Goal: Task Accomplishment & Management: Use online tool/utility

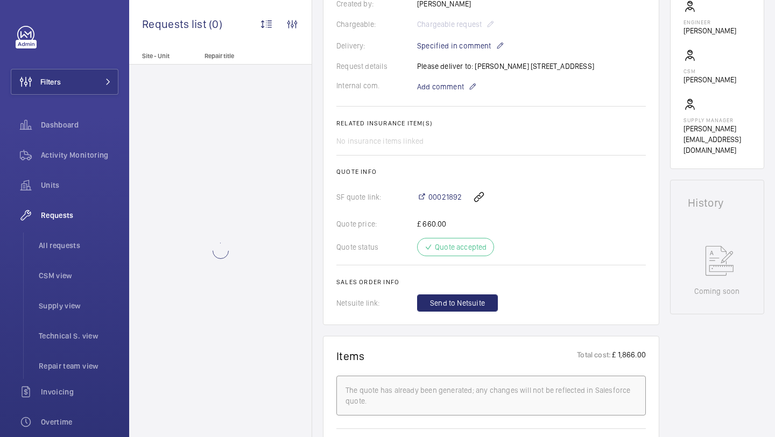
scroll to position [246, 0]
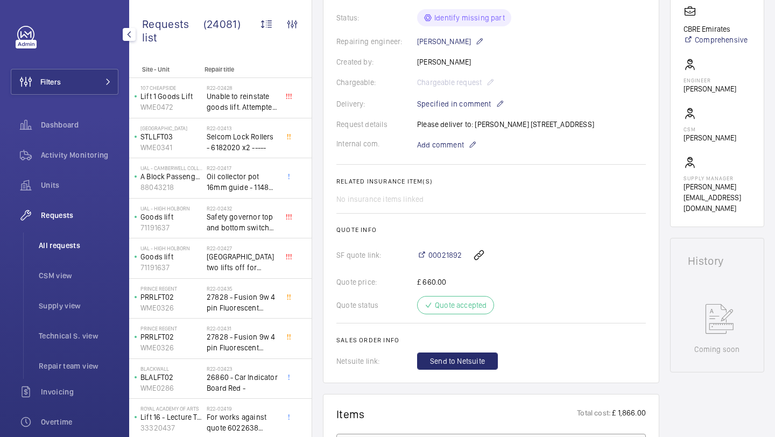
click at [52, 251] on li "All requests" at bounding box center [74, 245] width 88 height 26
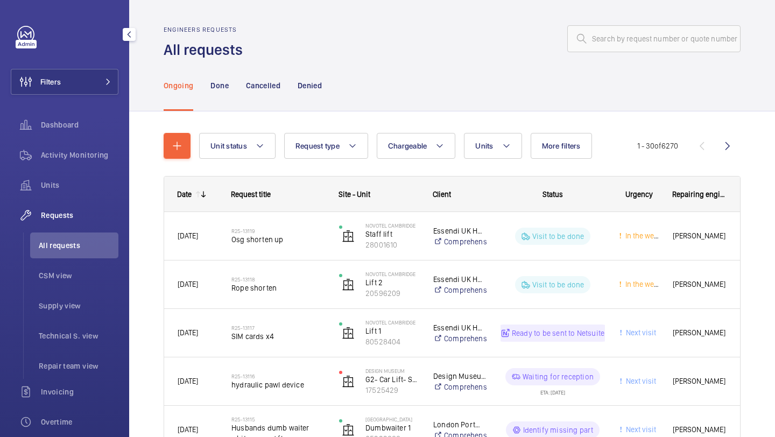
scroll to position [170, 0]
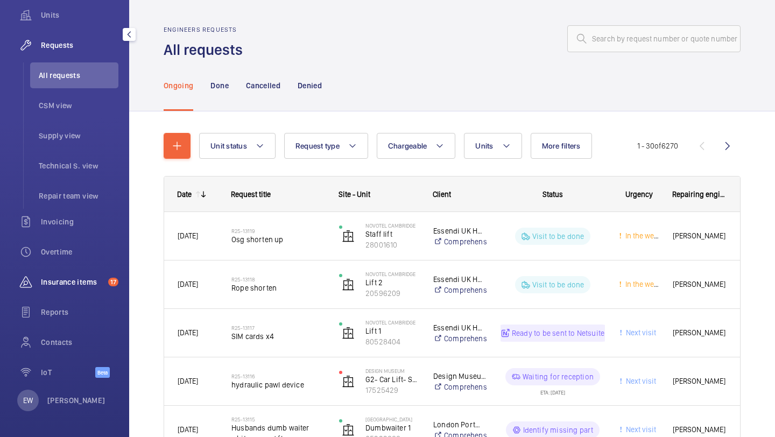
click at [86, 294] on div "Insurance items 17" at bounding box center [65, 284] width 108 height 30
click at [86, 294] on div "Insurance items 17" at bounding box center [65, 282] width 108 height 26
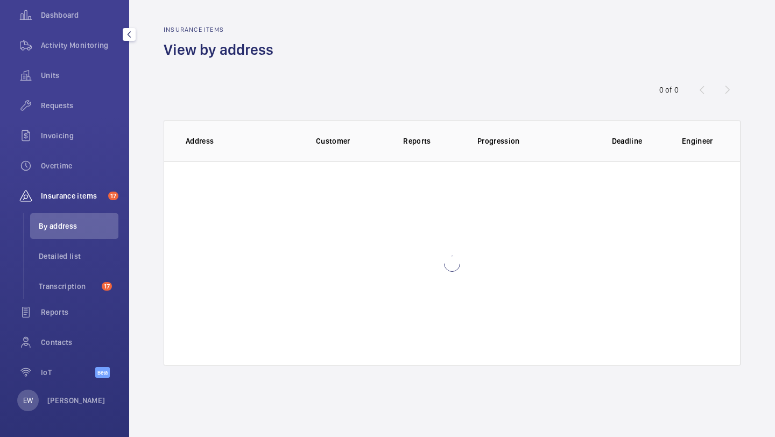
scroll to position [110, 0]
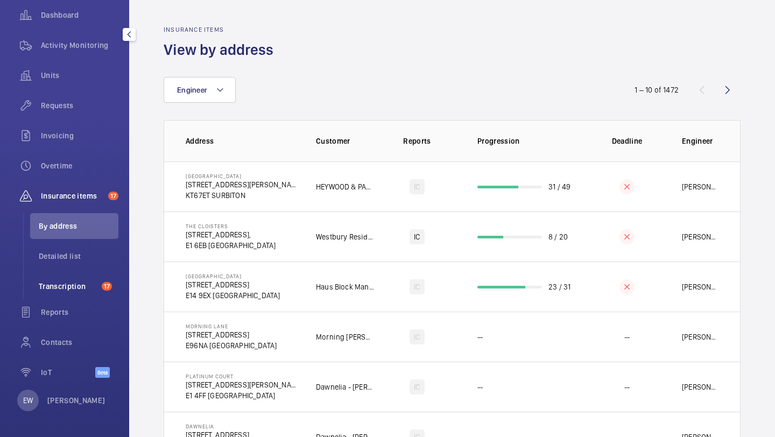
click at [98, 289] on li "Transcription 17" at bounding box center [74, 286] width 88 height 26
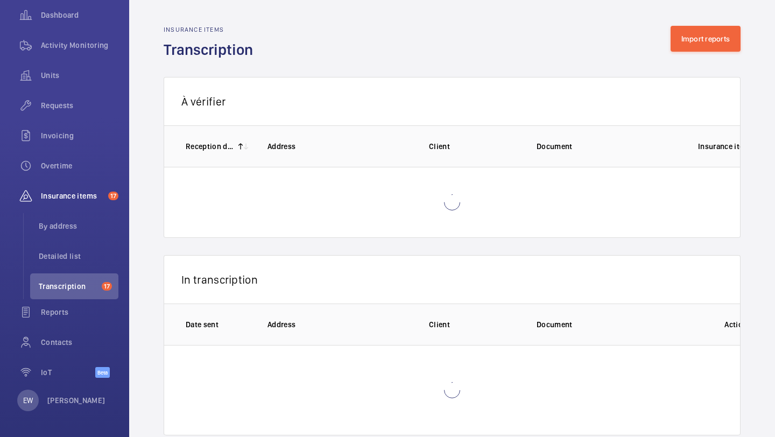
click at [675, 57] on div "Insurance items Transcription Import reports" at bounding box center [452, 43] width 577 height 34
click at [676, 53] on div "Insurance items Transcription Import reports" at bounding box center [452, 43] width 577 height 34
click at [676, 52] on div "Insurance items Transcription Import reports" at bounding box center [452, 43] width 577 height 34
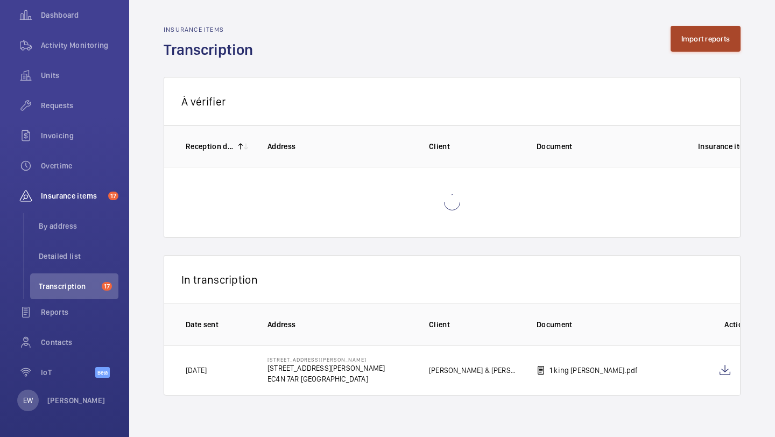
click at [676, 48] on button "Import reports" at bounding box center [706, 39] width 71 height 26
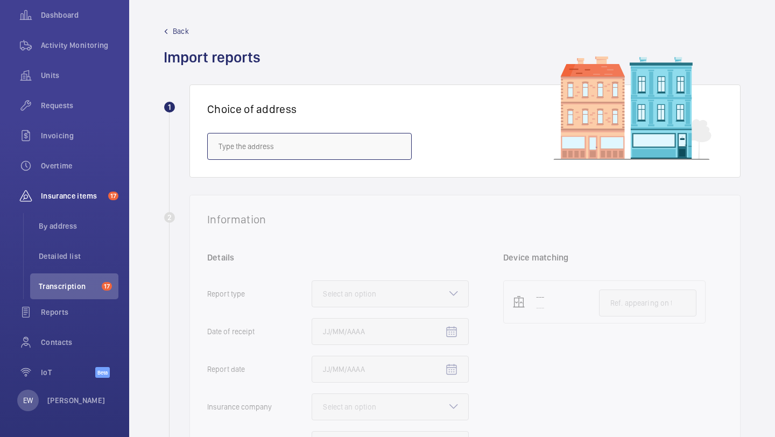
click at [293, 146] on input "text" at bounding box center [309, 146] width 205 height 27
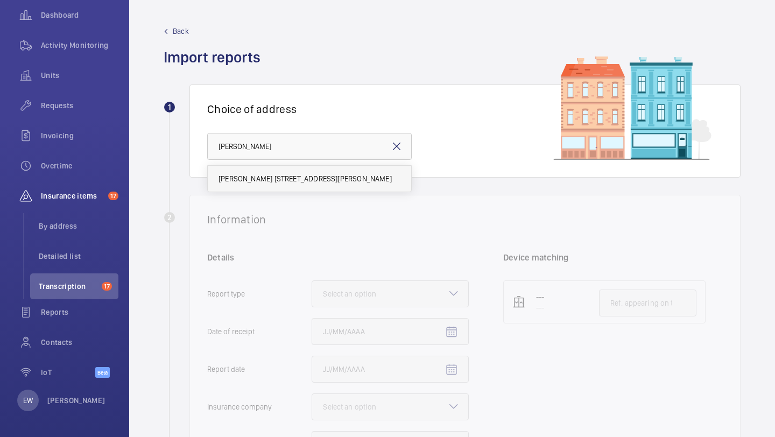
click at [304, 178] on span "[PERSON_NAME] [STREET_ADDRESS][PERSON_NAME]" at bounding box center [305, 178] width 173 height 11
type input "[PERSON_NAME] [STREET_ADDRESS][PERSON_NAME]"
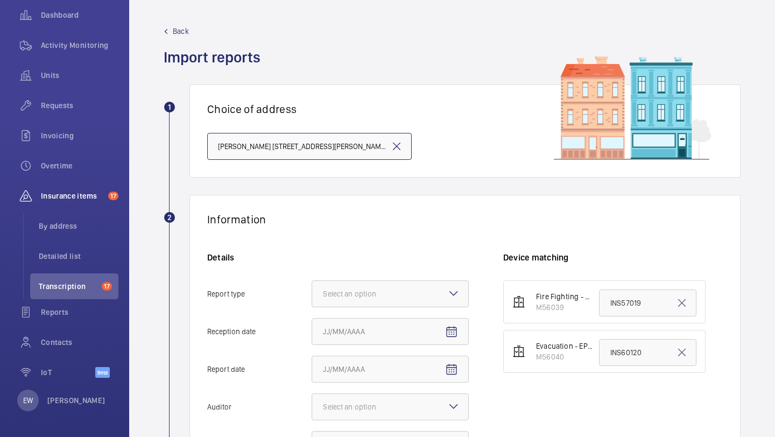
scroll to position [164, 0]
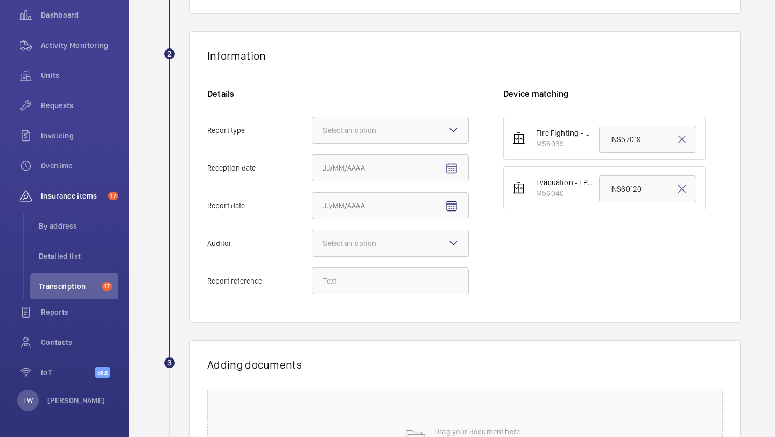
click at [365, 114] on div "Details Report type Select an option Reception date Report date Auditor Select …" at bounding box center [355, 196] width 296 height 217
click at [367, 138] on div at bounding box center [390, 130] width 156 height 26
click at [312, 138] on input "Report type Select an option" at bounding box center [312, 130] width 0 height 26
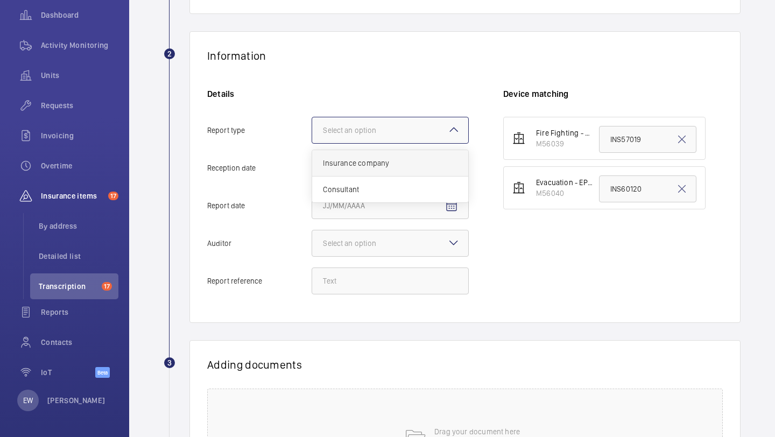
click at [367, 165] on span "Insurance company" at bounding box center [390, 163] width 135 height 11
click at [312, 143] on input "Report type Select an option Insurance company Consultant" at bounding box center [312, 130] width 0 height 26
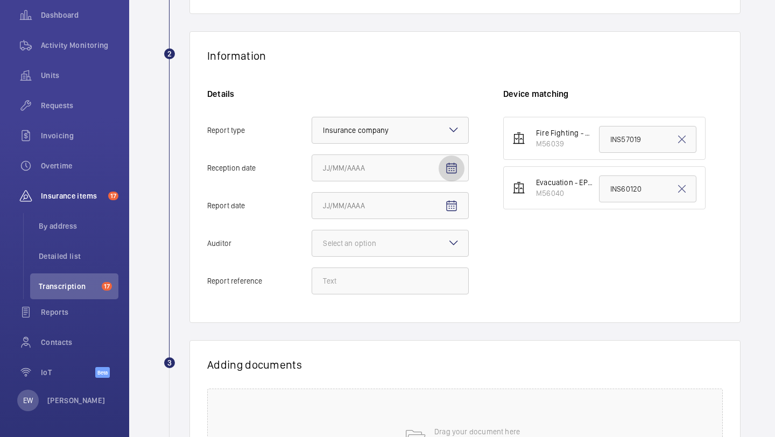
click at [452, 174] on button "Reception date" at bounding box center [452, 169] width 26 height 26
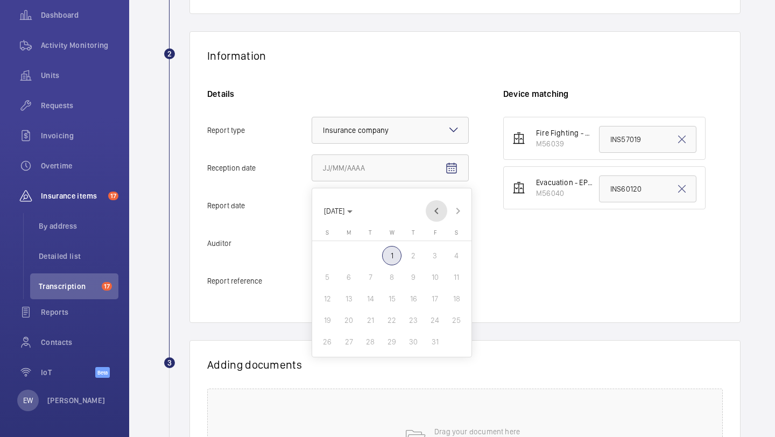
click at [432, 215] on span "Previous month" at bounding box center [437, 211] width 22 height 22
click at [373, 347] on span "30" at bounding box center [370, 341] width 19 height 19
type input "[DATE]"
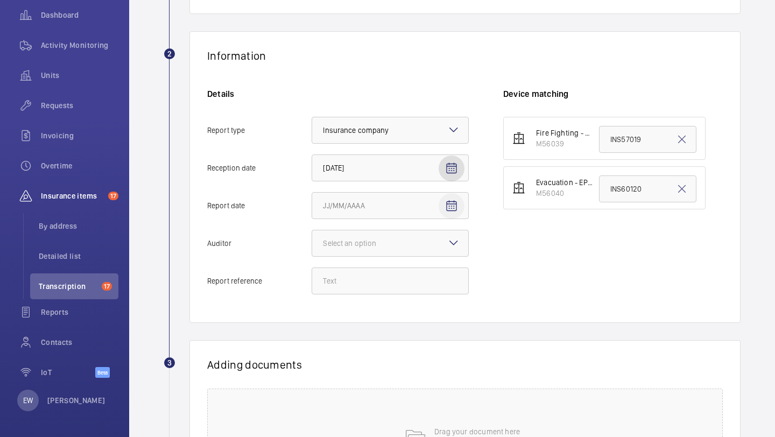
click at [448, 212] on mat-icon "Open calendar" at bounding box center [451, 206] width 13 height 13
click at [435, 250] on span "Previous month" at bounding box center [437, 249] width 22 height 22
click at [354, 383] on span "29" at bounding box center [348, 379] width 19 height 19
type input "[DATE]"
click at [418, 247] on div at bounding box center [390, 243] width 156 height 26
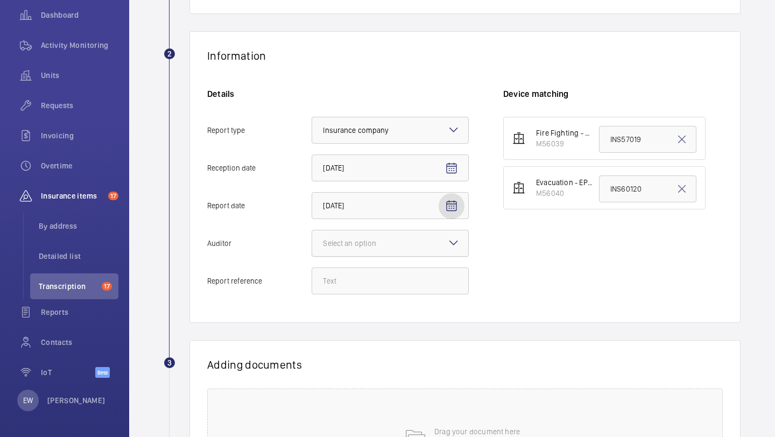
click at [312, 247] on input "Auditor Select an option" at bounding box center [312, 243] width 0 height 26
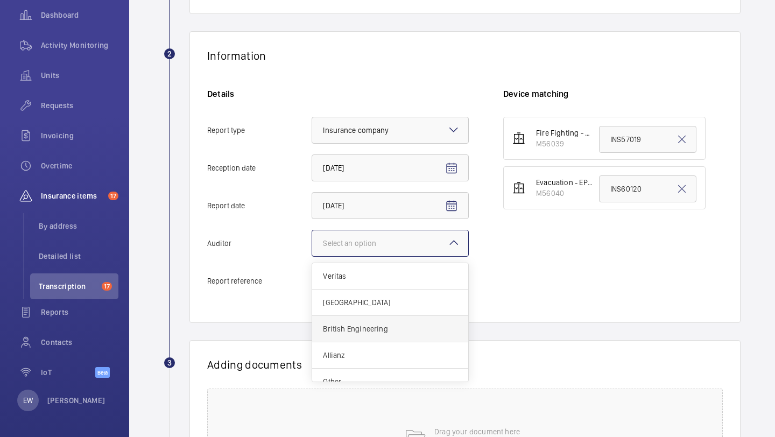
scroll to position [13, 0]
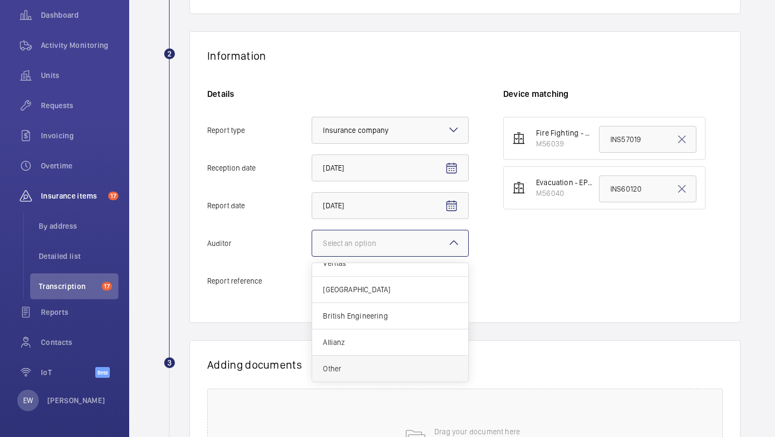
click at [375, 363] on div "Other" at bounding box center [390, 369] width 156 height 26
click at [312, 256] on input "Auditor Select an option Veritas Zurich British Engineering Allianz Other" at bounding box center [312, 243] width 0 height 26
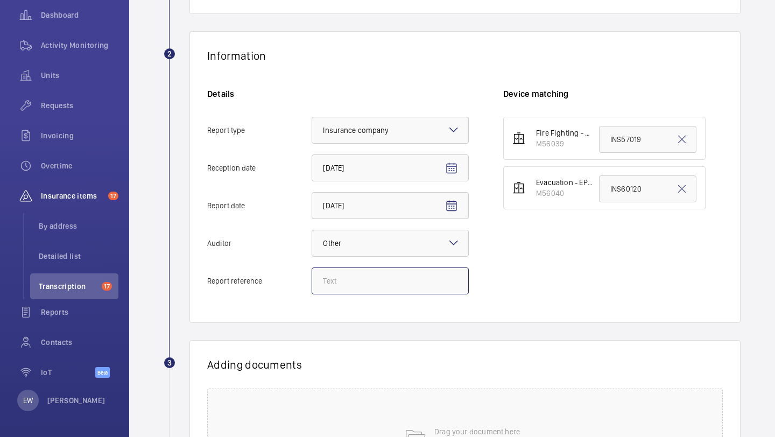
click at [354, 274] on input "Report reference" at bounding box center [390, 280] width 157 height 27
paste input "INS67294"
type input "INS67294"
click at [626, 184] on input "INS60120" at bounding box center [647, 188] width 97 height 27
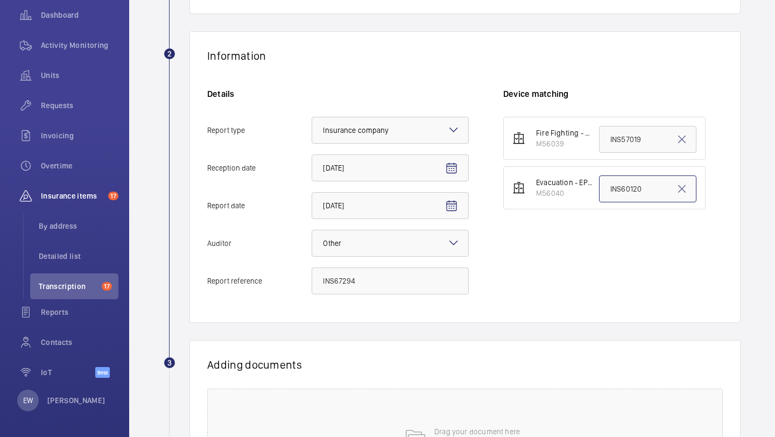
paste input "7294"
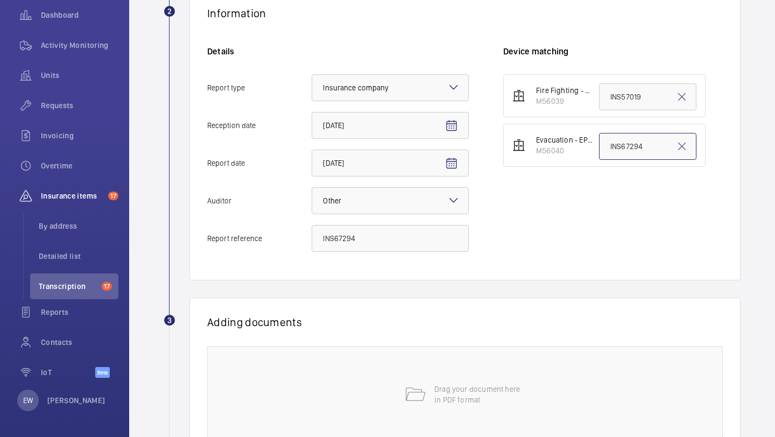
scroll to position [264, 0]
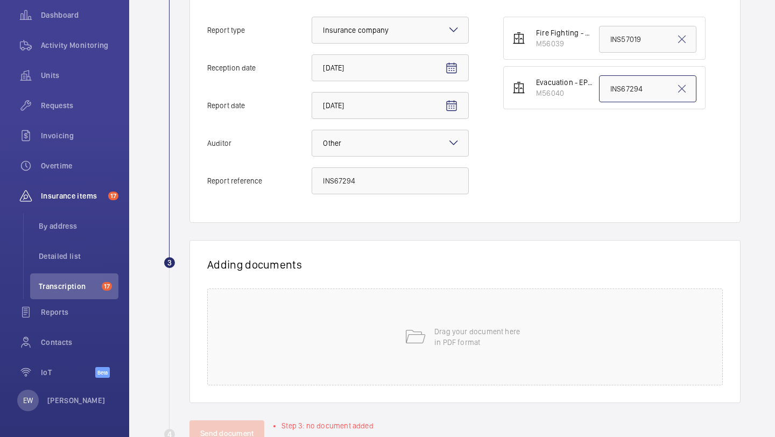
type input "INS67294"
click at [439, 305] on div "Drag your document here in PDF format" at bounding box center [465, 336] width 516 height 97
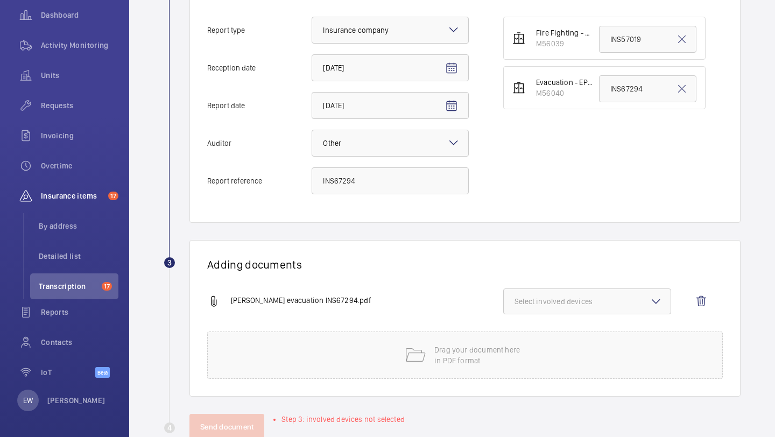
click at [580, 290] on button "Select involved devices" at bounding box center [587, 301] width 168 height 26
click at [559, 353] on label "M56040" at bounding box center [579, 361] width 151 height 26
click at [530, 353] on input "M56040" at bounding box center [520, 361] width 22 height 22
checkbox input "true"
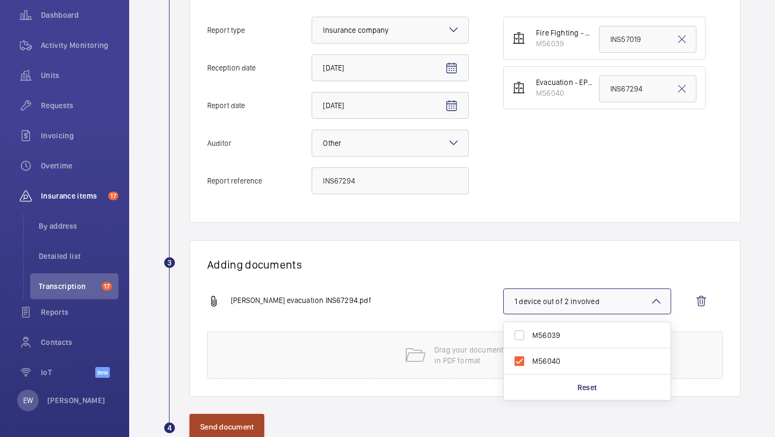
click at [217, 433] on button "Send document" at bounding box center [226, 427] width 75 height 26
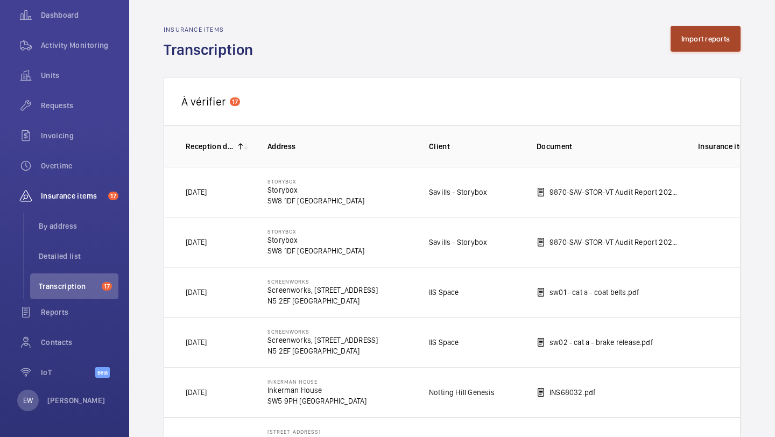
click at [703, 43] on button "Import reports" at bounding box center [706, 39] width 71 height 26
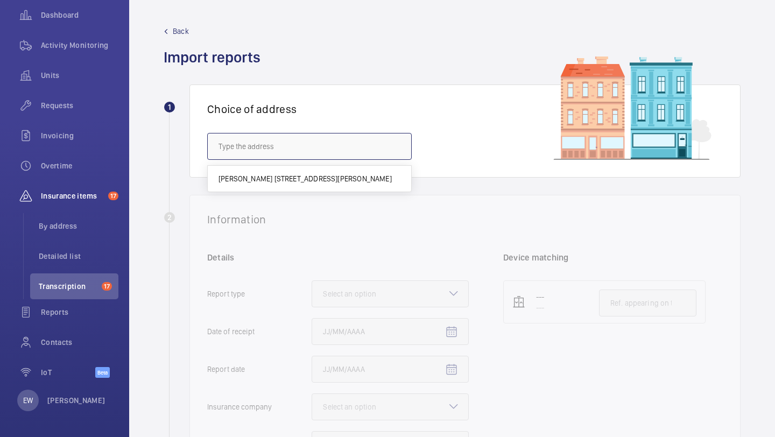
click at [281, 147] on input "text" at bounding box center [309, 146] width 205 height 27
click at [280, 172] on mat-option "[GEOGRAPHIC_DATA] - [GEOGRAPHIC_DATA]" at bounding box center [309, 179] width 203 height 26
type input "[GEOGRAPHIC_DATA] - [GEOGRAPHIC_DATA]"
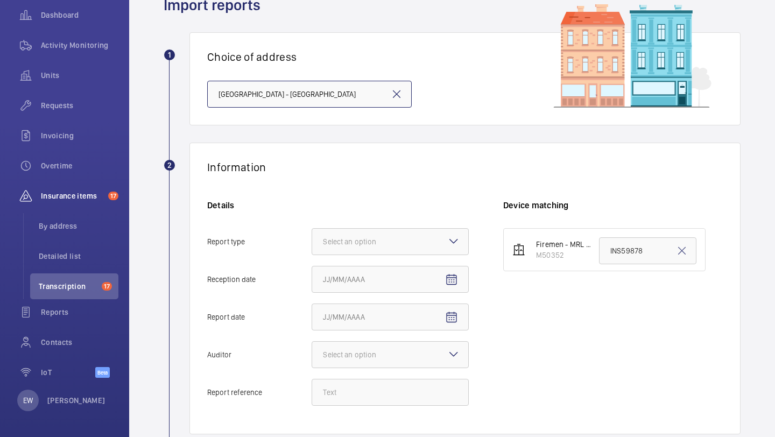
scroll to position [106, 0]
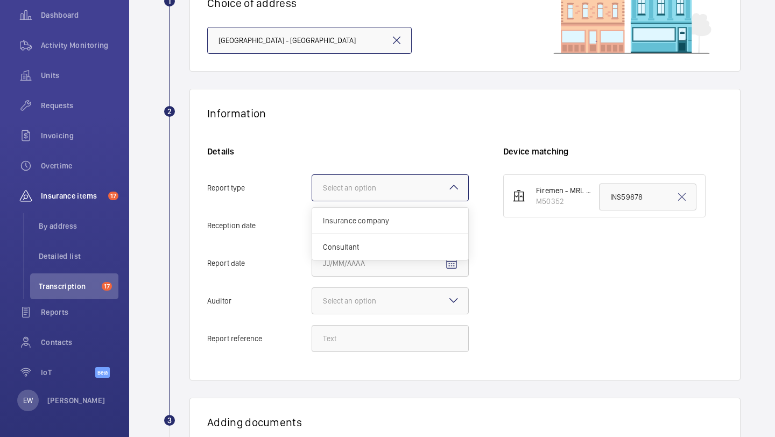
click at [354, 182] on div "Select an option" at bounding box center [363, 187] width 80 height 11
click at [312, 182] on input "Report type Select an option Insurance company Consultant" at bounding box center [312, 188] width 0 height 26
click at [351, 215] on div "Insurance company" at bounding box center [390, 221] width 156 height 26
click at [312, 201] on input "Report type Select an option Insurance company Consultant" at bounding box center [312, 188] width 0 height 26
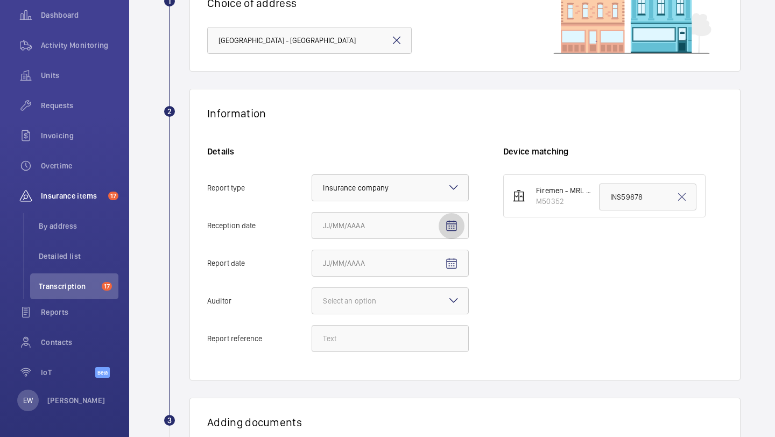
click at [441, 227] on span "Open calendar" at bounding box center [452, 226] width 26 height 26
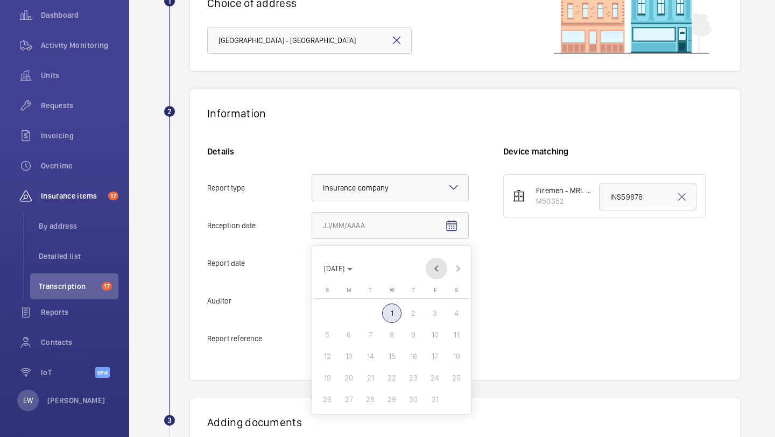
click at [435, 272] on span "Previous month" at bounding box center [437, 269] width 22 height 22
click at [363, 401] on span "30" at bounding box center [370, 399] width 19 height 19
type input "[DATE]"
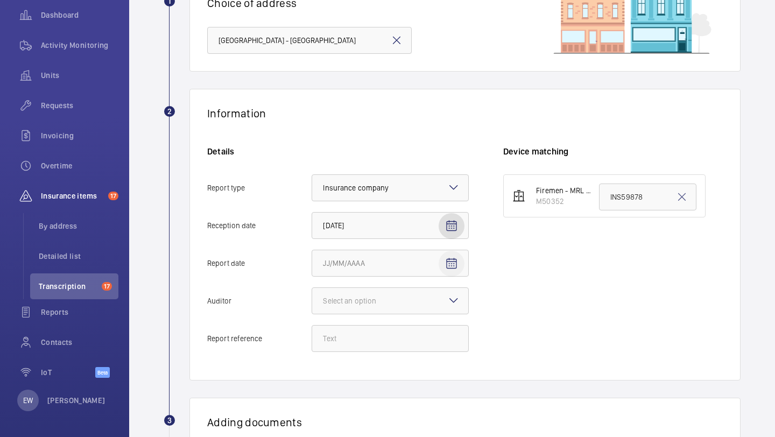
click at [446, 267] on mat-icon "Open calendar" at bounding box center [451, 263] width 13 height 13
click at [436, 103] on span "Previous month" at bounding box center [437, 104] width 22 height 22
click at [351, 233] on span "29" at bounding box center [348, 233] width 19 height 19
type input "[DATE]"
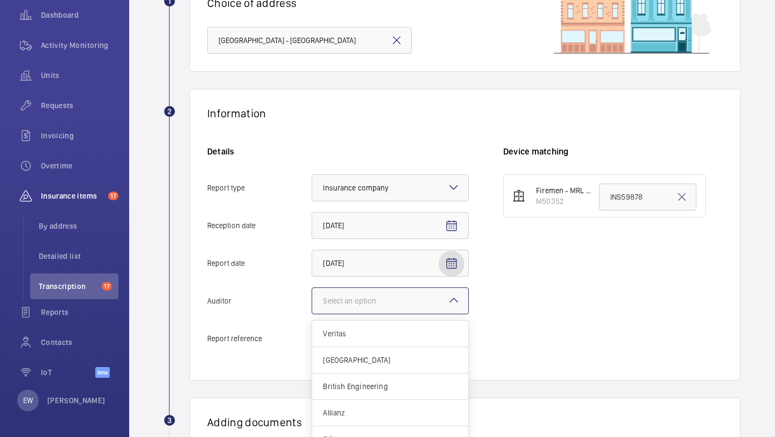
click at [358, 300] on div "Select an option" at bounding box center [363, 300] width 80 height 11
click at [312, 300] on input "Auditor Select an option Veritas Zurich British Engineering Allianz Other" at bounding box center [312, 301] width 0 height 26
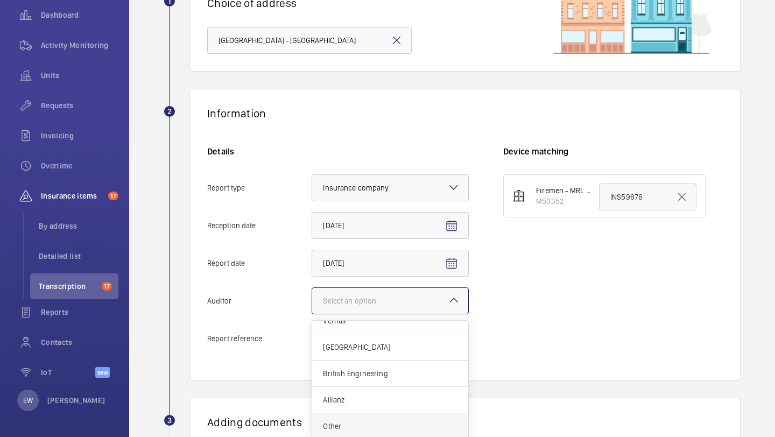
click at [348, 436] on div "Other" at bounding box center [390, 426] width 156 height 26
click at [312, 314] on input "Auditor Select an option Veritas Zurich British Engineering Allianz Other" at bounding box center [312, 301] width 0 height 26
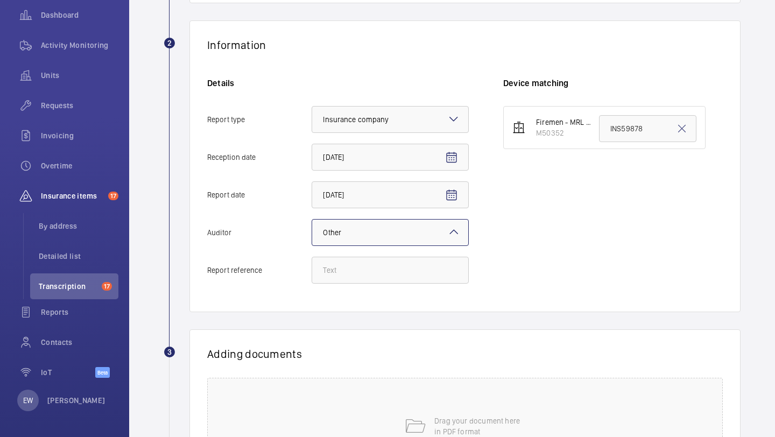
scroll to position [190, 0]
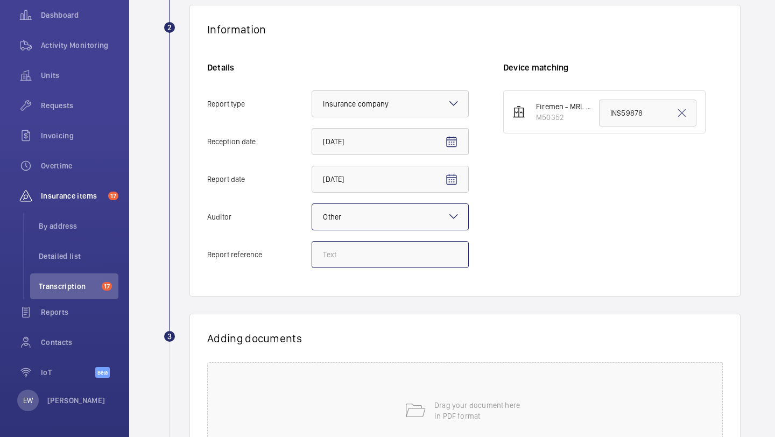
click at [370, 266] on input "Report reference" at bounding box center [390, 254] width 157 height 27
paste input "INS67082"
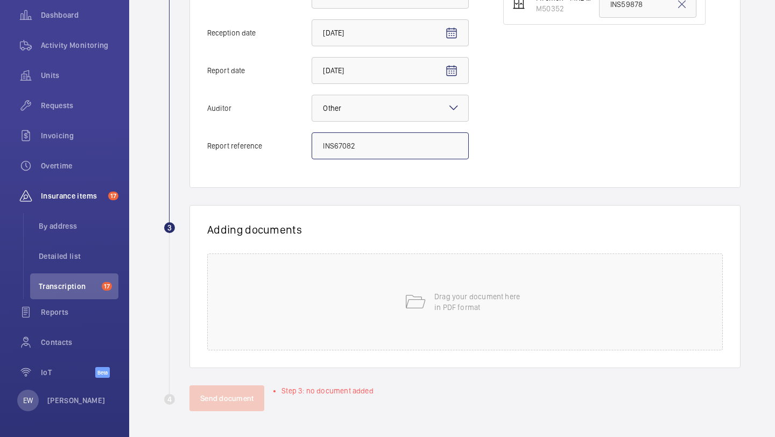
scroll to position [227, 0]
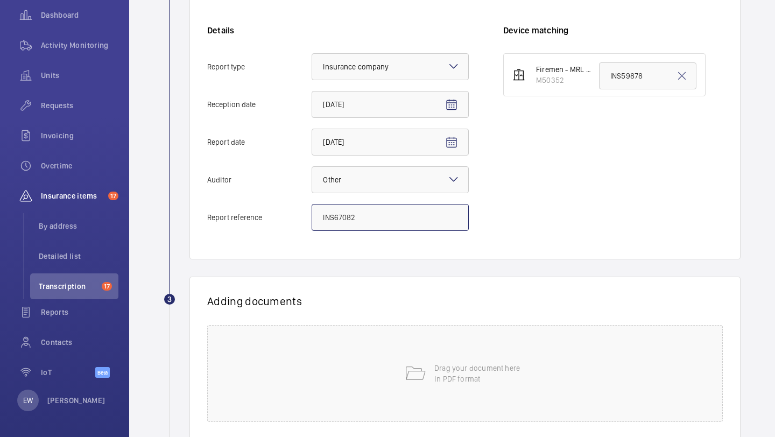
type input "INS67082"
click at [619, 79] on input "INS59878" at bounding box center [647, 75] width 97 height 27
paste input "67082"
type input "INS67082"
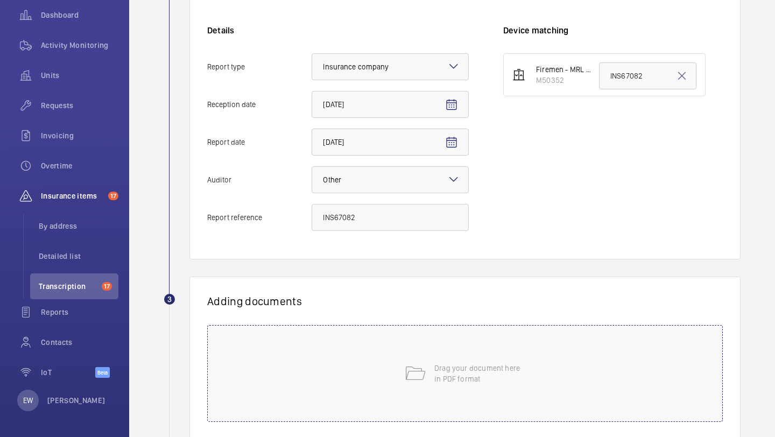
click at [400, 344] on div "Drag your document here in PDF format" at bounding box center [465, 373] width 516 height 97
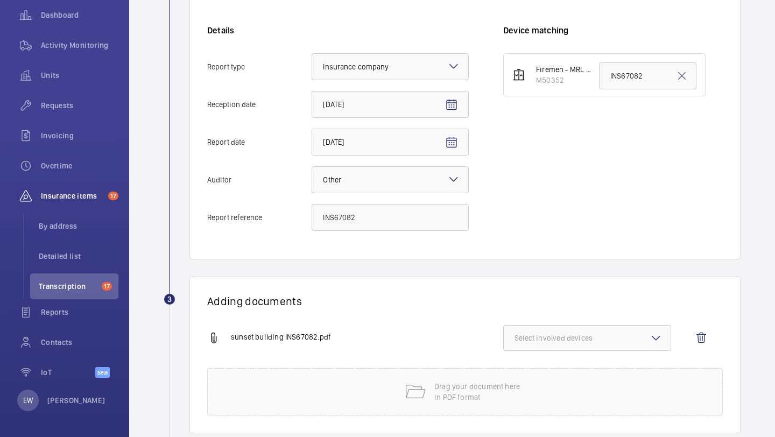
click at [570, 336] on span "Select involved devices" at bounding box center [587, 338] width 145 height 11
click at [560, 368] on span "M50352" at bounding box center [587, 372] width 111 height 11
click at [530, 368] on input "M50352" at bounding box center [520, 372] width 22 height 22
checkbox input "true"
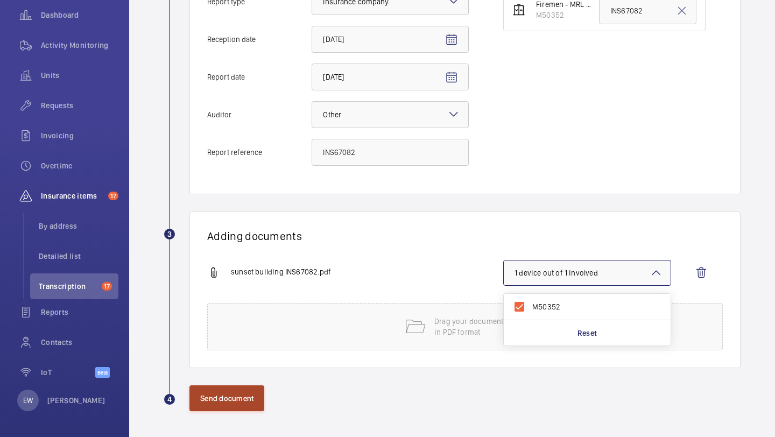
click at [247, 402] on button "Send document" at bounding box center [226, 398] width 75 height 26
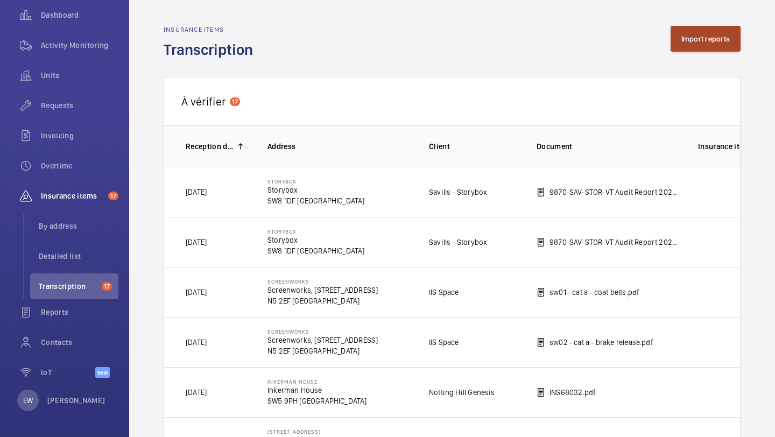
click at [708, 37] on button "Import reports" at bounding box center [706, 39] width 71 height 26
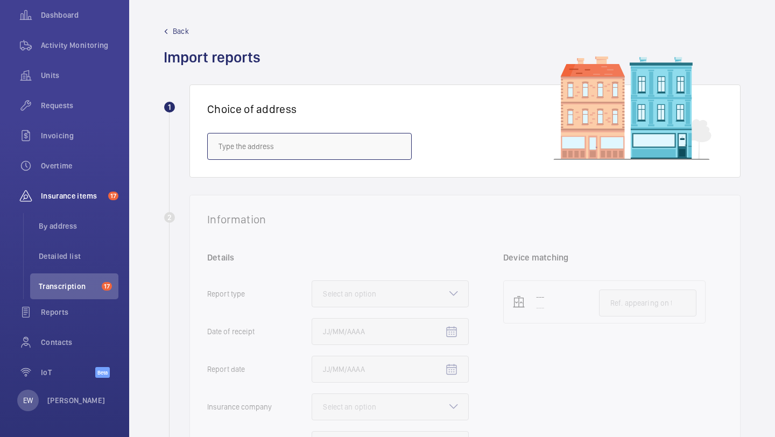
click at [338, 158] on input "text" at bounding box center [309, 146] width 205 height 27
click at [338, 186] on mat-option "[STREET_ADDRESS]" at bounding box center [309, 179] width 203 height 26
type input "[STREET_ADDRESS]"
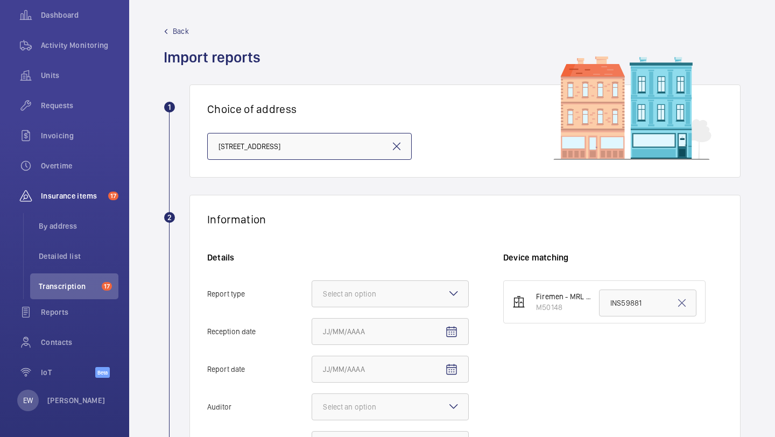
scroll to position [166, 0]
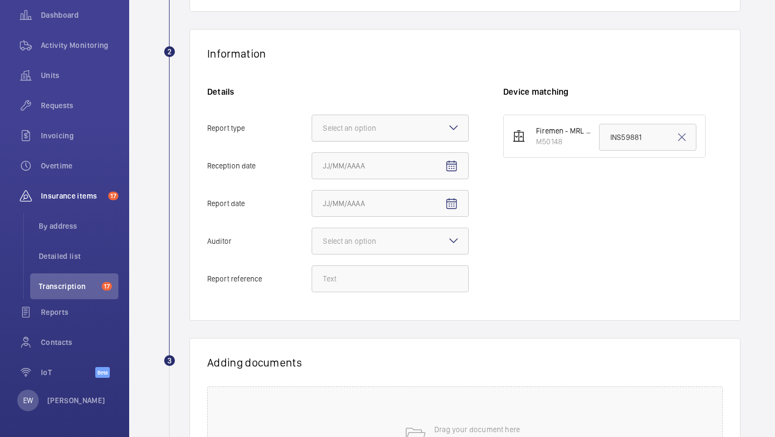
click at [376, 136] on div at bounding box center [390, 128] width 156 height 26
click at [312, 136] on input "Report type Select an option" at bounding box center [312, 128] width 0 height 26
click at [373, 166] on div "Insurance company" at bounding box center [390, 161] width 156 height 26
click at [312, 141] on input "Report type Select an option Insurance company Consultant" at bounding box center [312, 128] width 0 height 26
click at [435, 166] on input "Reception date" at bounding box center [390, 165] width 157 height 27
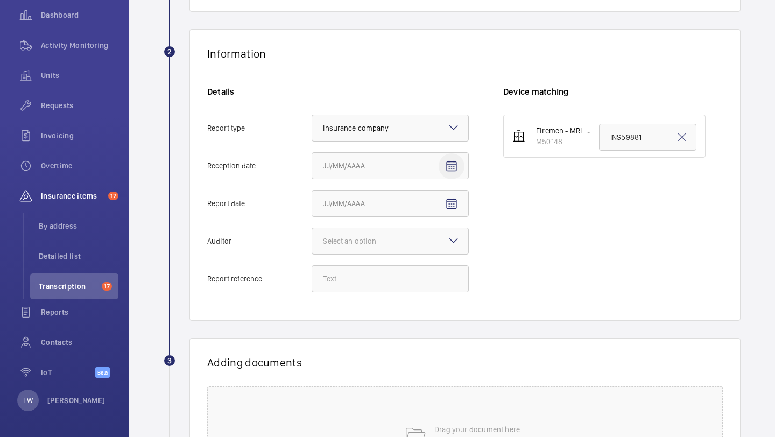
click at [443, 166] on span "Open calendar" at bounding box center [452, 166] width 26 height 26
click at [438, 209] on span "Previous month" at bounding box center [437, 209] width 22 height 22
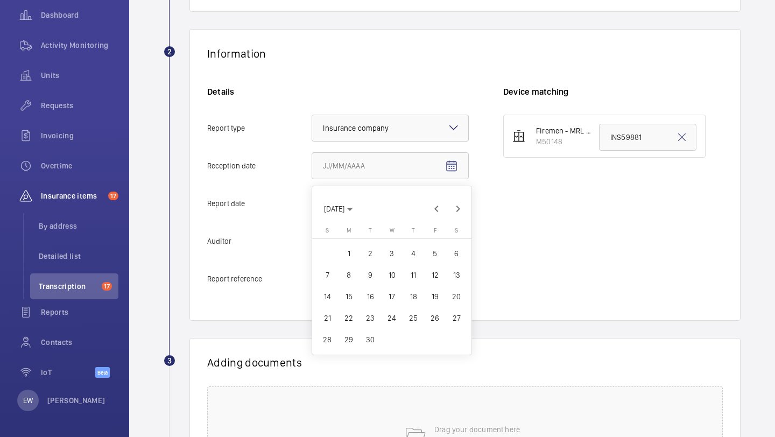
click at [372, 344] on span "30" at bounding box center [370, 339] width 19 height 19
type input "[DATE]"
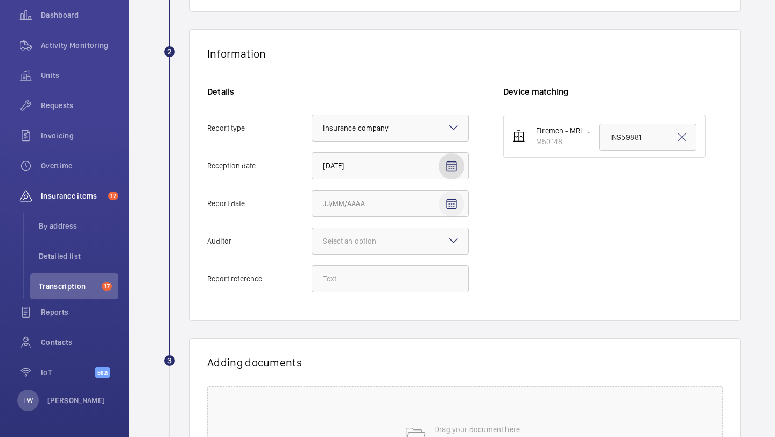
click at [449, 207] on mat-icon "Open calendar" at bounding box center [451, 204] width 13 height 13
click at [433, 246] on span "Previous month" at bounding box center [437, 247] width 22 height 22
click at [351, 376] on span "29" at bounding box center [348, 377] width 19 height 19
type input "[DATE]"
click at [365, 242] on div "Select an option" at bounding box center [363, 241] width 80 height 11
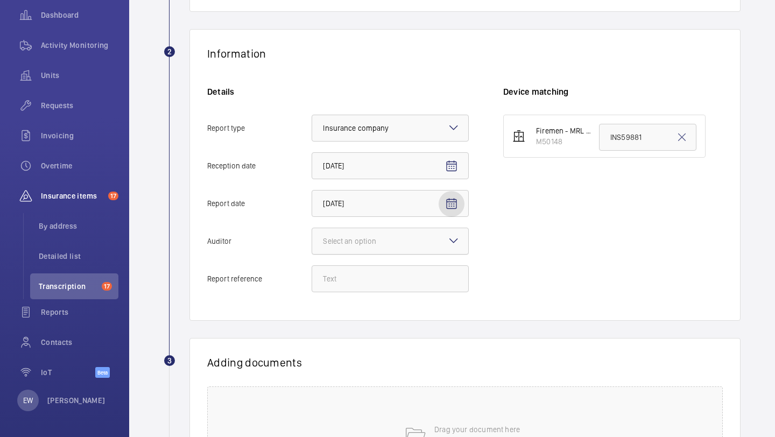
click at [312, 242] on input "Auditor Select an option" at bounding box center [312, 241] width 0 height 26
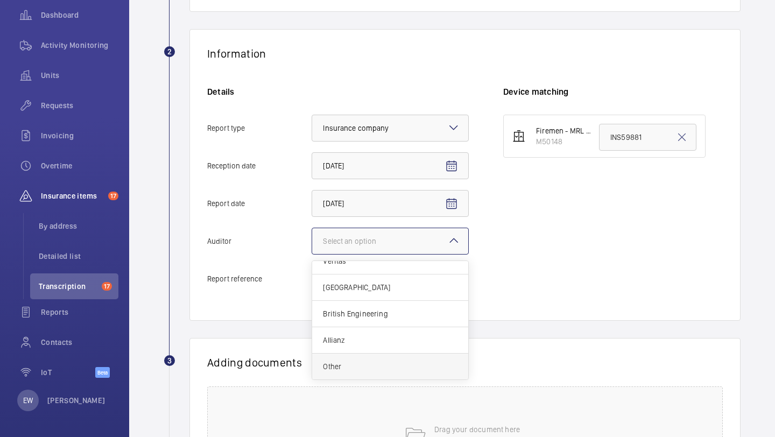
click at [362, 359] on div "Other" at bounding box center [390, 367] width 156 height 26
click at [312, 254] on input "Auditor Select an option Veritas Zurich British Engineering Allianz Other" at bounding box center [312, 241] width 0 height 26
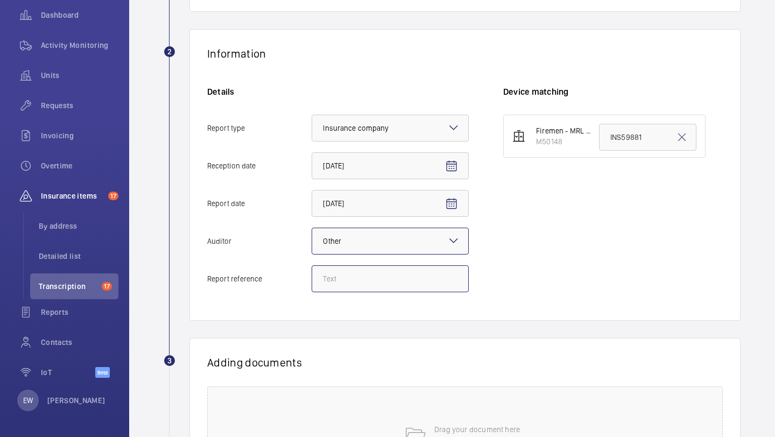
click at [408, 283] on input "Report reference" at bounding box center [390, 278] width 157 height 27
paste input "INS67075"
type input "INS67075"
click at [627, 138] on input "INS59881" at bounding box center [647, 137] width 97 height 27
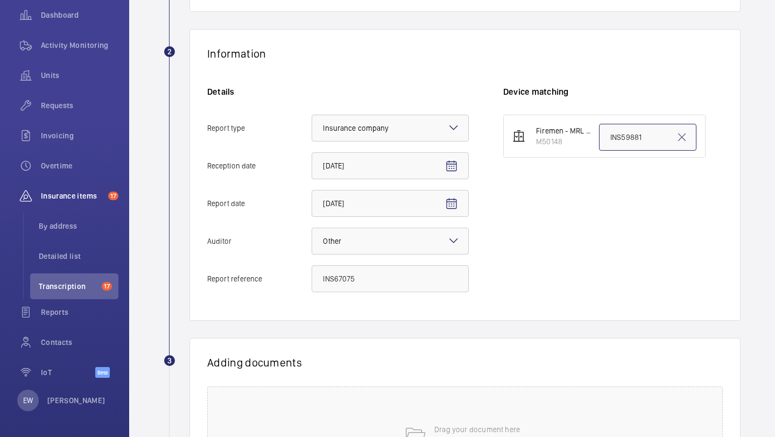
click at [627, 138] on input "INS59881" at bounding box center [647, 137] width 97 height 27
paste input "67075"
type input "INS67075"
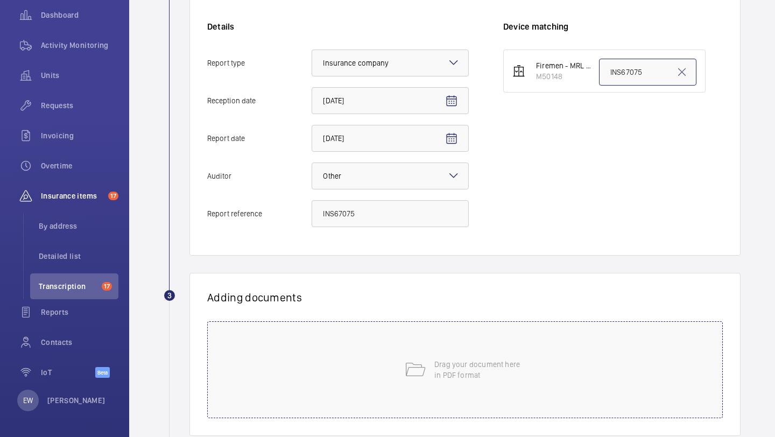
scroll to position [299, 0]
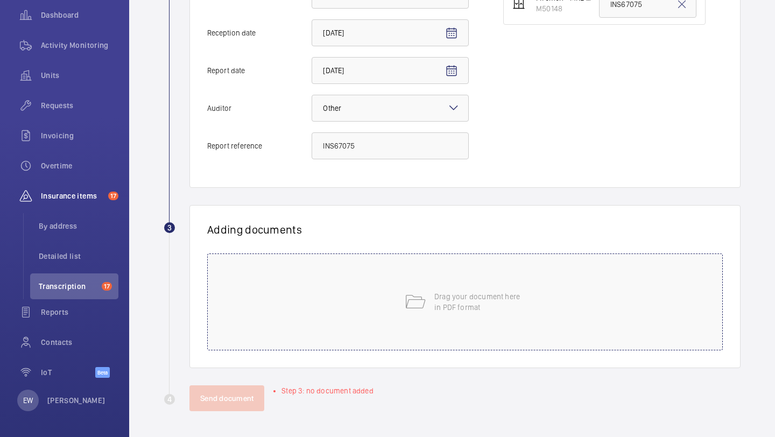
click at [445, 294] on p "Drag your document here in PDF format" at bounding box center [479, 302] width 91 height 22
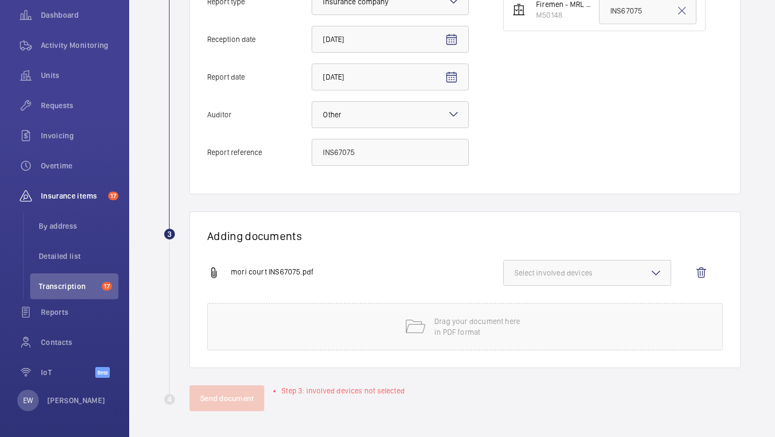
scroll to position [292, 0]
click at [583, 278] on button "Select involved devices" at bounding box center [587, 273] width 168 height 26
click at [570, 293] on div "M50148 Reset" at bounding box center [587, 319] width 168 height 53
click at [569, 295] on label "M50148" at bounding box center [579, 307] width 151 height 26
click at [530, 296] on input "M50148" at bounding box center [520, 307] width 22 height 22
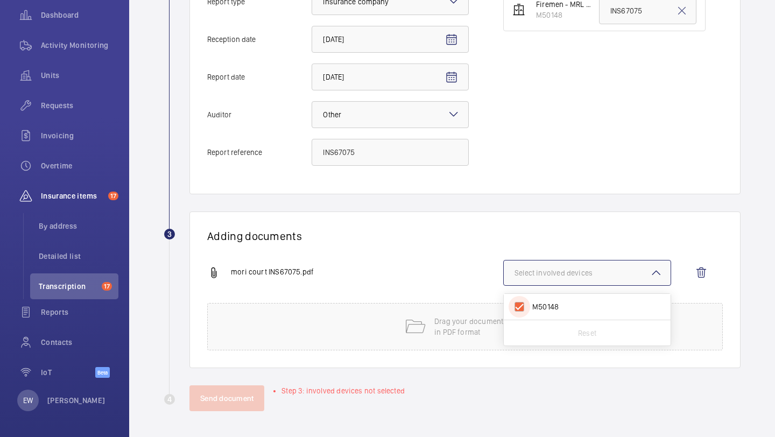
checkbox input "true"
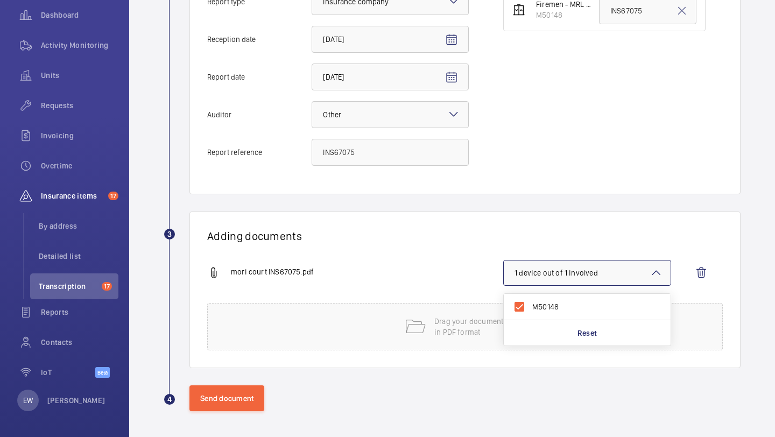
click at [240, 383] on wm-front-report-upload-form "2 Information Details Report type Select an option × Insurance company × Recept…" at bounding box center [452, 157] width 577 height 509
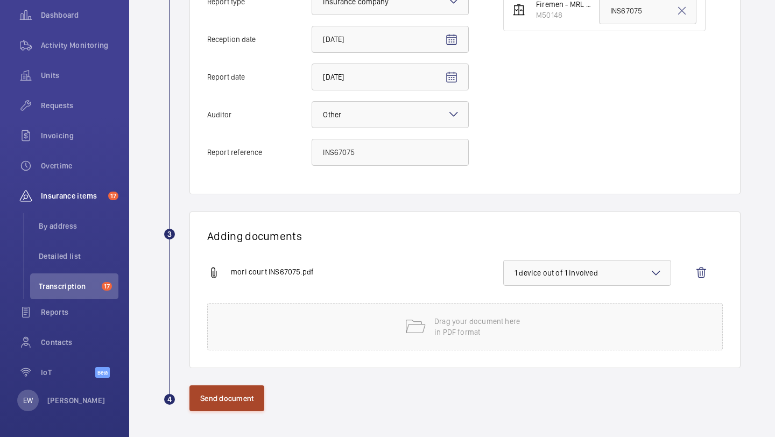
click at [237, 394] on button "Send document" at bounding box center [226, 398] width 75 height 26
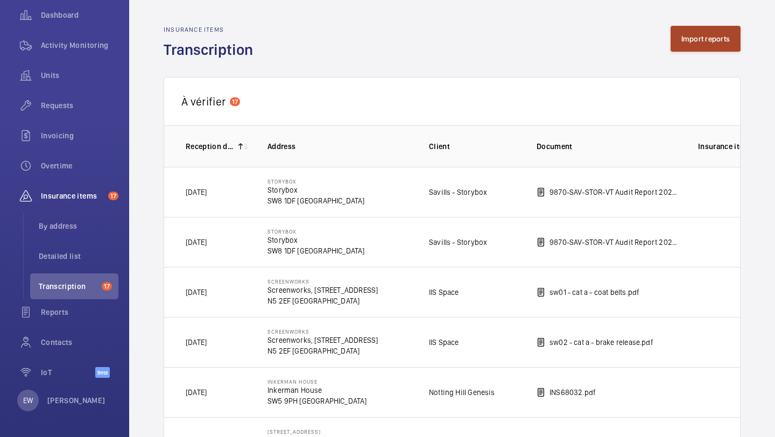
click at [702, 46] on button "Import reports" at bounding box center [706, 39] width 71 height 26
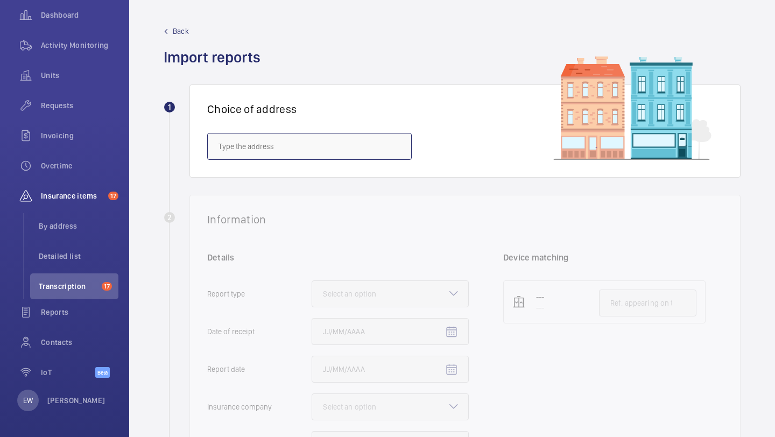
click at [322, 154] on input "text" at bounding box center [309, 146] width 205 height 27
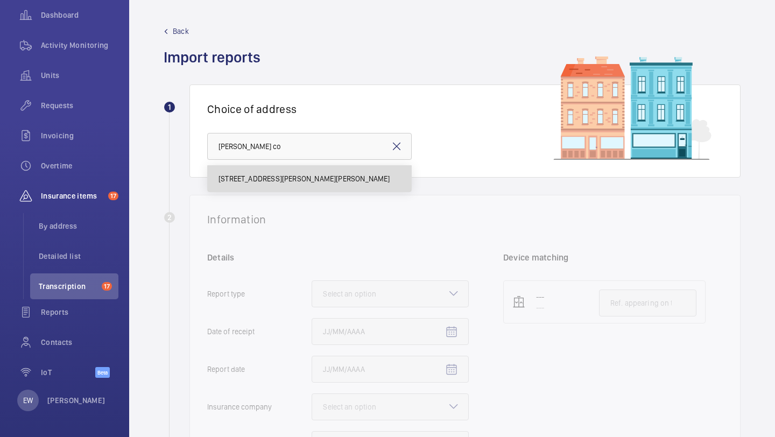
click at [316, 170] on mat-option "[STREET_ADDRESS][PERSON_NAME][PERSON_NAME]" at bounding box center [309, 179] width 203 height 26
type input "[STREET_ADDRESS][PERSON_NAME][PERSON_NAME]"
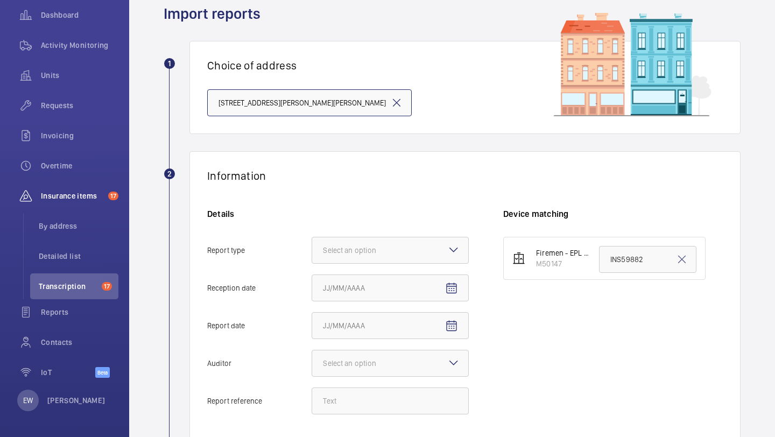
scroll to position [54, 0]
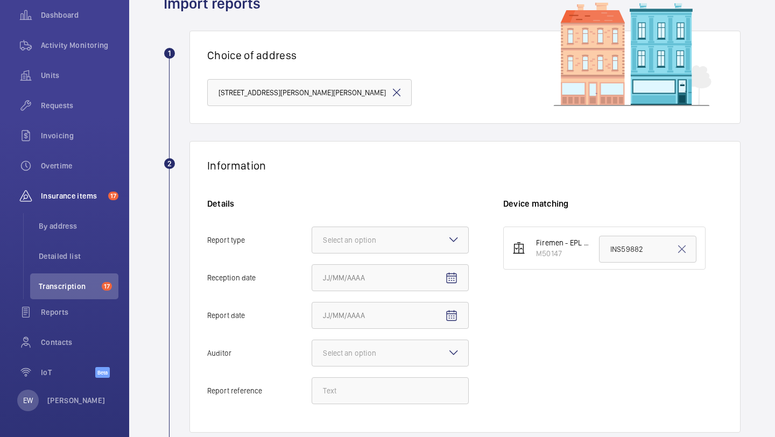
click at [368, 221] on div "Details Report type Select an option Reception date Report date Auditor Select …" at bounding box center [355, 306] width 296 height 217
click at [361, 249] on div at bounding box center [390, 240] width 156 height 26
click at [312, 249] on input "Report type Select an option" at bounding box center [312, 240] width 0 height 26
click at [362, 272] on span "Insurance company" at bounding box center [390, 272] width 135 height 11
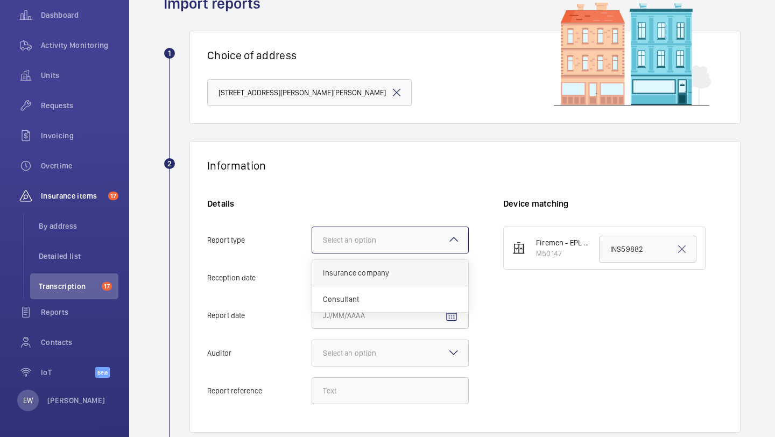
click at [312, 253] on input "Report type Select an option Insurance company Consultant" at bounding box center [312, 240] width 0 height 26
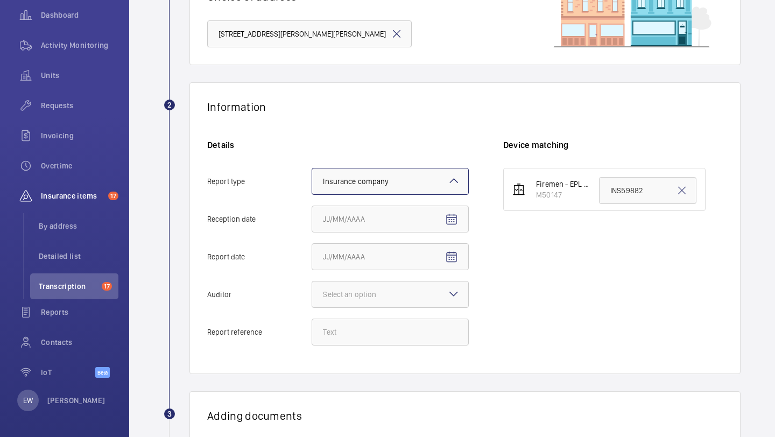
scroll to position [125, 0]
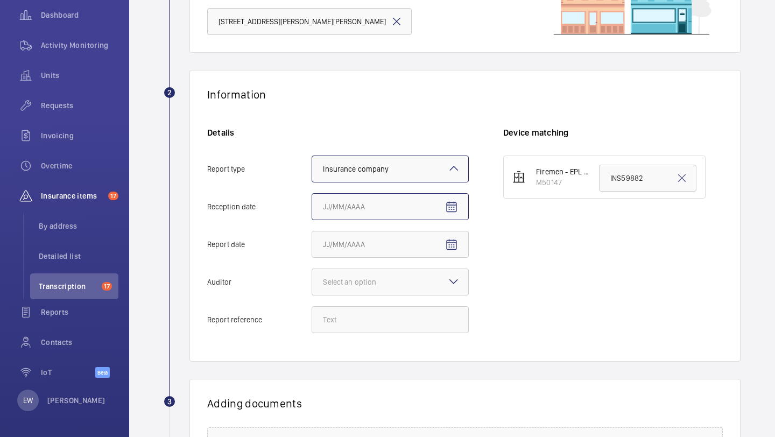
click at [415, 195] on input "Reception date" at bounding box center [390, 206] width 157 height 27
click at [453, 210] on mat-icon "Open calendar" at bounding box center [451, 207] width 13 height 13
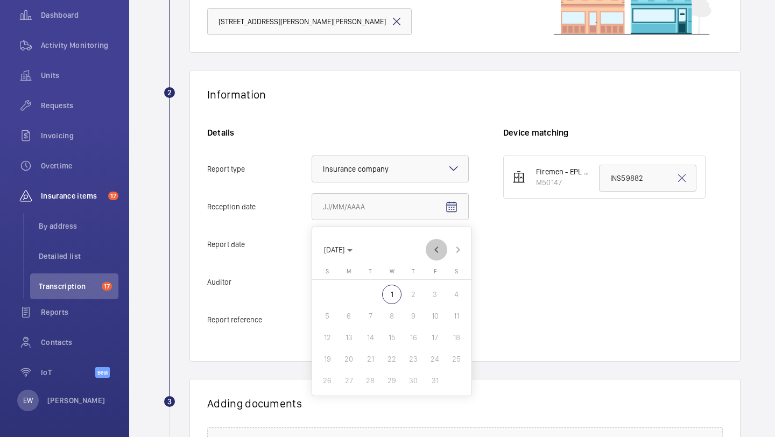
click at [436, 250] on span "Previous month" at bounding box center [437, 250] width 22 height 22
click at [370, 380] on span "30" at bounding box center [370, 380] width 19 height 19
type input "[DATE]"
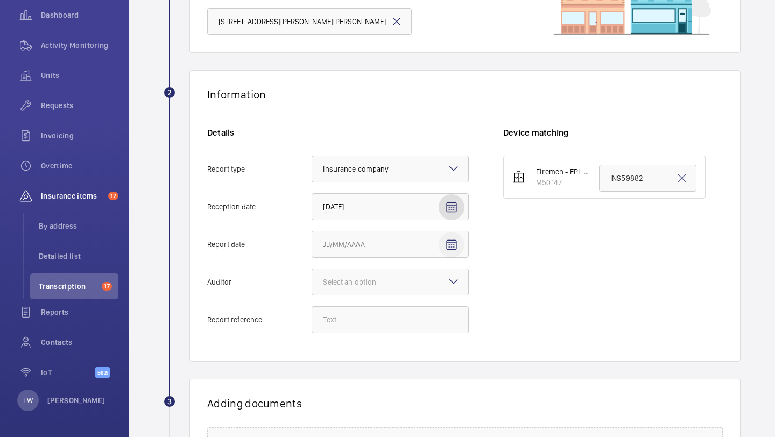
click at [450, 246] on mat-icon "Open calendar" at bounding box center [451, 244] width 13 height 13
click at [430, 287] on span "Previous month" at bounding box center [437, 288] width 22 height 22
click at [347, 415] on span "29" at bounding box center [348, 417] width 19 height 19
type input "[DATE]"
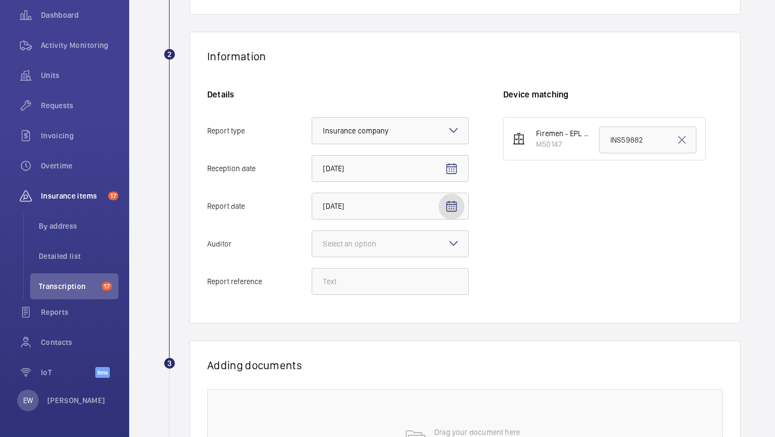
scroll to position [216, 0]
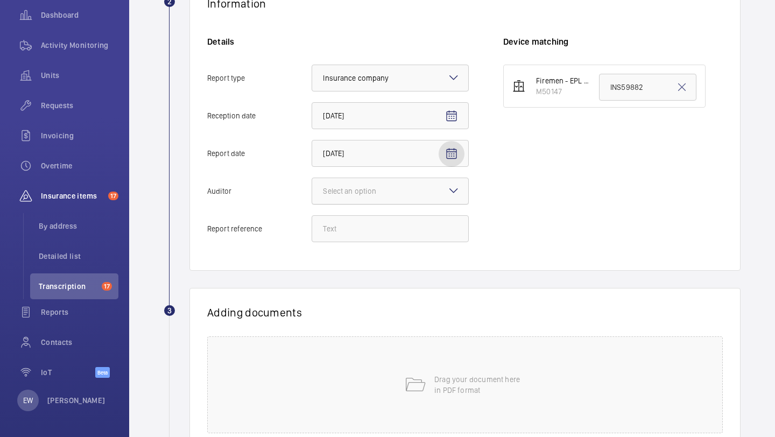
click at [384, 179] on div at bounding box center [390, 191] width 156 height 26
click at [312, 179] on input "Auditor Select an option" at bounding box center [312, 191] width 0 height 26
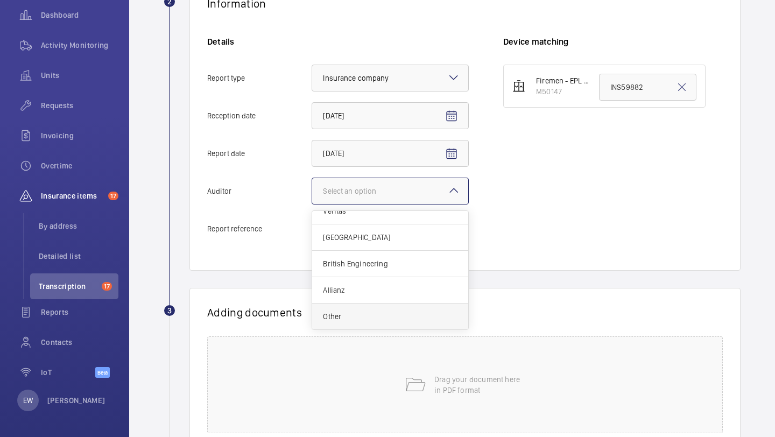
click at [370, 314] on span "Other" at bounding box center [390, 316] width 135 height 11
click at [312, 204] on input "Auditor Select an option Veritas Zurich British Engineering Allianz Other" at bounding box center [312, 191] width 0 height 26
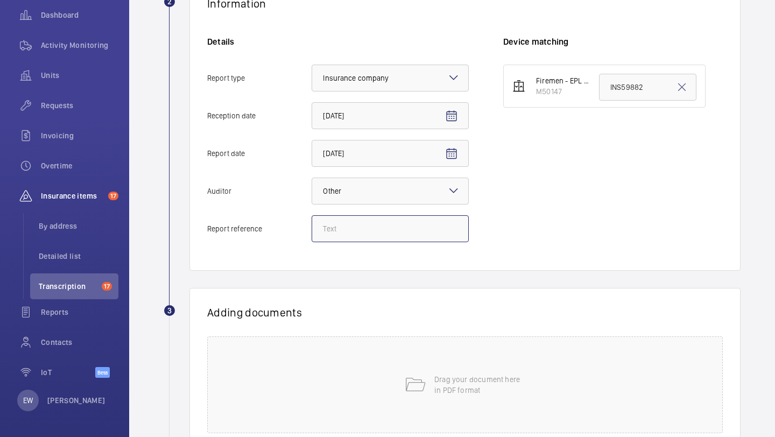
click at [420, 234] on input "Report reference" at bounding box center [390, 228] width 157 height 27
paste input "INS67080"
type input "INS67080"
click at [607, 78] on input "INS59882" at bounding box center [647, 87] width 97 height 27
click at [607, 77] on input "INS59882" at bounding box center [647, 87] width 97 height 27
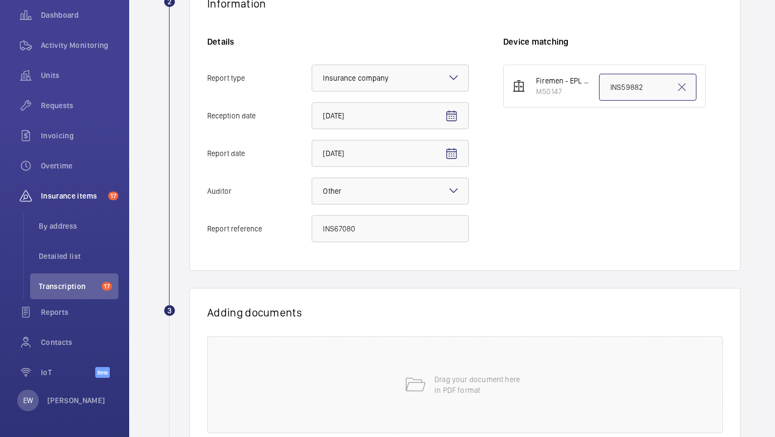
paste input "67080"
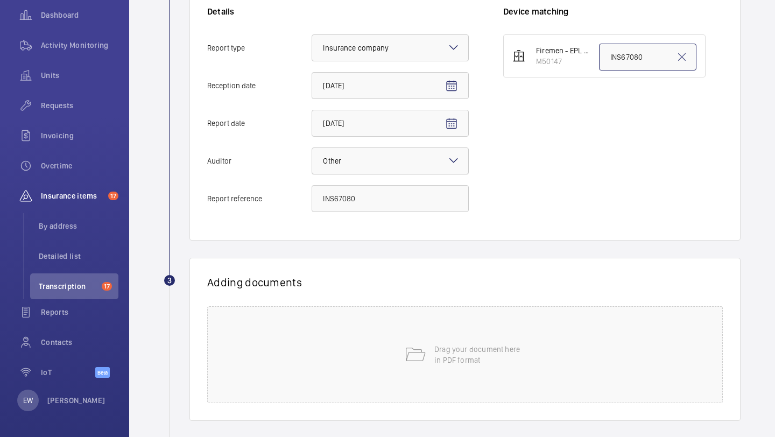
scroll to position [272, 0]
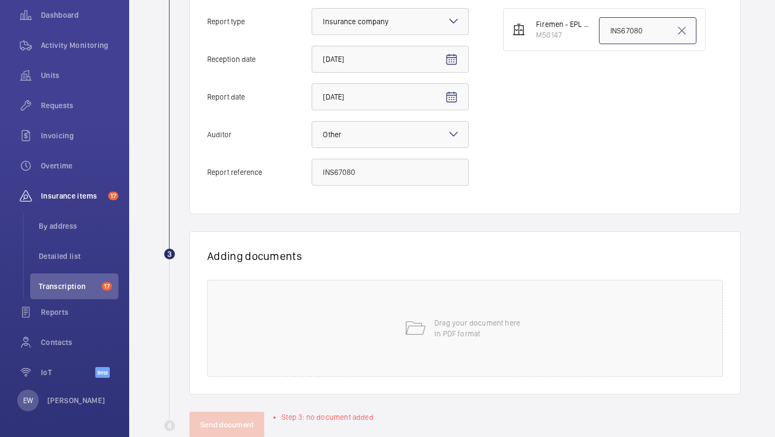
type input "INS67080"
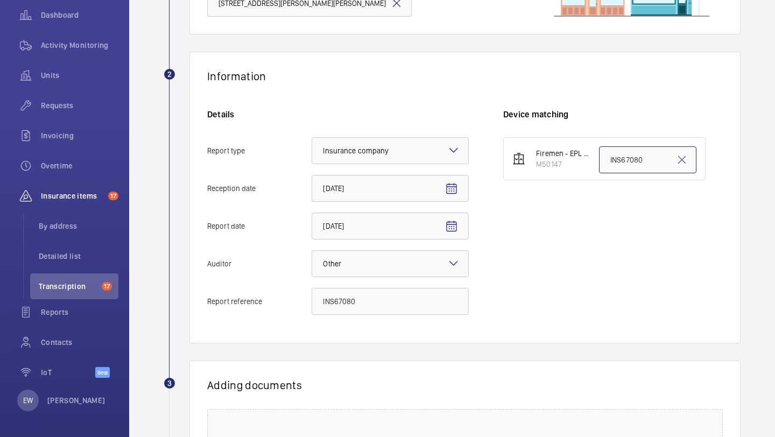
scroll to position [108, 0]
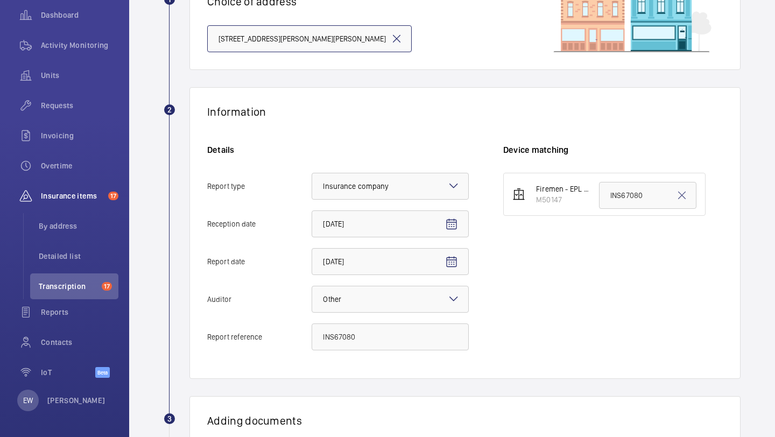
click at [373, 43] on input "[STREET_ADDRESS][PERSON_NAME][PERSON_NAME]" at bounding box center [309, 38] width 205 height 27
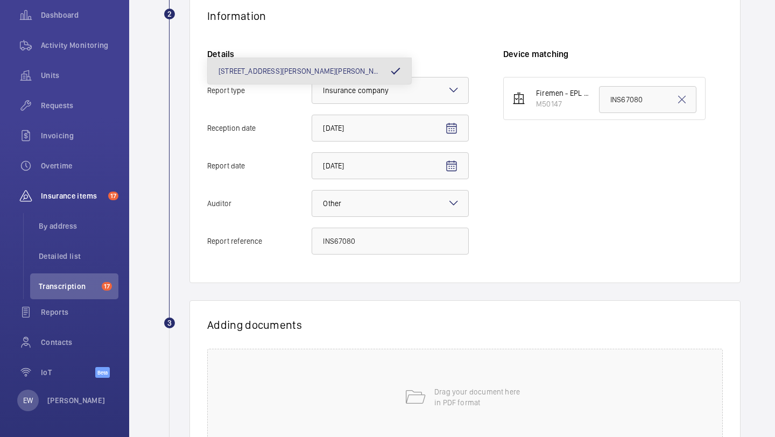
scroll to position [299, 0]
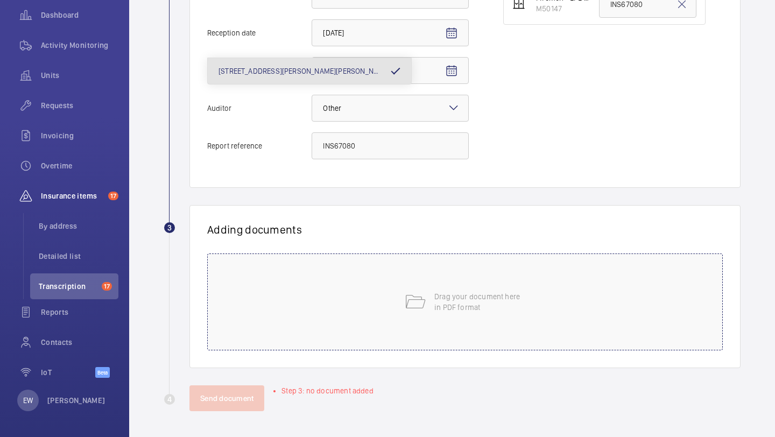
click at [480, 294] on p "Drag your document here in PDF format" at bounding box center [479, 302] width 91 height 22
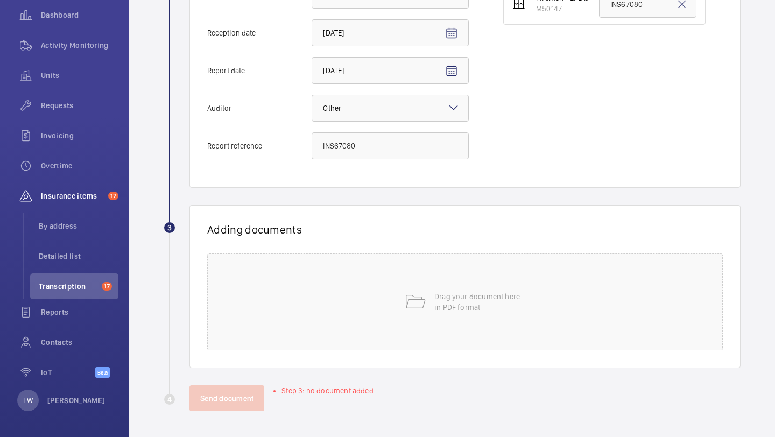
scroll to position [292, 0]
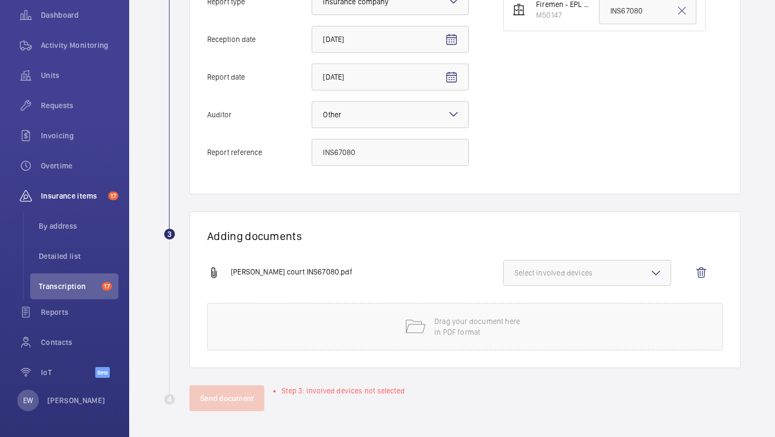
click at [575, 268] on span "Select involved devices" at bounding box center [587, 272] width 145 height 11
click at [555, 300] on label "M50147" at bounding box center [579, 307] width 151 height 26
click at [530, 300] on input "M50147" at bounding box center [520, 307] width 22 height 22
checkbox input "true"
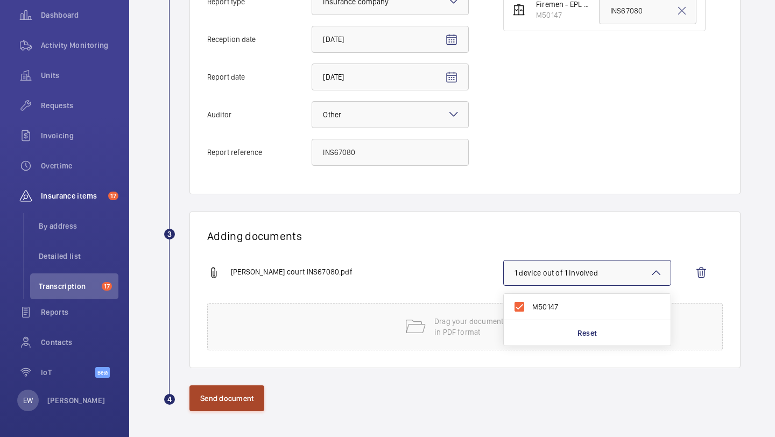
click at [242, 399] on button "Send document" at bounding box center [226, 398] width 75 height 26
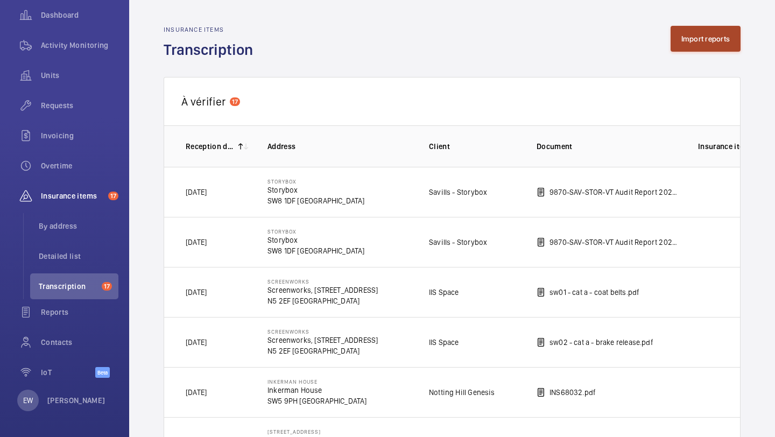
click at [717, 45] on button "Import reports" at bounding box center [706, 39] width 71 height 26
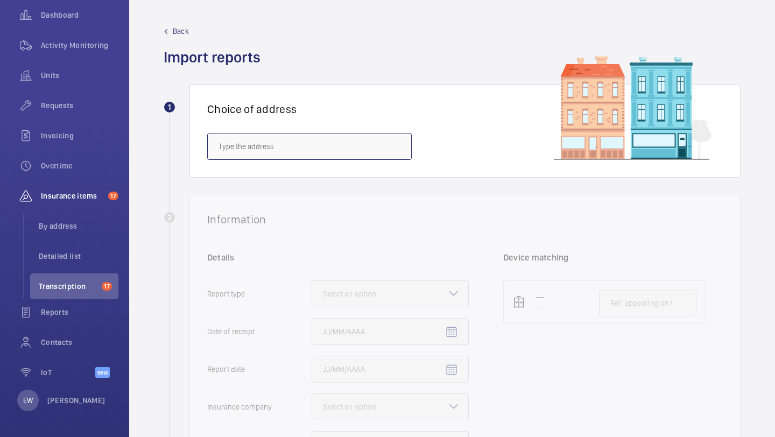
click at [310, 154] on input "text" at bounding box center [309, 146] width 205 height 27
paste input "NW6 4TN"
click at [282, 179] on span "[STREET_ADDRESS]" at bounding box center [251, 178] width 64 height 11
type input "[STREET_ADDRESS]"
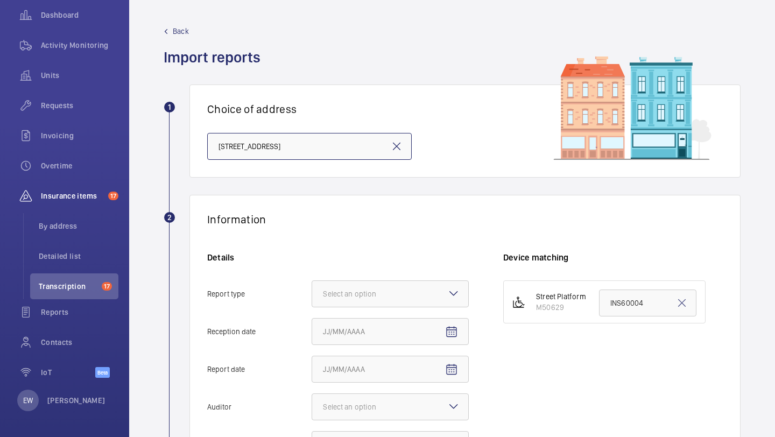
scroll to position [96, 0]
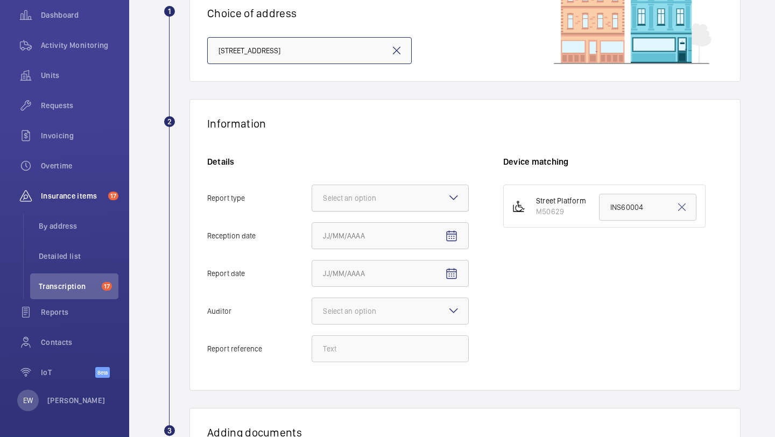
click at [404, 198] on div at bounding box center [390, 198] width 156 height 26
click at [312, 198] on input "Report type Select an option" at bounding box center [312, 198] width 0 height 26
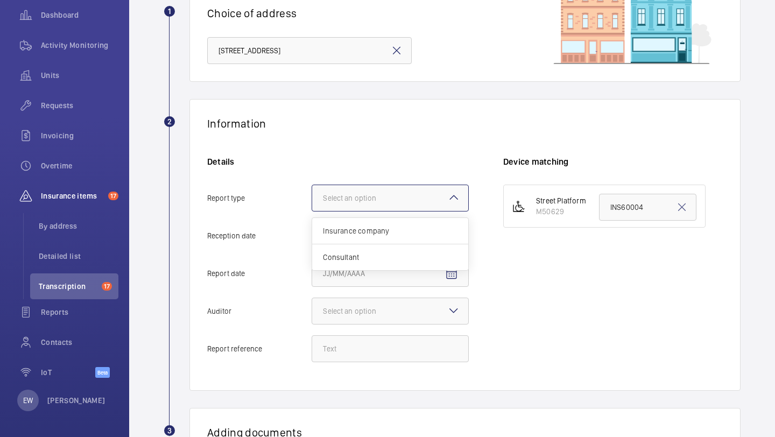
scroll to position [0, 0]
click at [389, 238] on div "Insurance company" at bounding box center [390, 231] width 156 height 26
click at [312, 211] on input "Report type Select an option Insurance company Consultant" at bounding box center [312, 198] width 0 height 26
click at [469, 243] on div "Details Report type Select an option × Insurance company × Reception date Repor…" at bounding box center [355, 264] width 296 height 217
click at [454, 241] on mat-icon "Open calendar" at bounding box center [451, 236] width 13 height 13
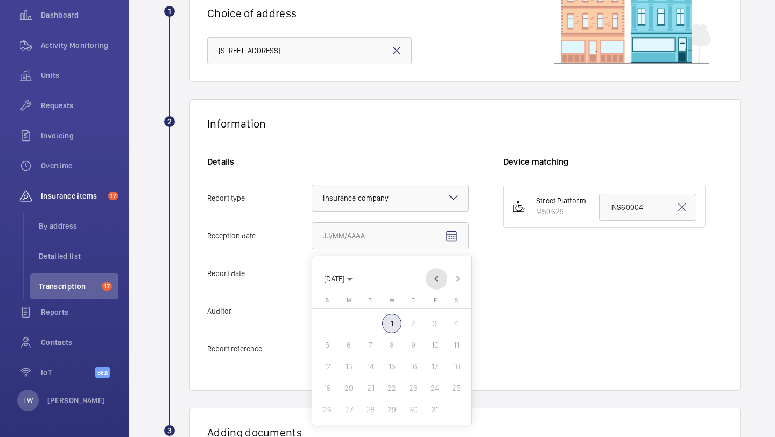
click at [436, 276] on span "Previous month" at bounding box center [437, 279] width 22 height 22
click at [376, 406] on span "30" at bounding box center [370, 409] width 19 height 19
type input "[DATE]"
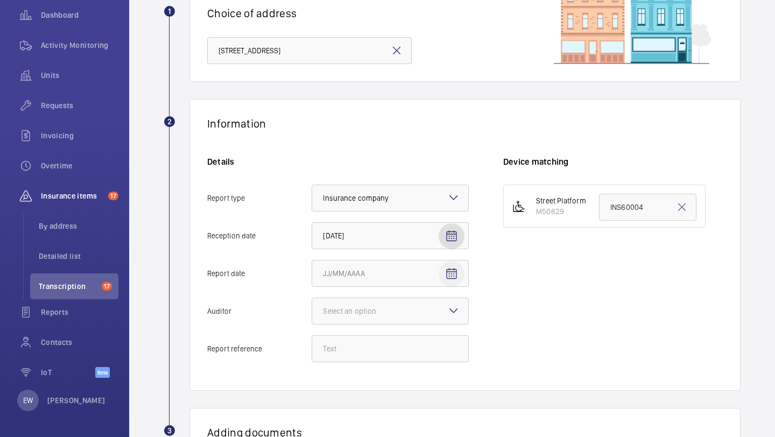
click at [458, 279] on span "Open calendar" at bounding box center [452, 274] width 26 height 26
click at [433, 112] on span "Previous month" at bounding box center [437, 114] width 22 height 22
click at [357, 243] on span "29" at bounding box center [348, 244] width 19 height 19
type input "[DATE]"
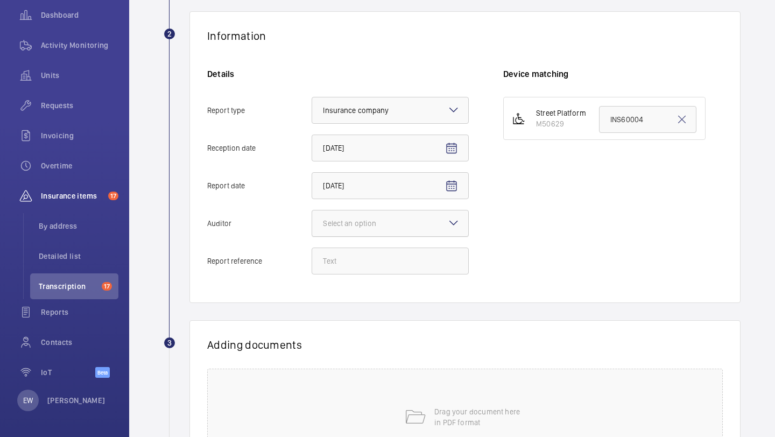
click at [372, 236] on div "Details Report type Select an option × Insurance company × Reception date [DATE…" at bounding box center [355, 176] width 296 height 217
click at [373, 217] on div at bounding box center [390, 223] width 156 height 26
click at [312, 217] on input "Auditor Select an option Veritas Zurich British Engineering Allianz Other" at bounding box center [312, 223] width 0 height 26
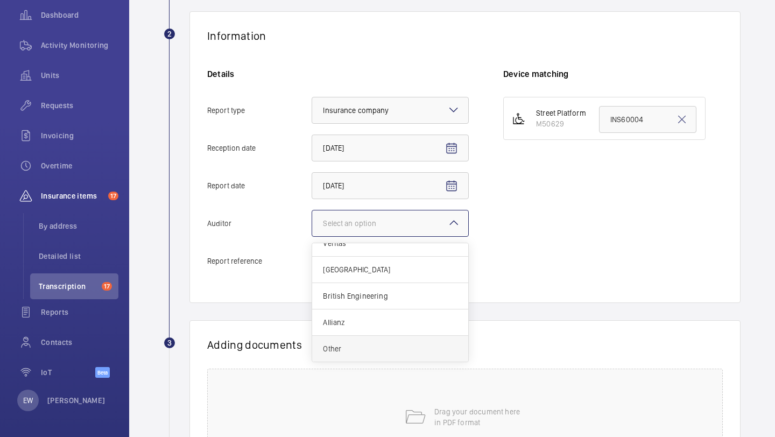
click at [379, 350] on span "Other" at bounding box center [390, 348] width 135 height 11
click at [312, 236] on input "Auditor Select an option Veritas Zurich British Engineering Allianz Other" at bounding box center [312, 223] width 0 height 26
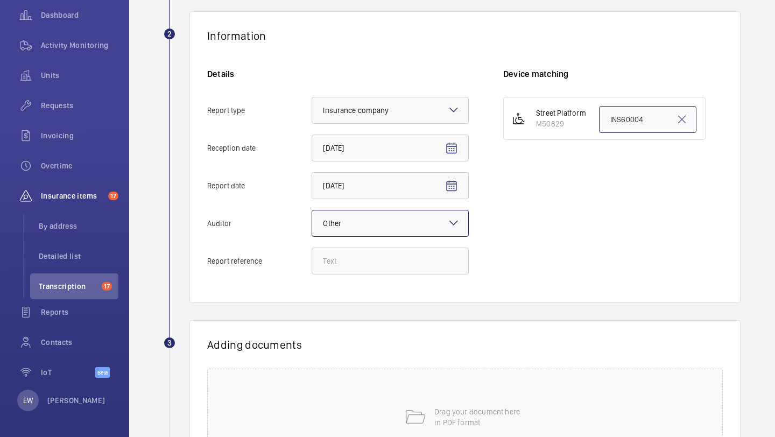
click at [615, 109] on input "INS60004" at bounding box center [647, 119] width 97 height 27
paste input "7646"
type input "INS67646"
click at [364, 260] on input "Report reference" at bounding box center [390, 261] width 157 height 27
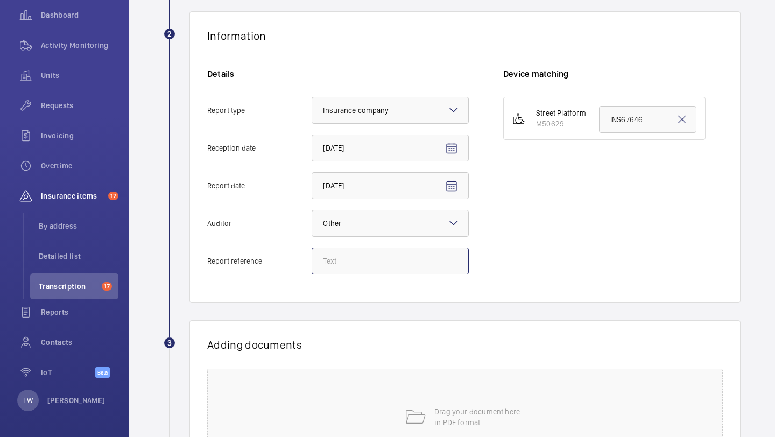
paste input "INS67646"
type input "INS67646"
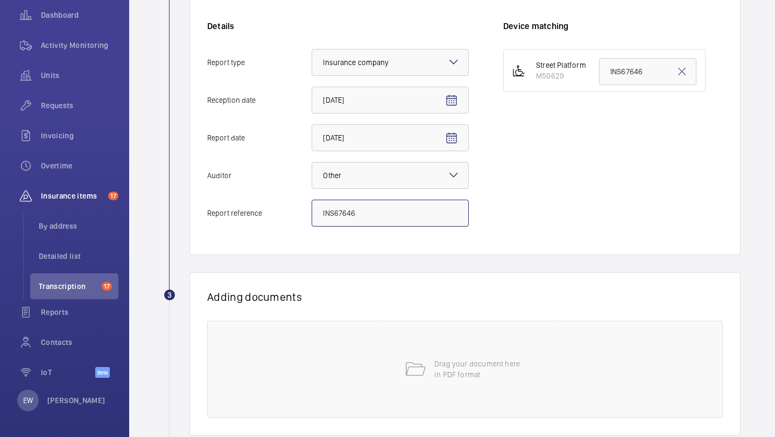
scroll to position [299, 0]
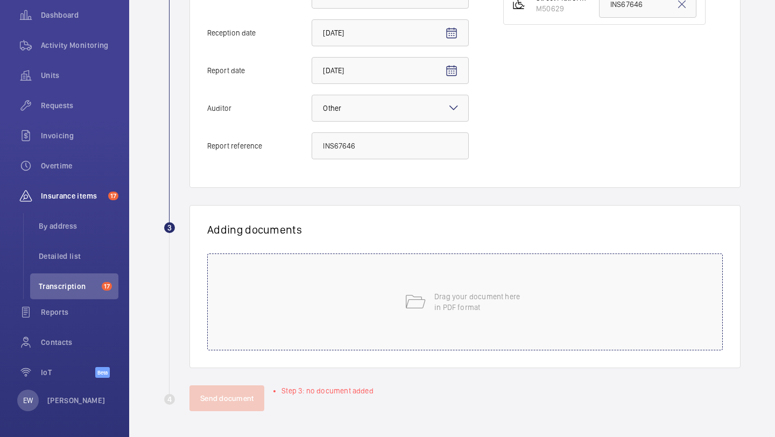
click at [497, 262] on div "Drag your document here in PDF format" at bounding box center [465, 301] width 516 height 97
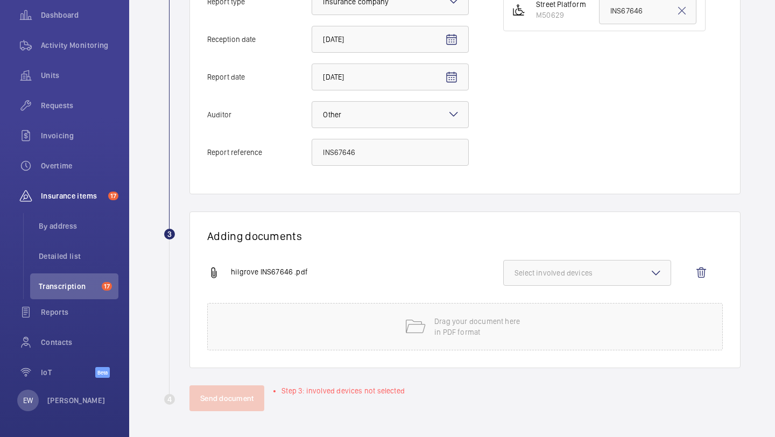
scroll to position [292, 0]
click at [576, 279] on button "Select involved devices" at bounding box center [587, 273] width 168 height 26
click at [570, 304] on span "M50629" at bounding box center [587, 306] width 111 height 11
click at [530, 304] on input "M50629" at bounding box center [520, 307] width 22 height 22
checkbox input "true"
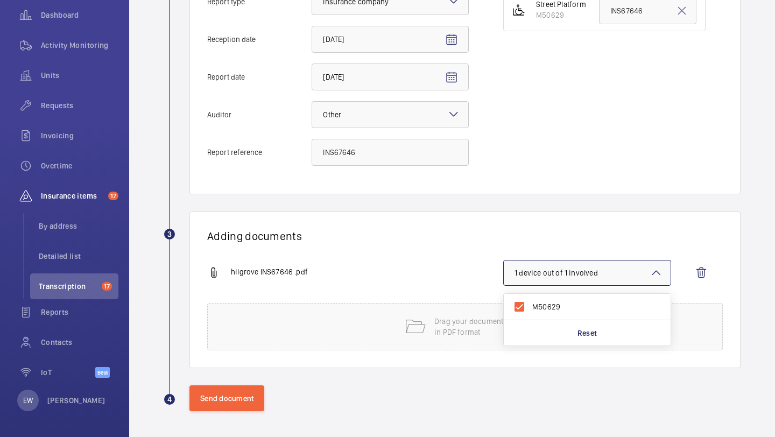
click at [441, 285] on div "hilgrove INS67646 .pdf 1 device out of 1 involved M50629 Reset" at bounding box center [460, 281] width 507 height 43
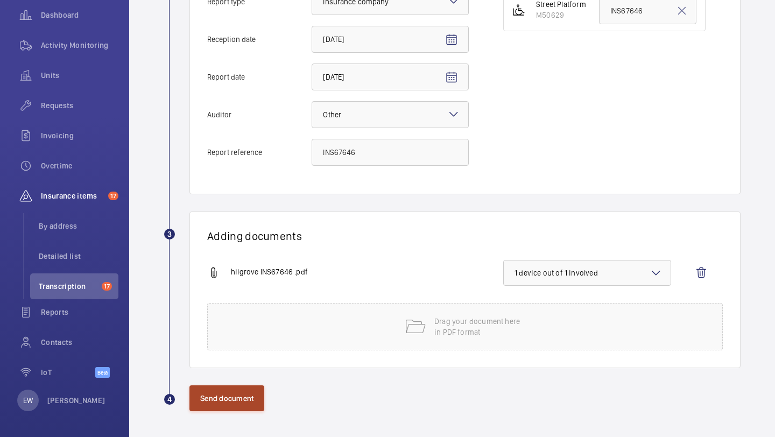
click at [232, 391] on button "Send document" at bounding box center [226, 398] width 75 height 26
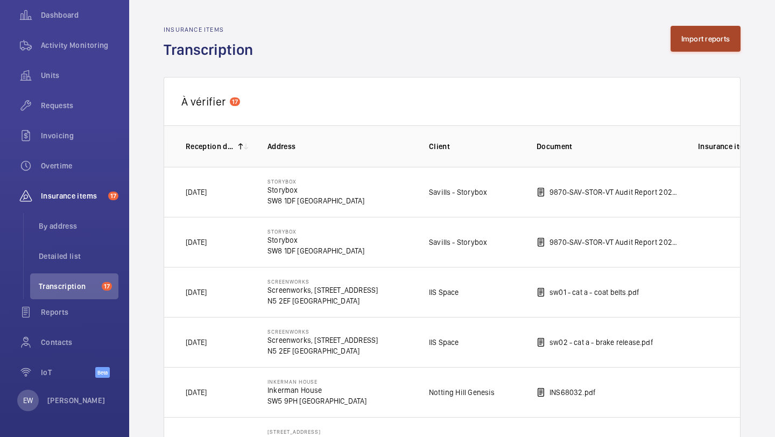
click at [685, 45] on button "Import reports" at bounding box center [706, 39] width 71 height 26
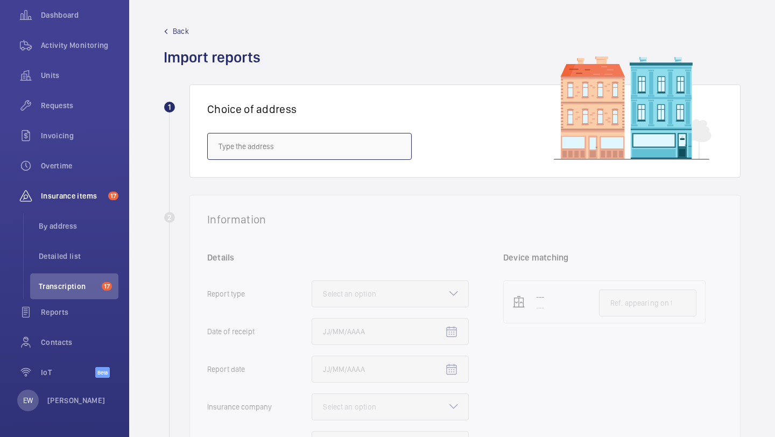
click at [337, 156] on input "text" at bounding box center [309, 146] width 205 height 27
click at [336, 184] on mat-option "[STREET_ADDRESS]" at bounding box center [309, 179] width 203 height 26
type input "[STREET_ADDRESS]"
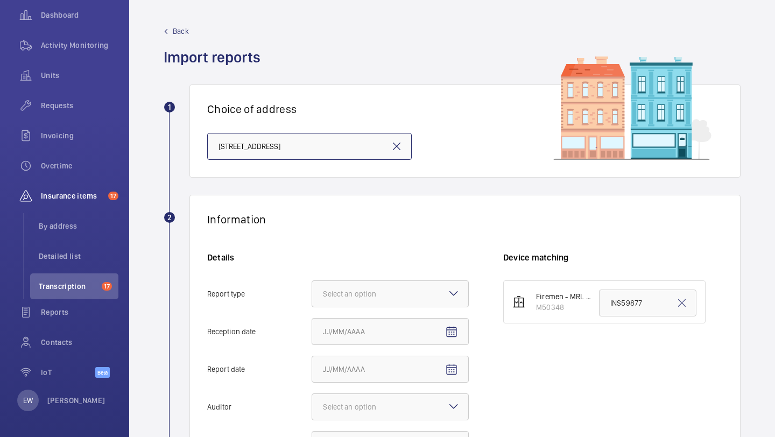
scroll to position [187, 0]
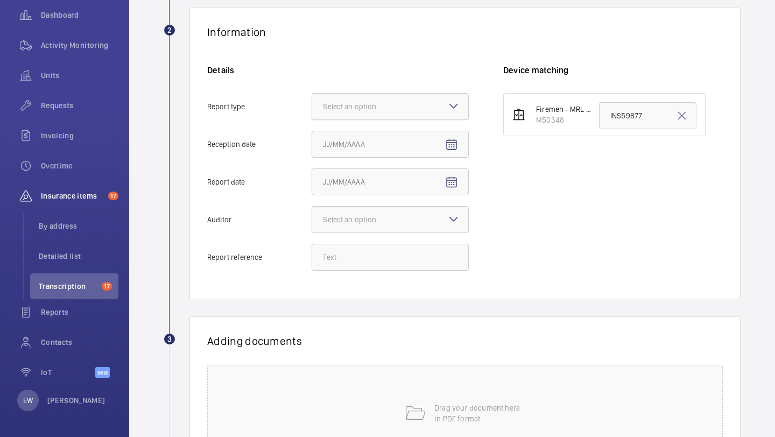
click at [392, 116] on div at bounding box center [390, 107] width 156 height 26
click at [312, 116] on input "Report type Select an option" at bounding box center [312, 107] width 0 height 26
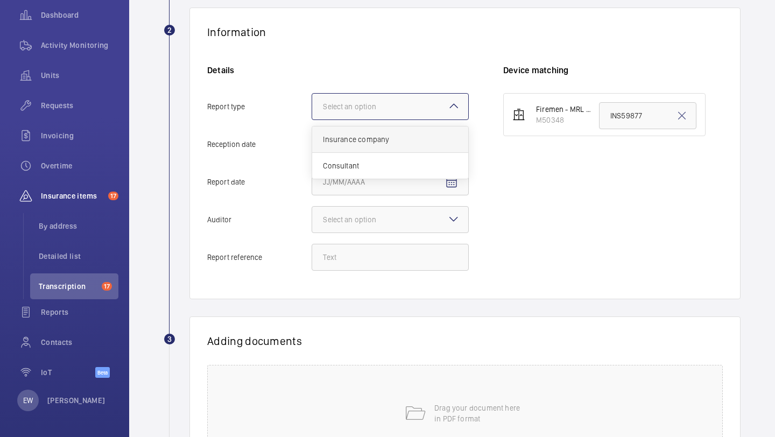
click at [393, 144] on span "Insurance company" at bounding box center [390, 139] width 135 height 11
click at [312, 119] on input "Report type Select an option Insurance company Consultant" at bounding box center [312, 107] width 0 height 26
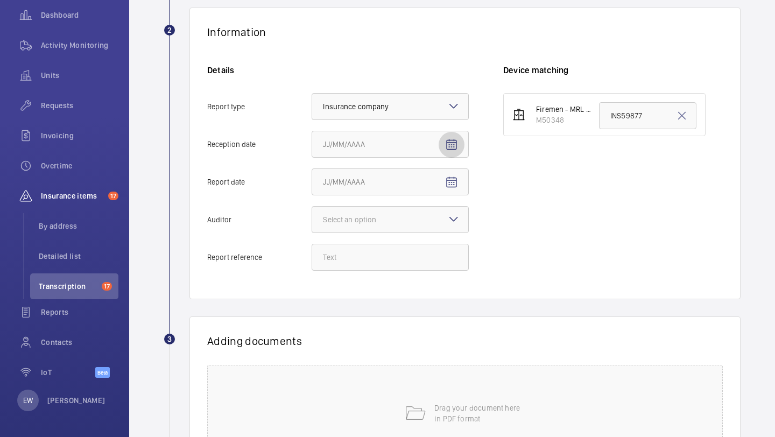
click at [446, 148] on mat-icon "Open calendar" at bounding box center [451, 144] width 13 height 13
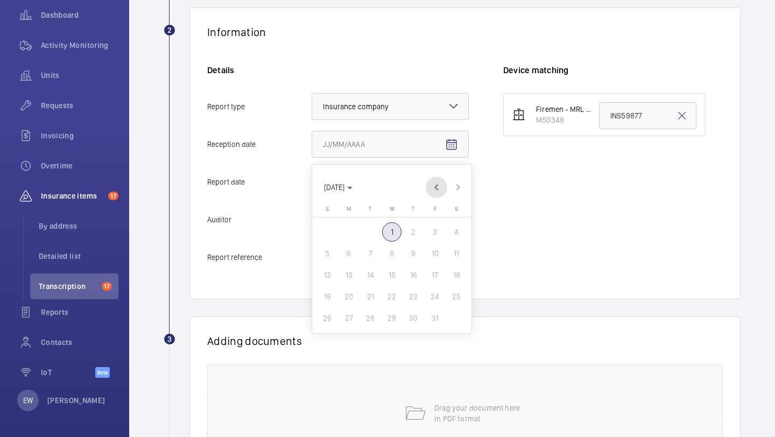
click at [441, 184] on span "Previous month" at bounding box center [437, 188] width 22 height 22
click at [370, 318] on span "30" at bounding box center [370, 317] width 19 height 19
type input "[DATE]"
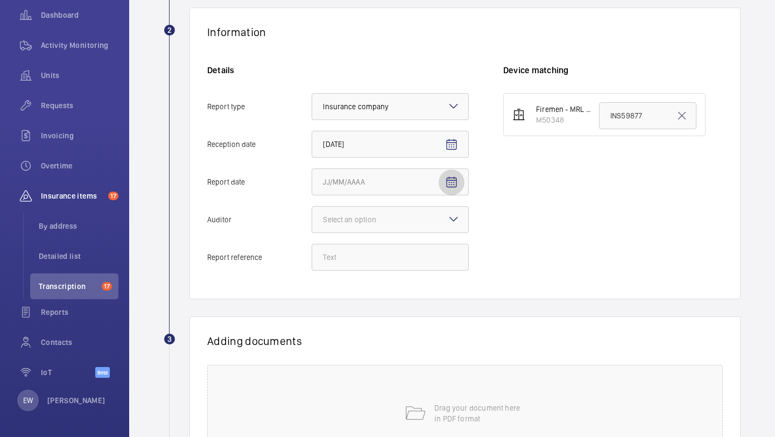
click at [450, 182] on mat-icon "Open calendar" at bounding box center [451, 182] width 13 height 13
click at [439, 218] on span "Previous month" at bounding box center [437, 225] width 22 height 22
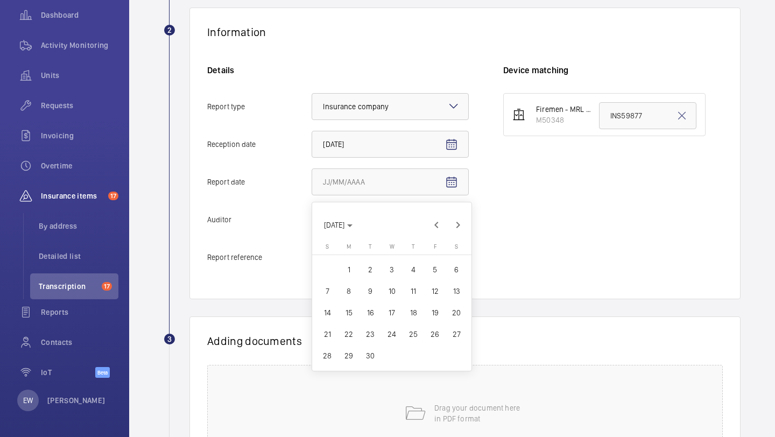
click at [347, 353] on span "29" at bounding box center [348, 355] width 19 height 19
type input "[DATE]"
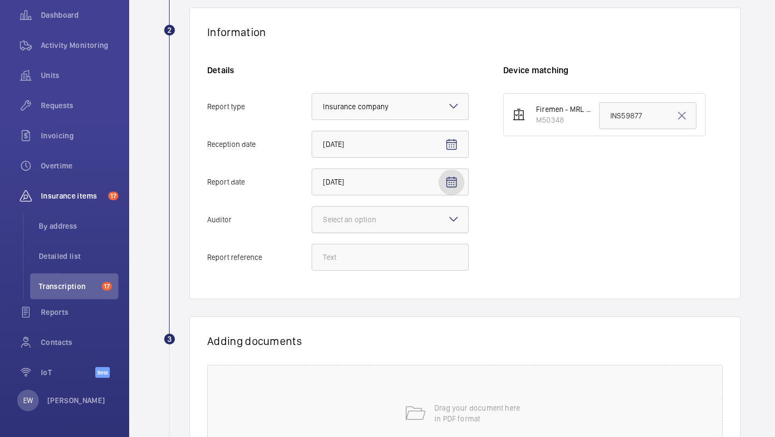
click at [376, 224] on div "Select an option" at bounding box center [363, 219] width 80 height 11
click at [312, 224] on input "Auditor Select an option" at bounding box center [312, 220] width 0 height 26
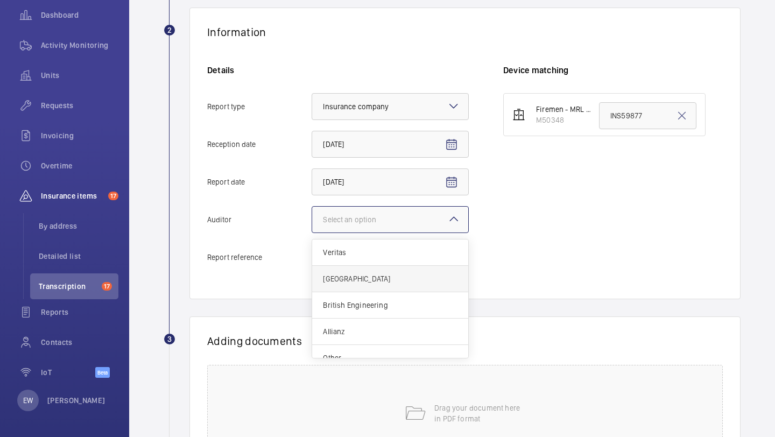
scroll to position [13, 0]
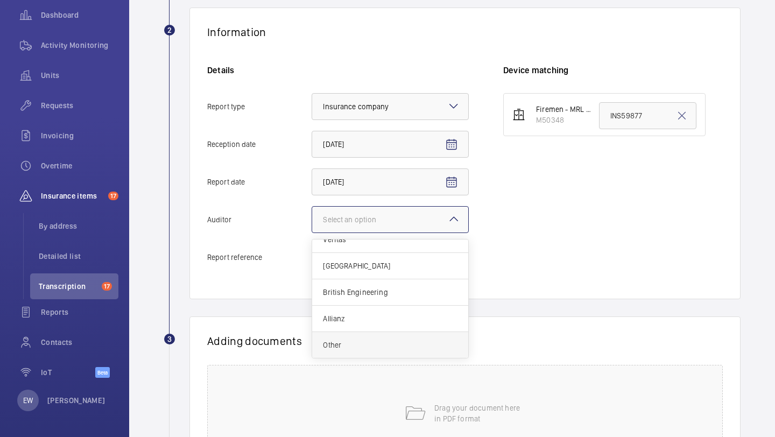
click at [369, 341] on span "Other" at bounding box center [390, 345] width 135 height 11
click at [312, 232] on input "Auditor Select an option Veritas Zurich British Engineering Allianz Other" at bounding box center [312, 220] width 0 height 26
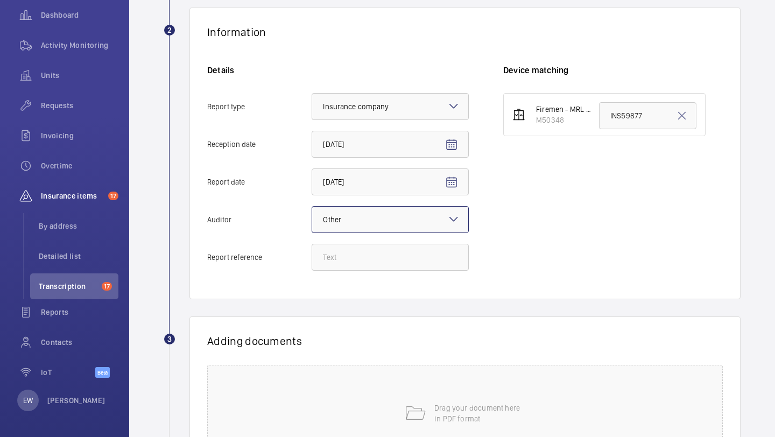
click at [419, 242] on div "Details Report type Select an option × Insurance company × Reception date [DATE…" at bounding box center [355, 173] width 296 height 217
click at [417, 246] on input "Report reference" at bounding box center [390, 257] width 157 height 27
paste input "INS67081"
type input "INS67081"
click at [610, 119] on input "INS59877" at bounding box center [647, 115] width 97 height 27
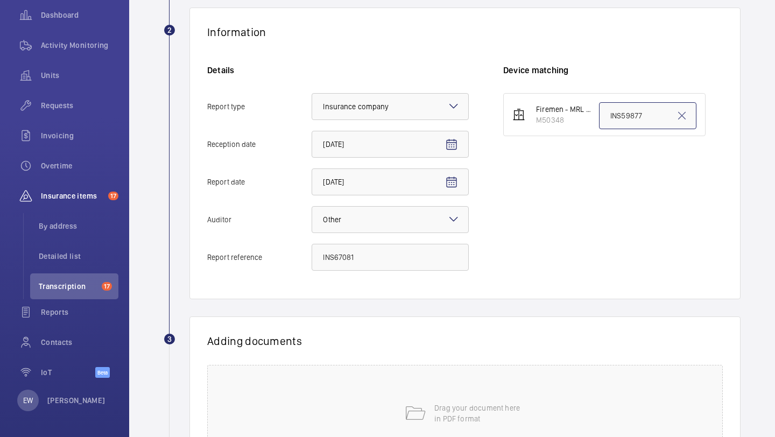
click at [610, 118] on input "INS59877" at bounding box center [647, 115] width 97 height 27
paste input "67081"
type input "INS67081"
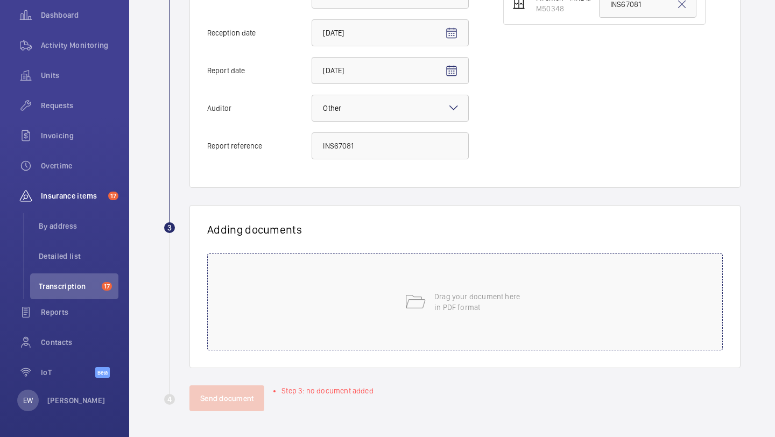
click at [471, 316] on div "Drag your document here in PDF format" at bounding box center [465, 301] width 516 height 97
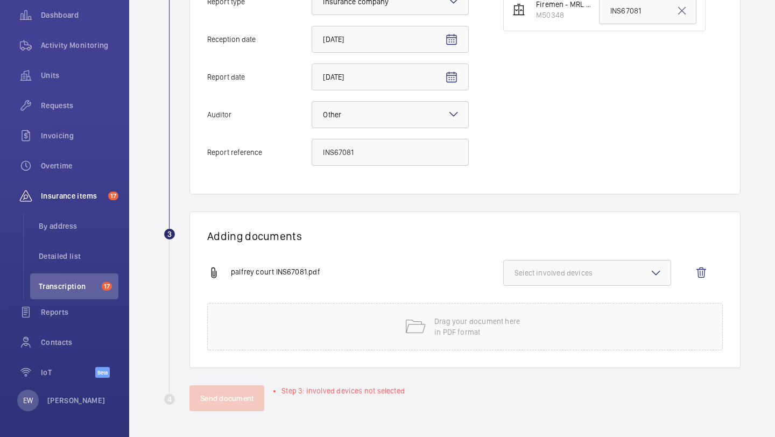
click at [554, 266] on button "Select involved devices" at bounding box center [587, 273] width 168 height 26
click at [540, 297] on label "M50348" at bounding box center [579, 307] width 151 height 26
click at [530, 297] on input "M50348" at bounding box center [520, 307] width 22 height 22
checkbox input "true"
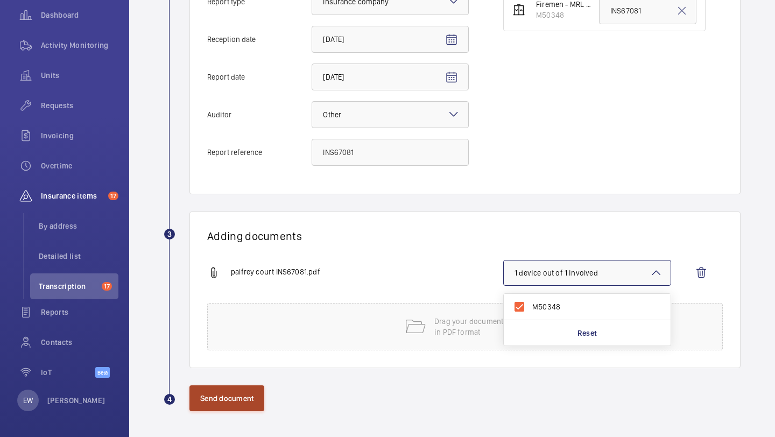
click at [237, 403] on button "Send document" at bounding box center [226, 398] width 75 height 26
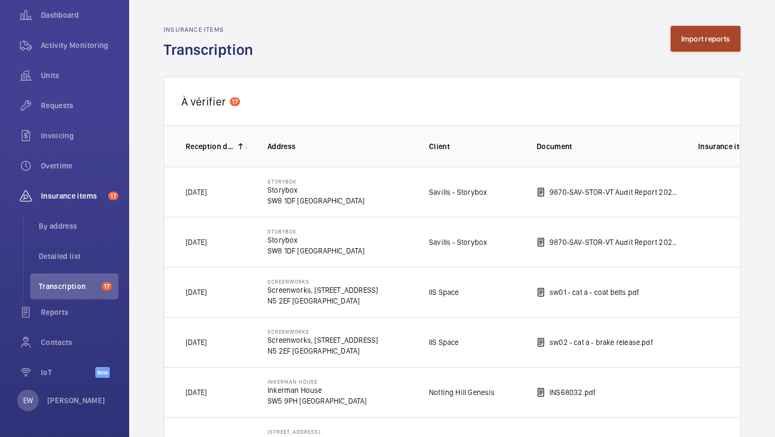
click at [691, 46] on button "Import reports" at bounding box center [706, 39] width 71 height 26
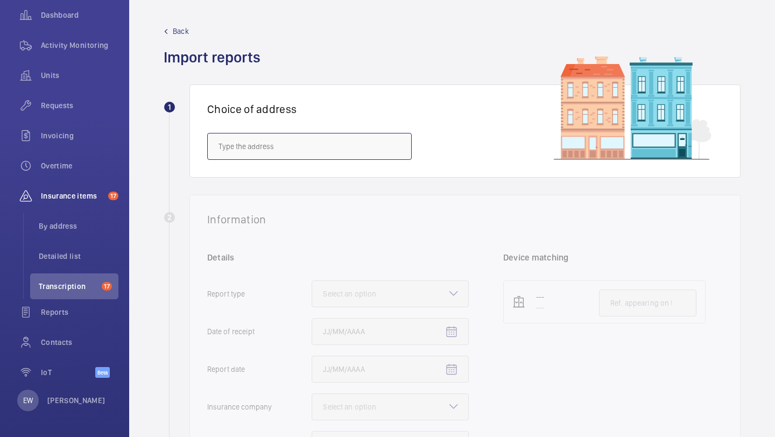
click at [390, 138] on input "text" at bounding box center [309, 146] width 205 height 27
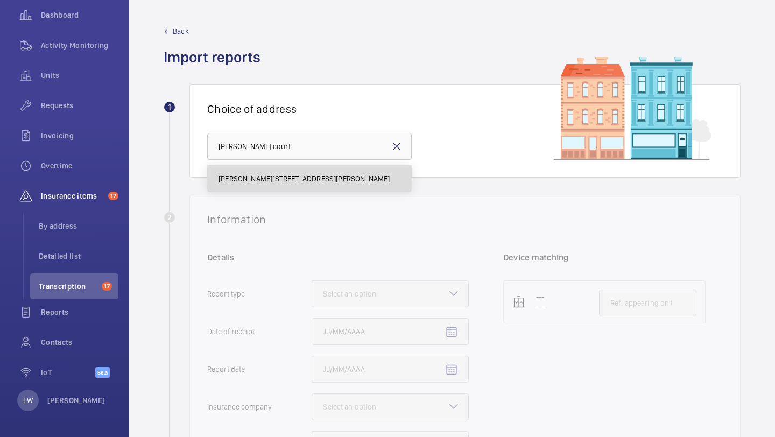
click at [382, 179] on mat-option "[PERSON_NAME][STREET_ADDRESS][PERSON_NAME]" at bounding box center [309, 179] width 203 height 26
type input "[PERSON_NAME][STREET_ADDRESS][PERSON_NAME]"
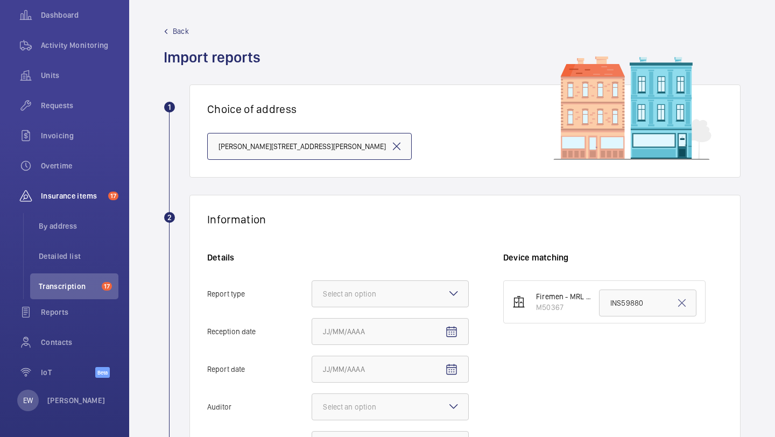
scroll to position [133, 0]
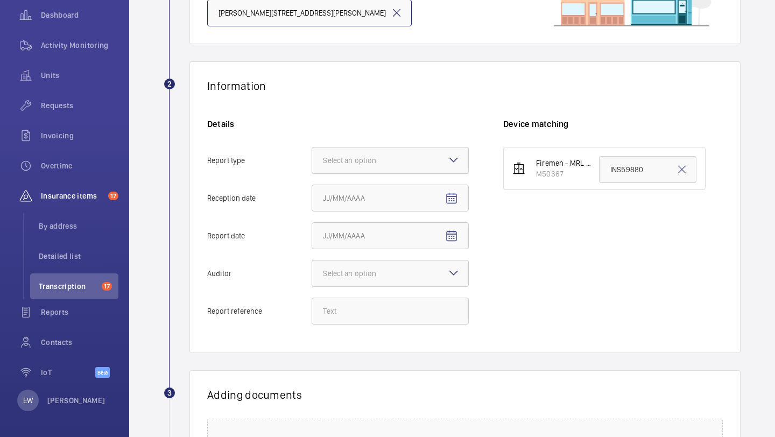
click at [384, 165] on div "Select an option" at bounding box center [363, 160] width 80 height 11
click at [312, 165] on input "Report type Select an option" at bounding box center [312, 160] width 0 height 26
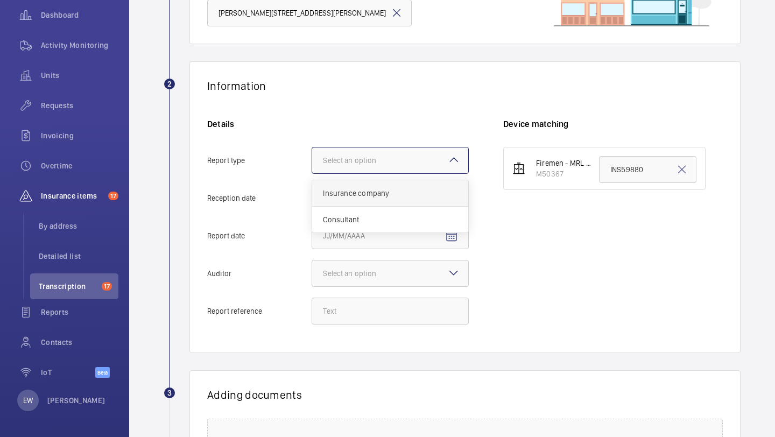
click at [384, 191] on span "Insurance company" at bounding box center [390, 193] width 135 height 11
click at [312, 173] on input "Report type Select an option Insurance company Consultant" at bounding box center [312, 160] width 0 height 26
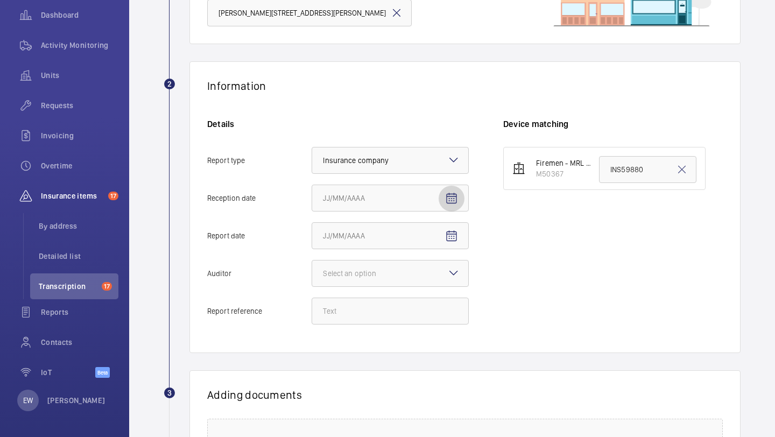
click at [456, 208] on span "Open calendar" at bounding box center [452, 199] width 26 height 26
click at [436, 241] on span "Previous month" at bounding box center [437, 241] width 22 height 22
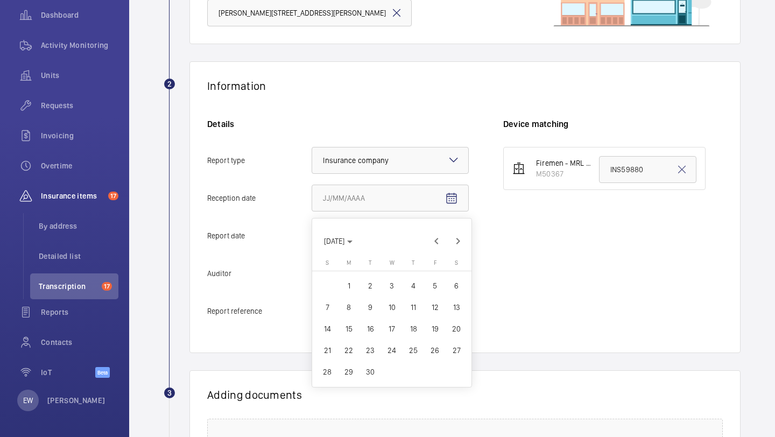
click at [373, 377] on span "30" at bounding box center [370, 371] width 19 height 19
type input "[DATE]"
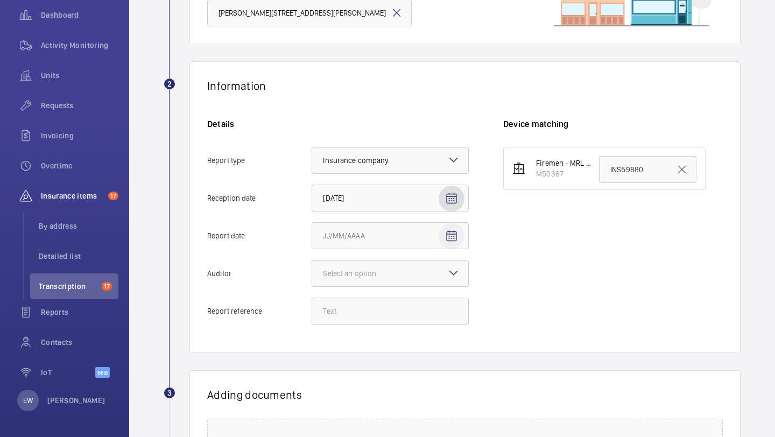
click at [456, 235] on mat-icon "Open calendar" at bounding box center [451, 236] width 13 height 13
click at [437, 276] on span "Previous month" at bounding box center [437, 279] width 22 height 22
click at [348, 409] on span "29" at bounding box center [348, 409] width 19 height 19
type input "[DATE]"
click at [394, 276] on div "Select an option" at bounding box center [363, 273] width 80 height 11
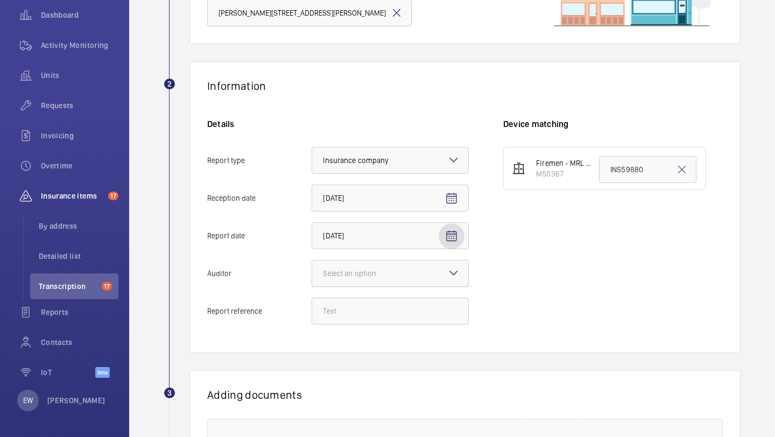
click at [312, 276] on input "Auditor Select an option" at bounding box center [312, 273] width 0 height 26
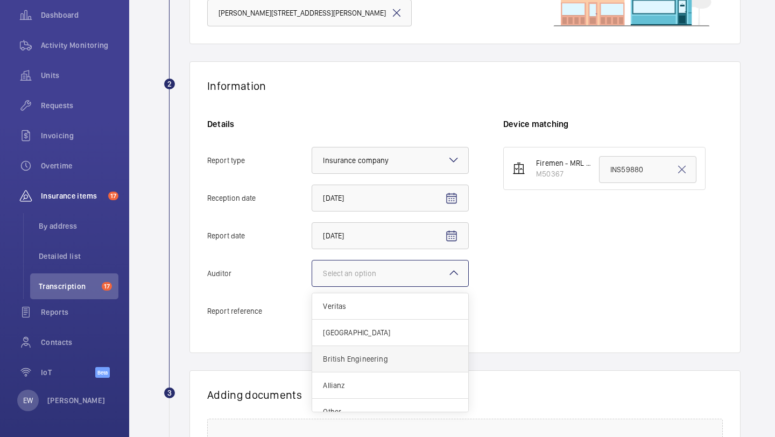
scroll to position [13, 0]
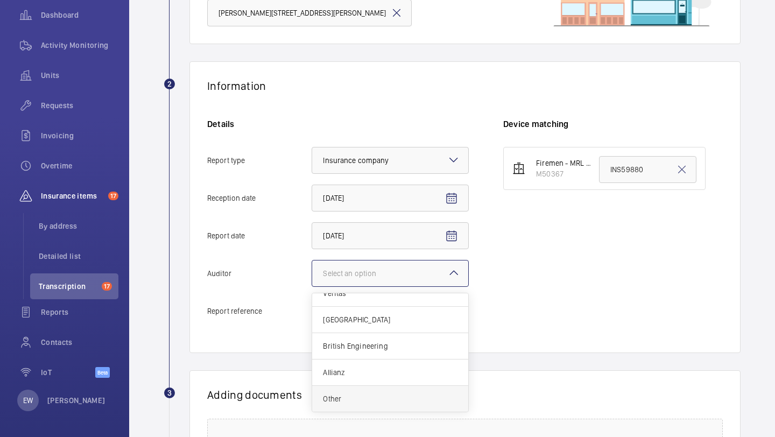
click at [368, 407] on div "Other" at bounding box center [390, 399] width 156 height 26
click at [312, 286] on input "Auditor Select an option Veritas Zurich British Engineering Allianz Other" at bounding box center [312, 273] width 0 height 26
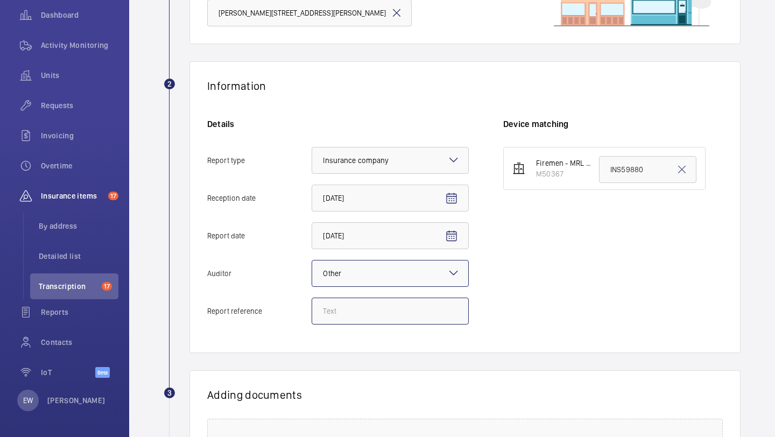
click at [372, 315] on input "Report reference" at bounding box center [390, 311] width 157 height 27
paste input "INS67078"
type input "INS67078"
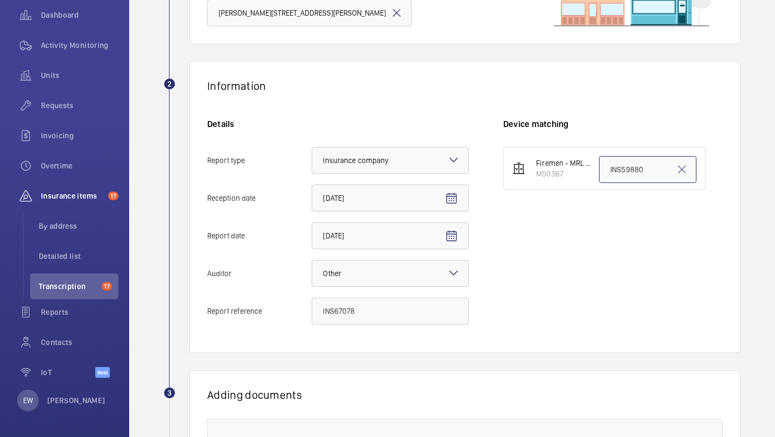
click at [621, 165] on input "INS59880" at bounding box center [647, 169] width 97 height 27
paste input "67078"
type input "INS67078"
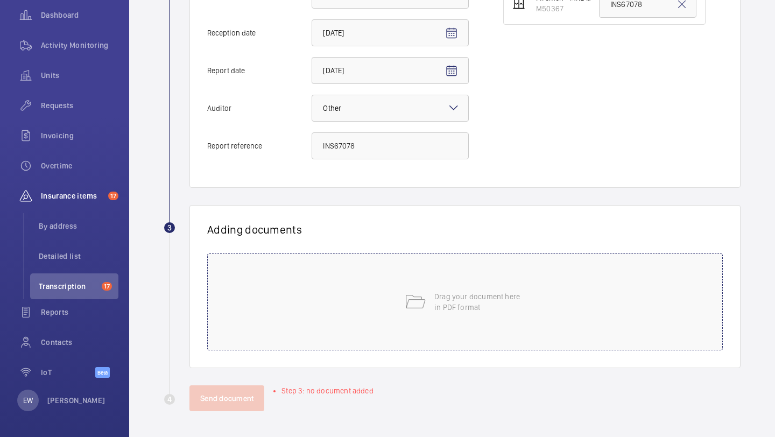
click at [413, 349] on div "Drag your document here in PDF format" at bounding box center [465, 301] width 516 height 97
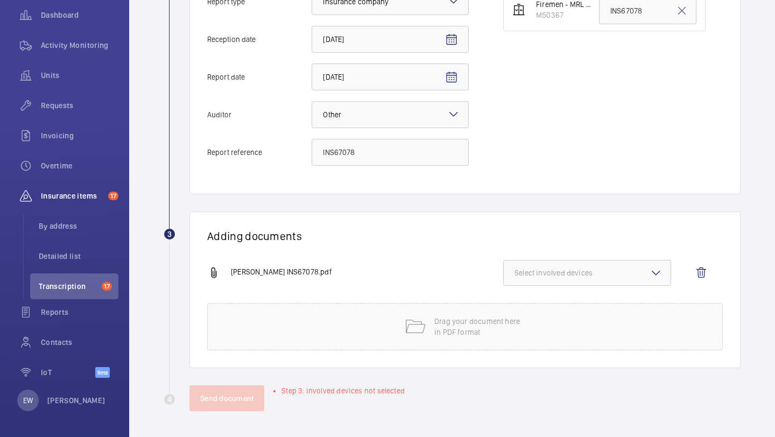
click at [590, 250] on div "Adding documents [PERSON_NAME] INS67078.pdf Select involved devices Drag your d…" at bounding box center [464, 290] width 551 height 157
click at [587, 263] on button "Select involved devices" at bounding box center [587, 273] width 168 height 26
click at [567, 301] on span "M50367" at bounding box center [587, 306] width 111 height 11
click at [530, 301] on input "M50367" at bounding box center [520, 307] width 22 height 22
checkbox input "true"
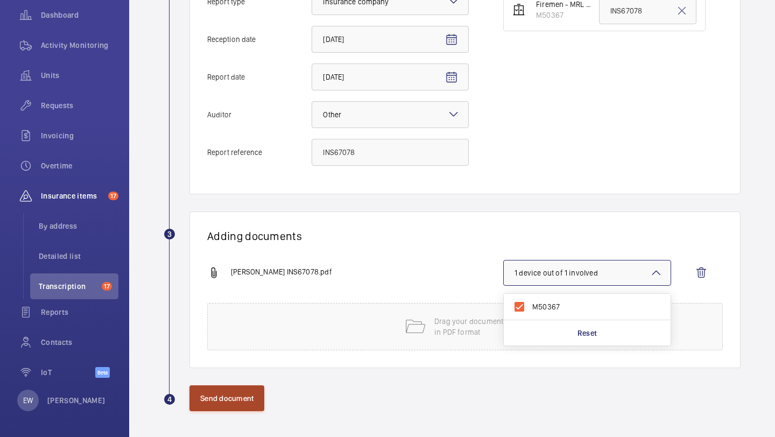
click at [240, 395] on button "Send document" at bounding box center [226, 398] width 75 height 26
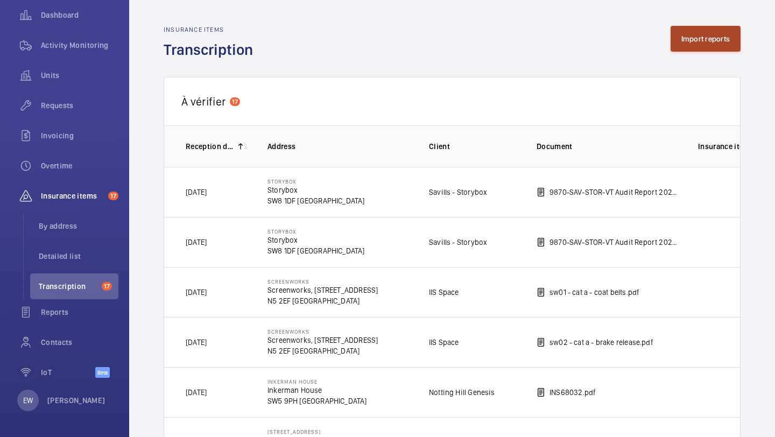
click at [694, 48] on button "Import reports" at bounding box center [706, 39] width 71 height 26
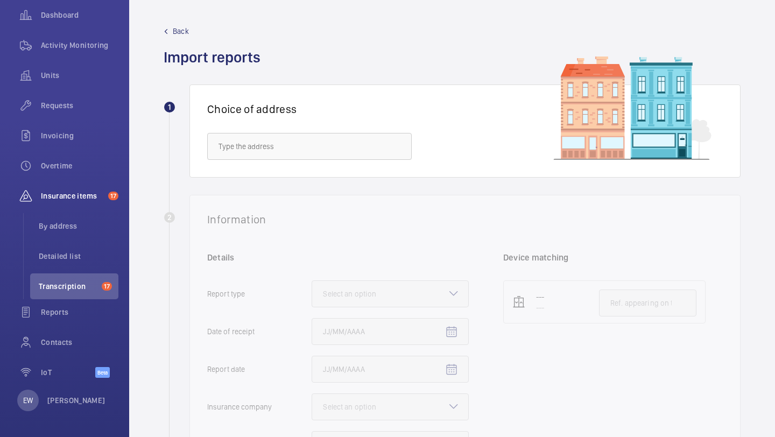
click at [371, 161] on div "Choice of address" at bounding box center [464, 130] width 551 height 93
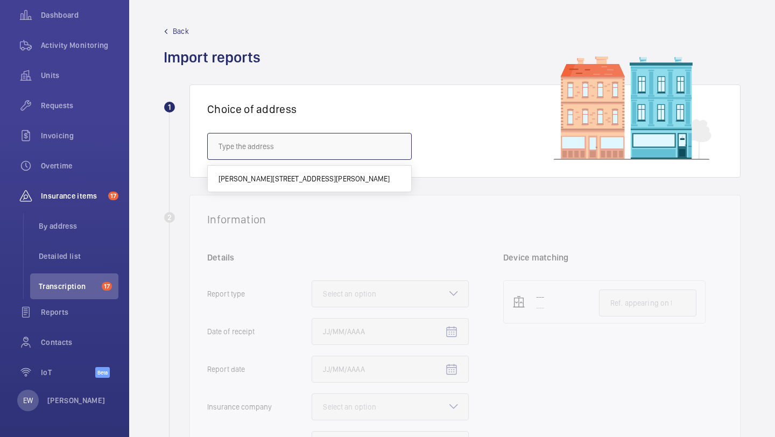
click at [371, 150] on input "text" at bounding box center [309, 146] width 205 height 27
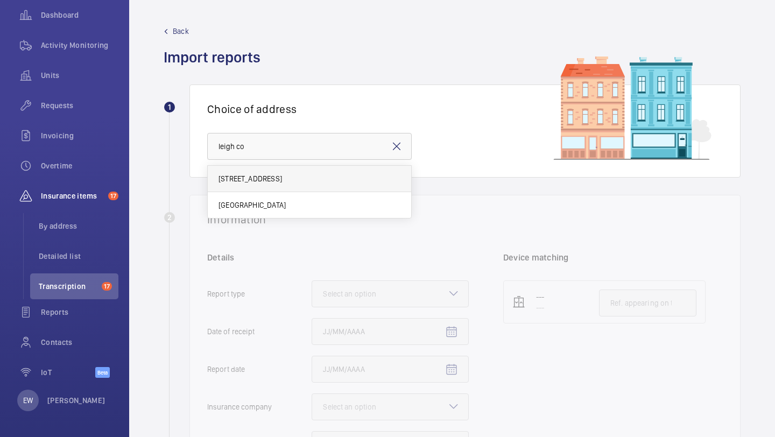
click at [345, 186] on mat-option "[STREET_ADDRESS]" at bounding box center [309, 179] width 203 height 26
type input "[STREET_ADDRESS]"
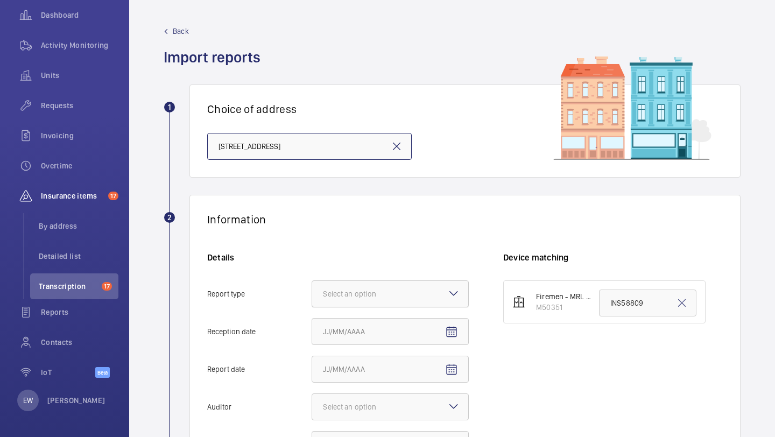
click at [382, 289] on div "Select an option" at bounding box center [363, 293] width 80 height 11
click at [312, 289] on input "Report type Select an option" at bounding box center [312, 294] width 0 height 26
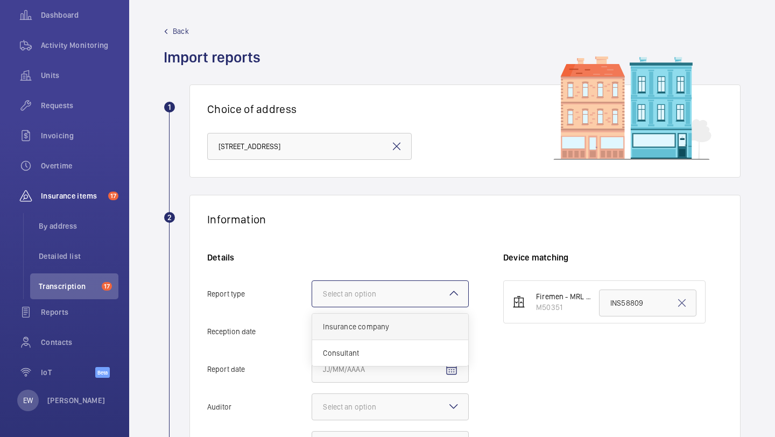
click at [371, 317] on div "Insurance company" at bounding box center [390, 327] width 156 height 26
click at [312, 307] on input "Report type Select an option Insurance company Consultant" at bounding box center [312, 294] width 0 height 26
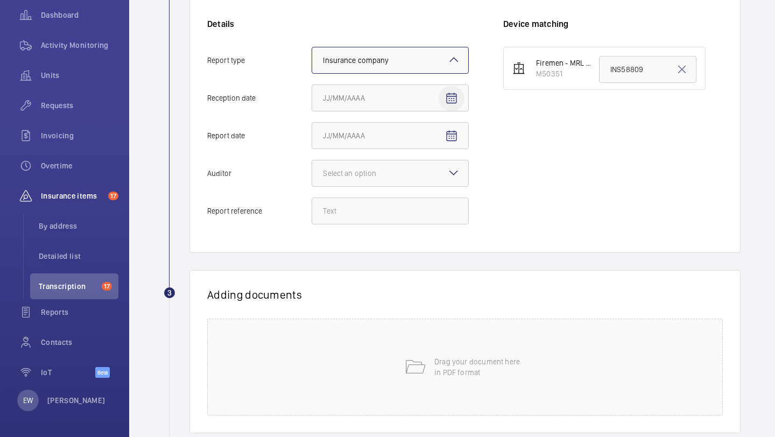
click at [450, 100] on mat-icon "Open calendar" at bounding box center [451, 98] width 13 height 13
click at [439, 140] on span "Previous month" at bounding box center [437, 141] width 22 height 22
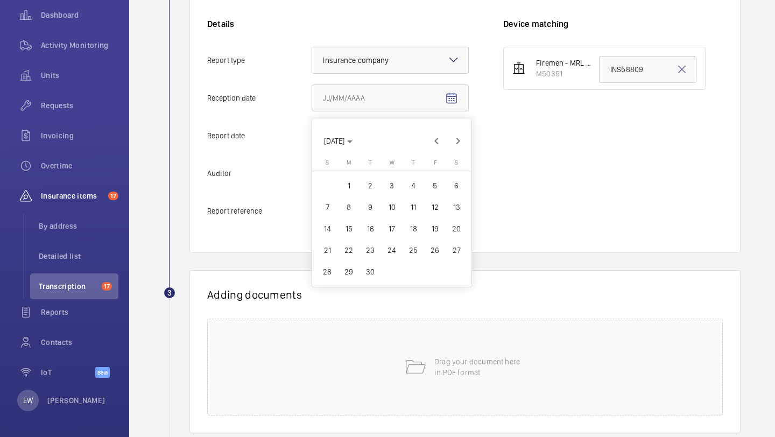
click at [373, 274] on span "30" at bounding box center [370, 271] width 19 height 19
type input "[DATE]"
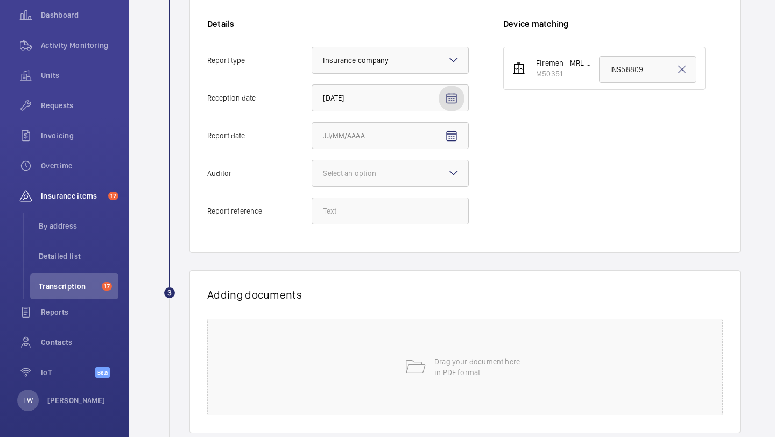
click at [459, 117] on div "Details Report type Select an option × Insurance company × Reception date [DATE…" at bounding box center [355, 126] width 296 height 217
click at [457, 132] on mat-icon "Open calendar" at bounding box center [451, 136] width 13 height 13
click at [431, 177] on span "Previous month" at bounding box center [437, 179] width 22 height 22
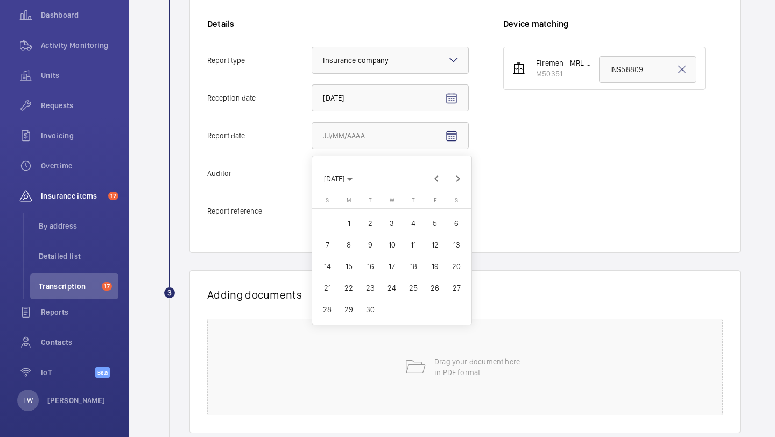
click at [352, 309] on span "29" at bounding box center [348, 309] width 19 height 19
type input "[DATE]"
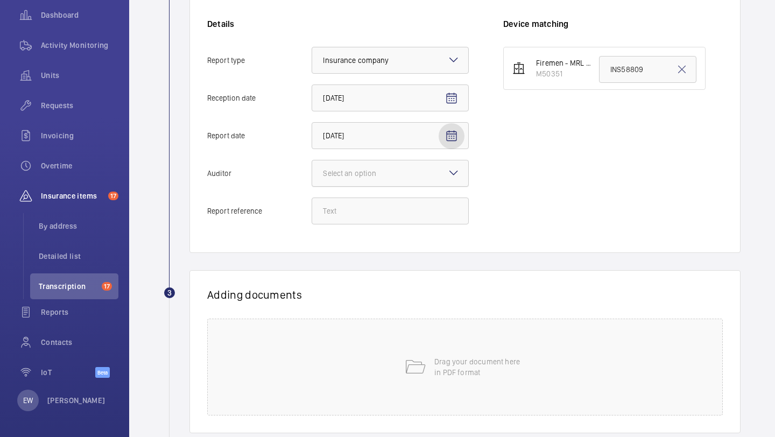
click at [427, 183] on div at bounding box center [390, 173] width 156 height 26
click at [312, 183] on input "Auditor Select an option" at bounding box center [312, 173] width 0 height 26
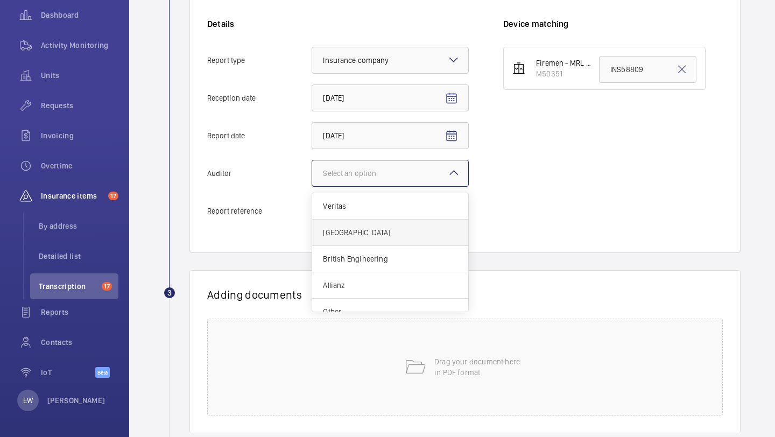
scroll to position [13, 0]
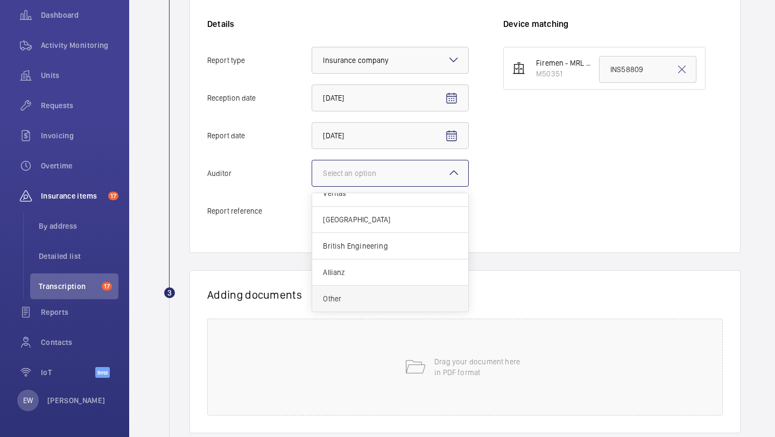
click at [404, 287] on div "Other" at bounding box center [390, 299] width 156 height 26
click at [312, 186] on input "Auditor Select an option Veritas Zurich British Engineering Allianz Other" at bounding box center [312, 173] width 0 height 26
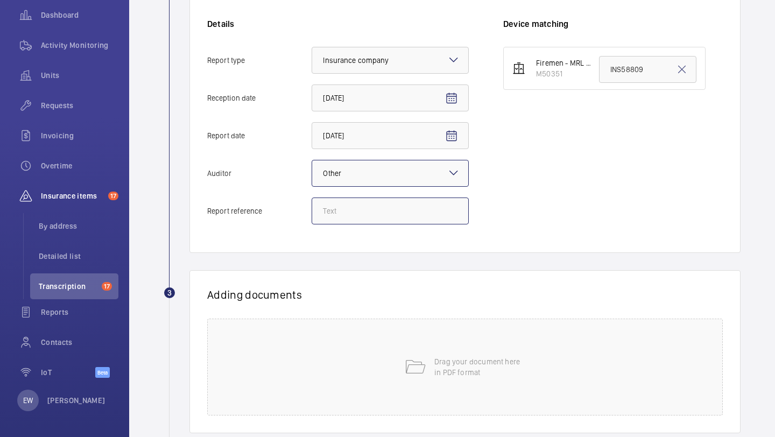
click at [403, 219] on input "Report reference" at bounding box center [390, 211] width 157 height 27
paste input "NS67076"
type input "NS67076"
click at [614, 64] on input "INS58809" at bounding box center [647, 69] width 97 height 27
click at [615, 64] on input "INS58809" at bounding box center [647, 69] width 97 height 27
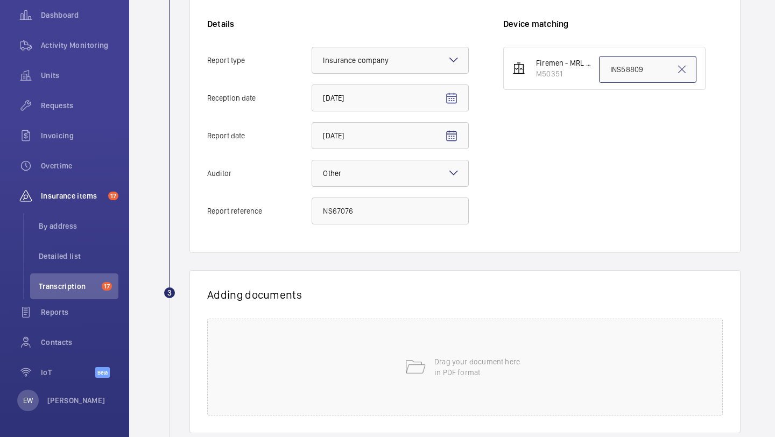
paste input "NS67076"
type input "NS67076"
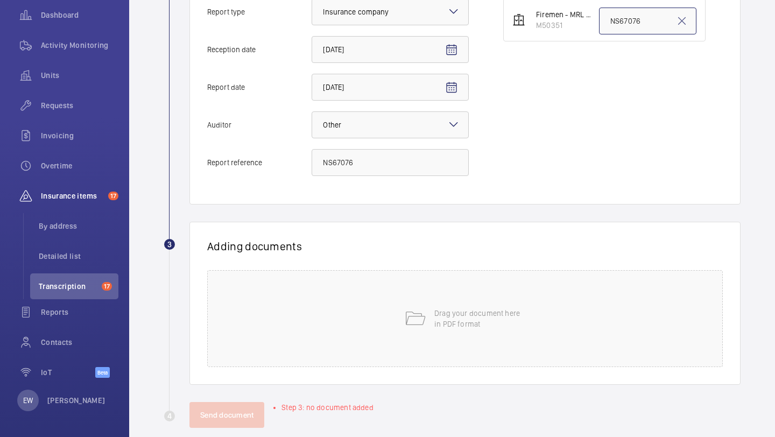
scroll to position [299, 0]
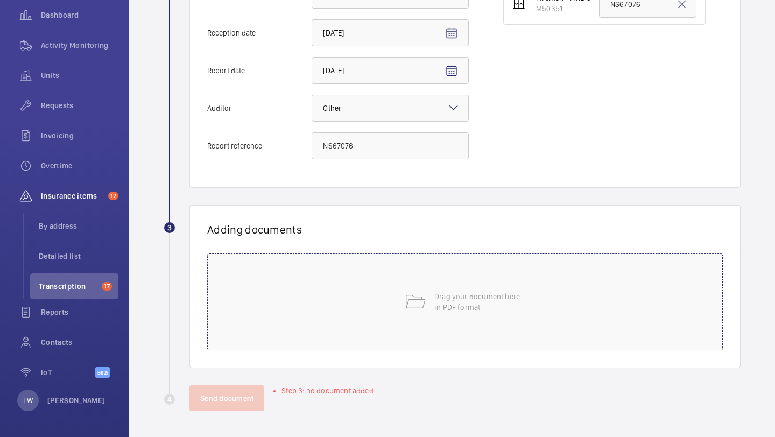
click at [473, 312] on p "Drag your document here in PDF format" at bounding box center [479, 302] width 91 height 22
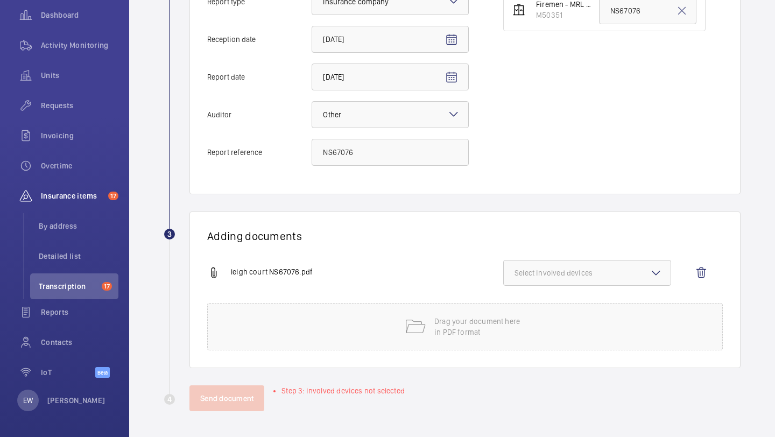
scroll to position [292, 0]
click at [565, 267] on span "Select involved devices" at bounding box center [587, 272] width 145 height 11
click at [546, 301] on span "M50351" at bounding box center [587, 306] width 111 height 11
click at [530, 301] on input "M50351" at bounding box center [520, 307] width 22 height 22
checkbox input "true"
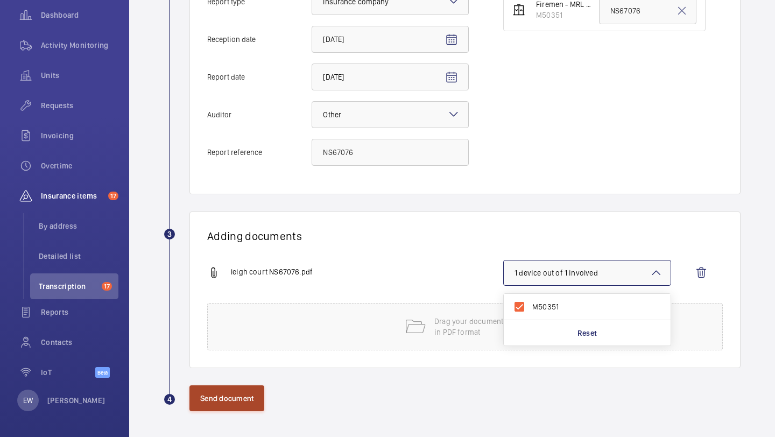
click at [241, 394] on button "Send document" at bounding box center [226, 398] width 75 height 26
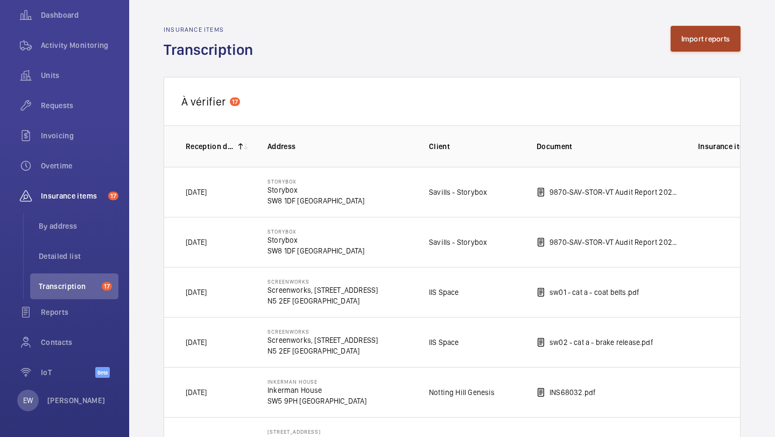
click at [686, 46] on button "Import reports" at bounding box center [706, 39] width 71 height 26
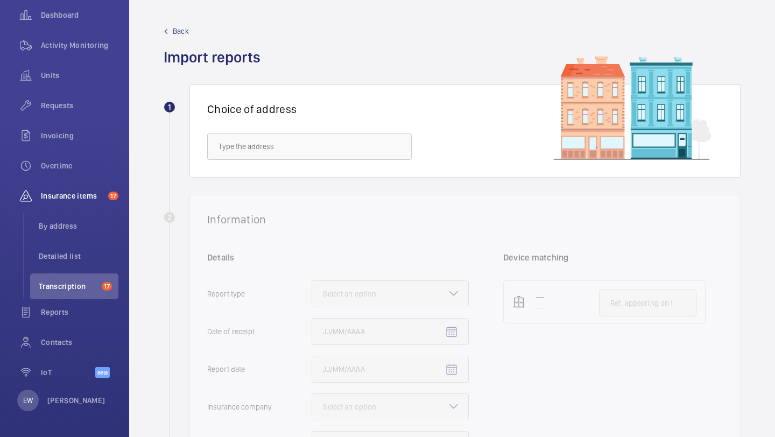
click at [354, 167] on div "Choice of address" at bounding box center [464, 130] width 551 height 93
click at [354, 158] on input "text" at bounding box center [309, 146] width 205 height 27
click at [363, 184] on span "[PERSON_NAME] [STREET_ADDRESS][PERSON_NAME]" at bounding box center [305, 178] width 173 height 11
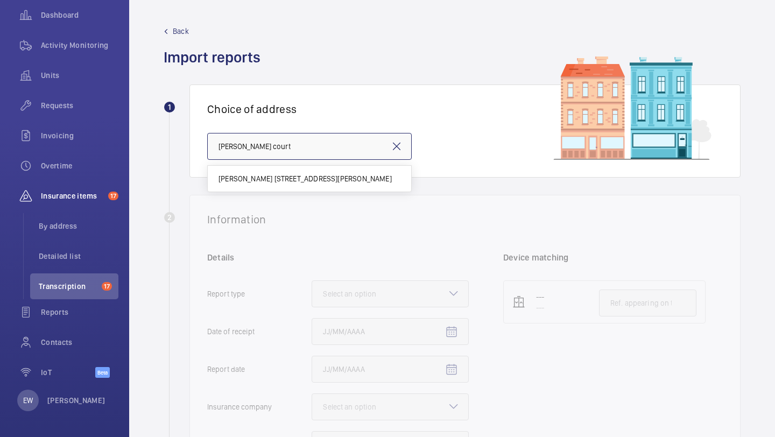
type input "[PERSON_NAME] [STREET_ADDRESS][PERSON_NAME]"
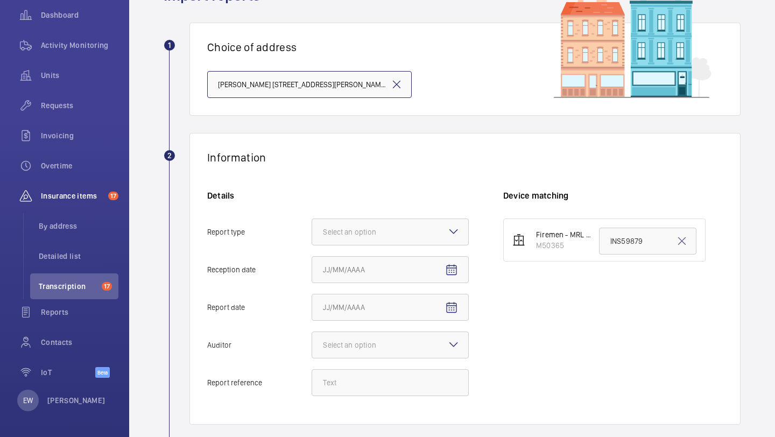
scroll to position [103, 0]
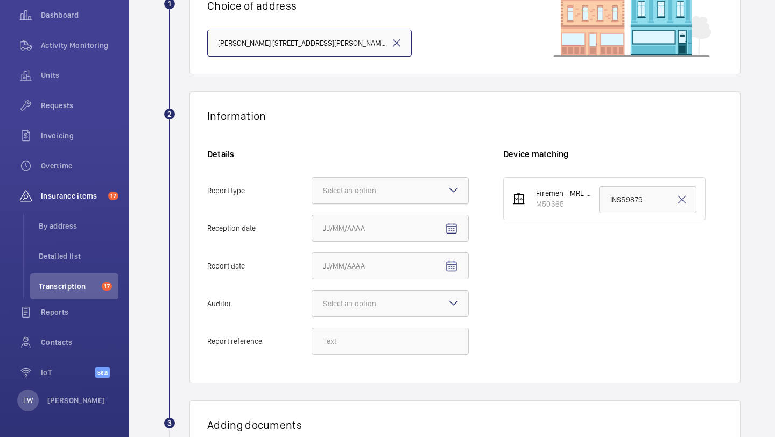
click at [392, 186] on div "Select an option" at bounding box center [363, 190] width 80 height 11
click at [312, 186] on input "Report type Select an option" at bounding box center [312, 191] width 0 height 26
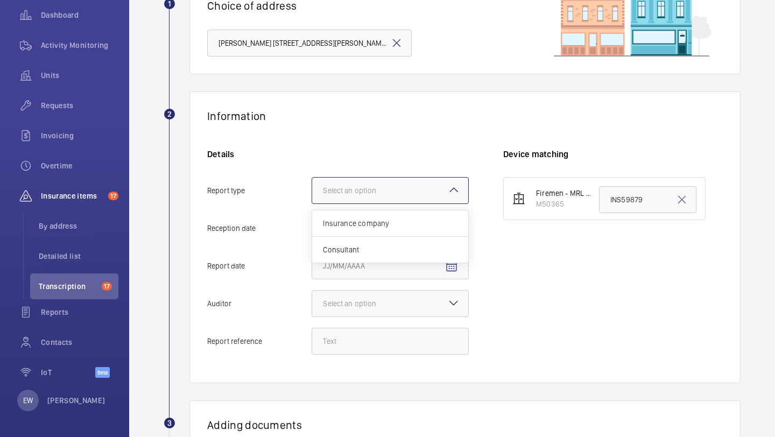
click at [386, 216] on div "Insurance company" at bounding box center [390, 223] width 156 height 26
click at [312, 203] on input "Report type Select an option Insurance company Consultant" at bounding box center [312, 191] width 0 height 26
click at [448, 222] on span "Open calendar" at bounding box center [452, 229] width 26 height 26
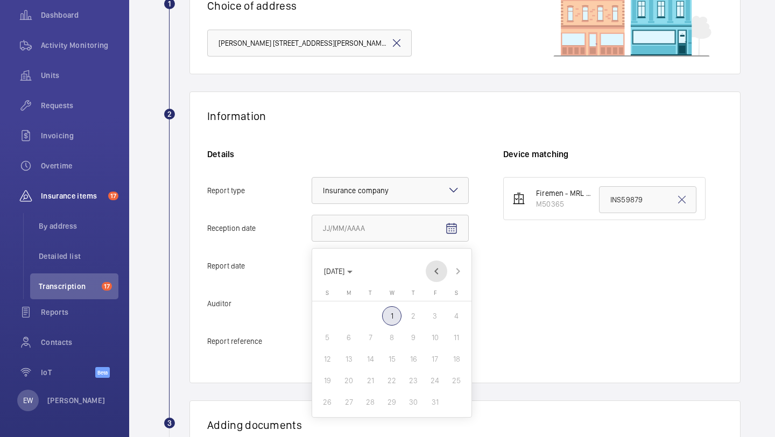
click at [438, 277] on span "Previous month" at bounding box center [437, 271] width 22 height 22
click at [375, 406] on span "30" at bounding box center [370, 401] width 19 height 19
type input "[DATE]"
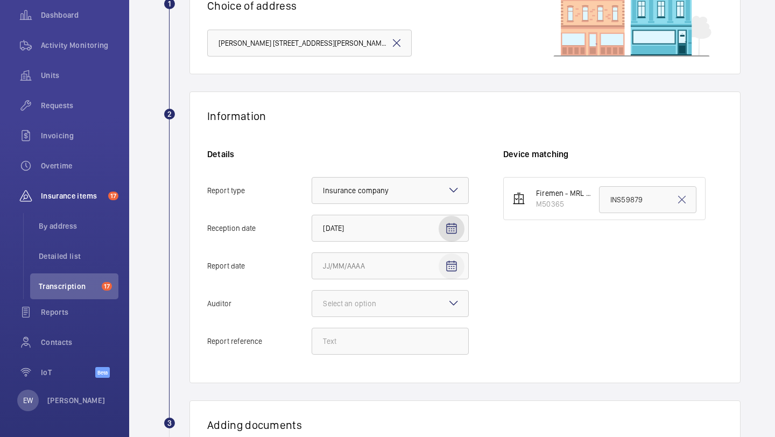
click at [461, 270] on span "Open calendar" at bounding box center [452, 266] width 26 height 26
click at [440, 107] on span "Previous month" at bounding box center [437, 106] width 22 height 22
click at [345, 236] on span "29" at bounding box center [348, 236] width 19 height 19
type input "[DATE]"
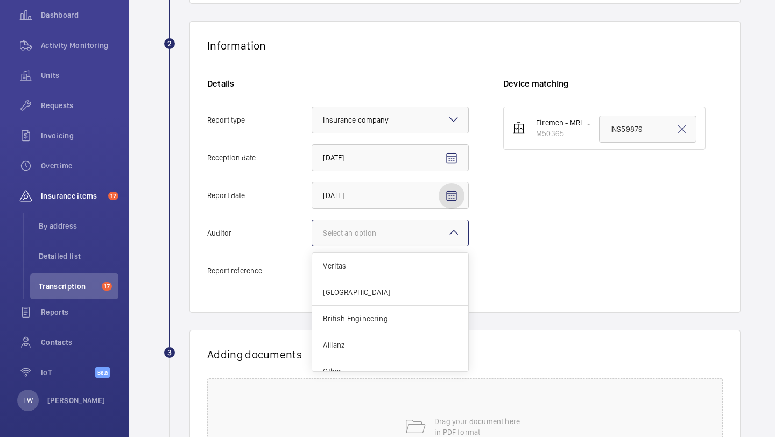
click at [389, 236] on div "Select an option" at bounding box center [363, 233] width 80 height 11
click at [312, 236] on input "Auditor Select an option Veritas Zurich British Engineering Allianz Other" at bounding box center [312, 233] width 0 height 26
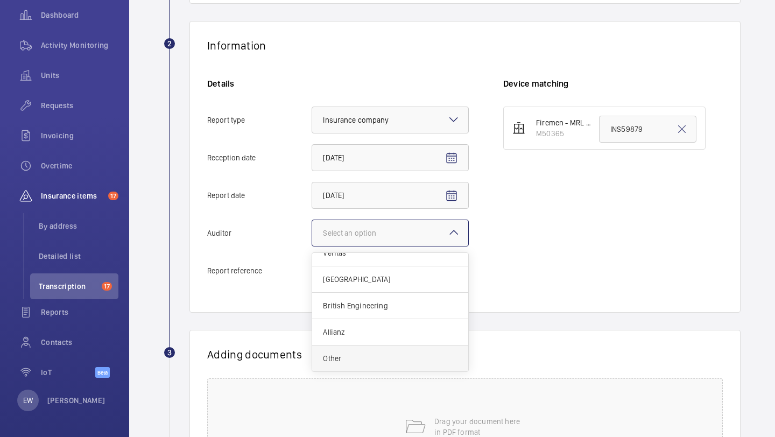
click at [345, 360] on span "Other" at bounding box center [390, 358] width 135 height 11
click at [312, 246] on input "Auditor Select an option Veritas Zurich British Engineering Allianz Other" at bounding box center [312, 233] width 0 height 26
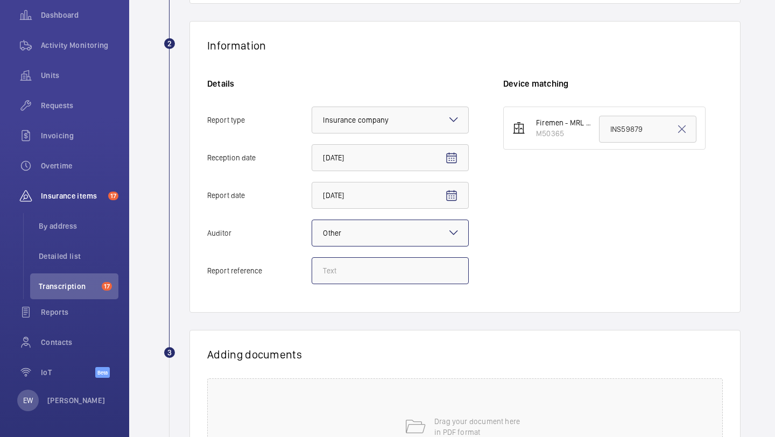
click at [385, 271] on input "Report reference" at bounding box center [390, 270] width 157 height 27
paste input "INS67074"
type input "INS67074"
click at [614, 136] on input "INS59879" at bounding box center [647, 129] width 97 height 27
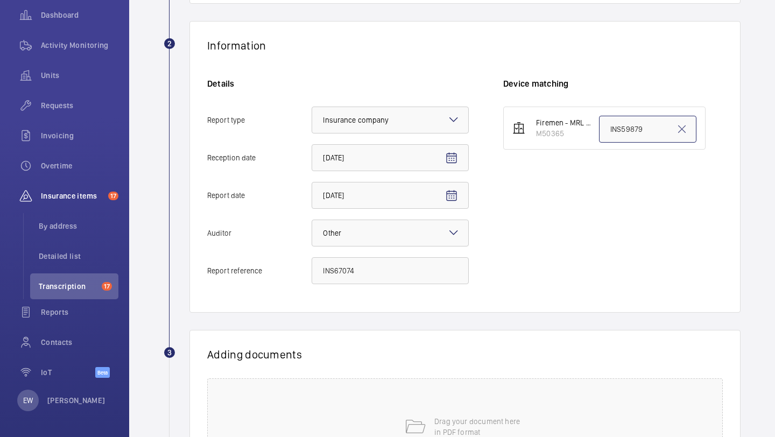
paste input "67074"
type input "INS67074"
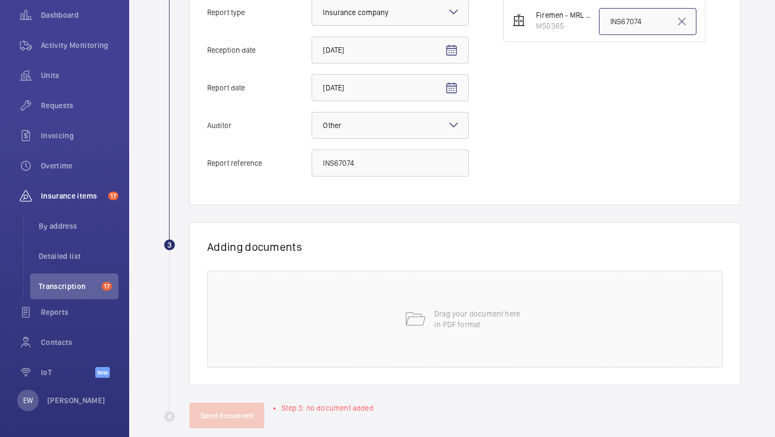
scroll to position [299, 0]
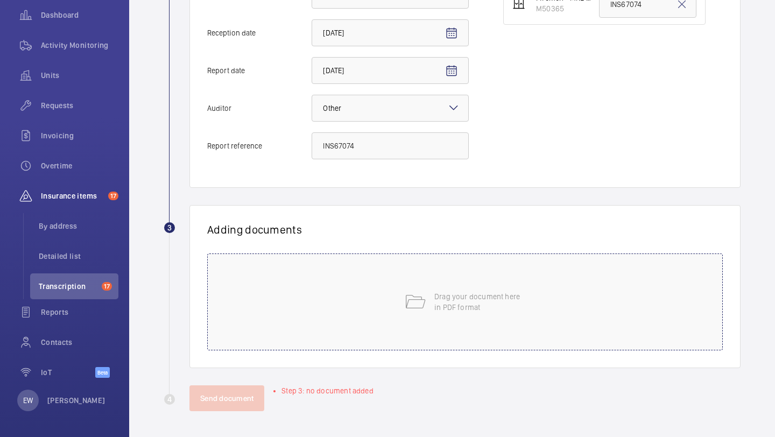
click at [467, 309] on p "Drag your document here in PDF format" at bounding box center [479, 302] width 91 height 22
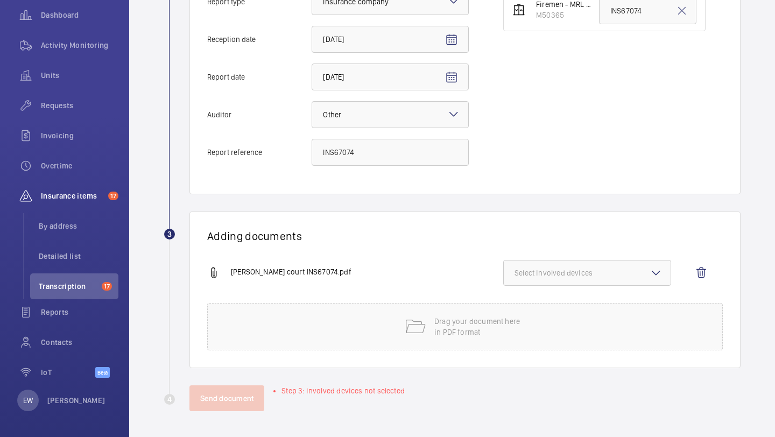
click at [568, 267] on span "Select involved devices" at bounding box center [587, 272] width 145 height 11
click at [556, 292] on div "[PERSON_NAME] court INS67074.pdf Select involved devices M50365 Reset" at bounding box center [460, 281] width 507 height 43
click at [555, 278] on button "Select involved devices" at bounding box center [587, 273] width 168 height 26
click at [551, 297] on label "M50365" at bounding box center [579, 307] width 151 height 26
click at [530, 297] on input "M50365" at bounding box center [520, 307] width 22 height 22
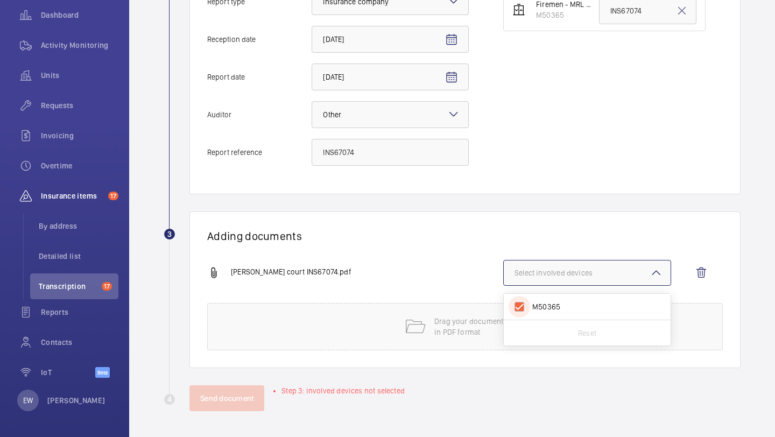
checkbox input "true"
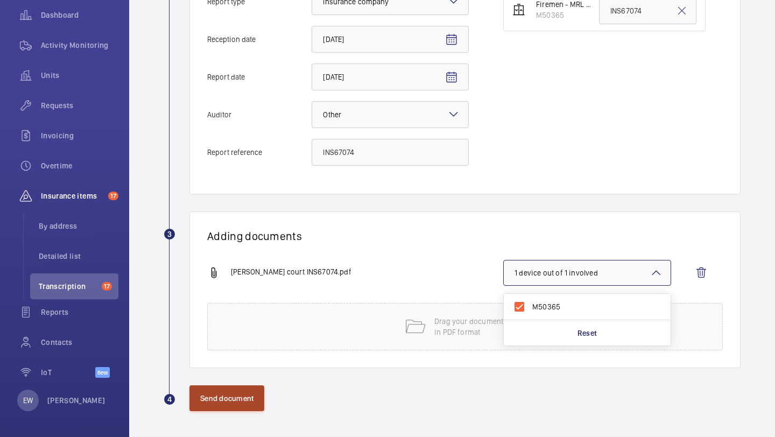
click at [235, 396] on button "Send document" at bounding box center [226, 398] width 75 height 26
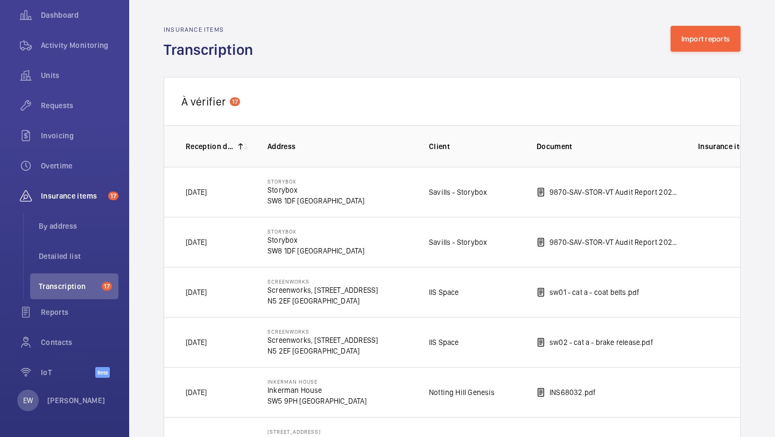
click at [699, 55] on div "Insurance items Transcription Import reports" at bounding box center [452, 43] width 577 height 34
click at [709, 52] on div "Insurance items Transcription Import reports" at bounding box center [452, 43] width 577 height 34
click at [709, 47] on button "Import reports" at bounding box center [706, 39] width 71 height 26
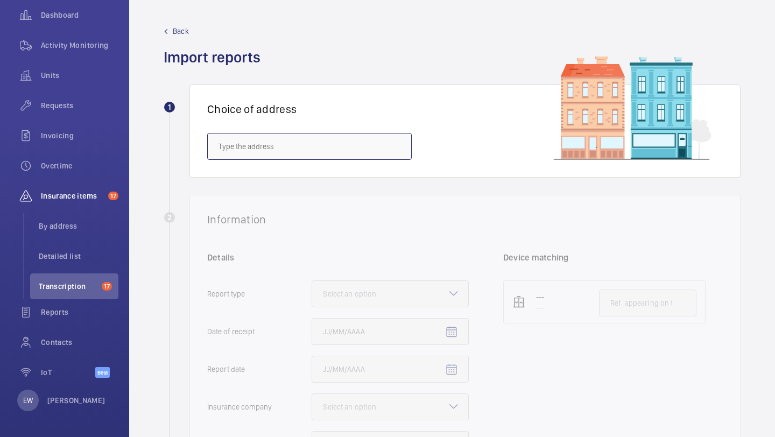
click at [295, 145] on input "text" at bounding box center [309, 146] width 205 height 27
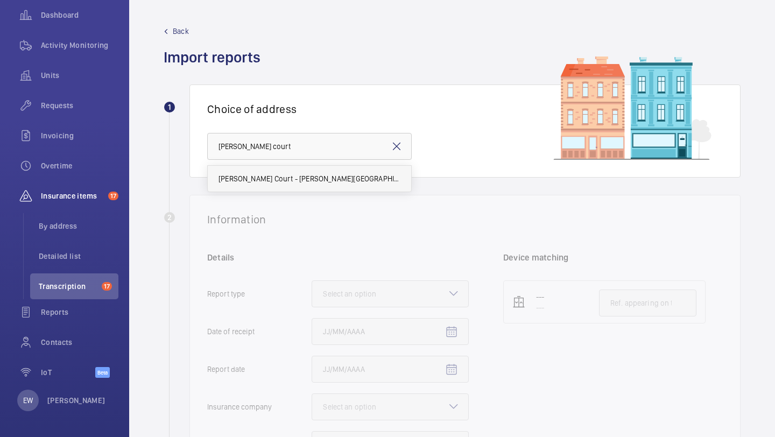
click at [312, 172] on mat-option "[PERSON_NAME] Court - [PERSON_NAME][GEOGRAPHIC_DATA]" at bounding box center [309, 179] width 203 height 26
type input "[PERSON_NAME] court"
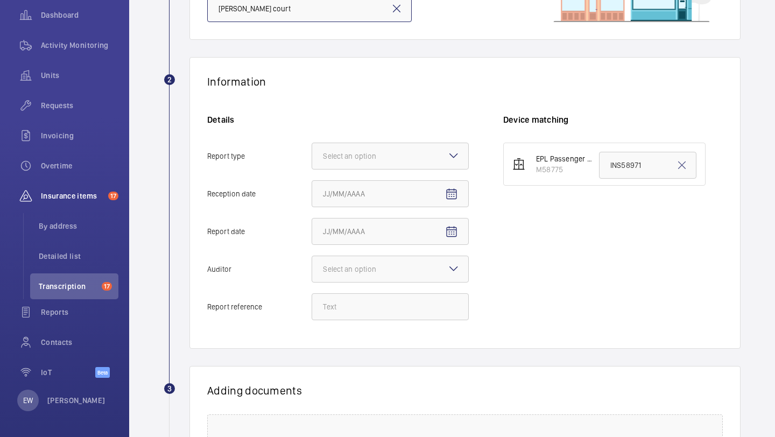
scroll to position [240, 0]
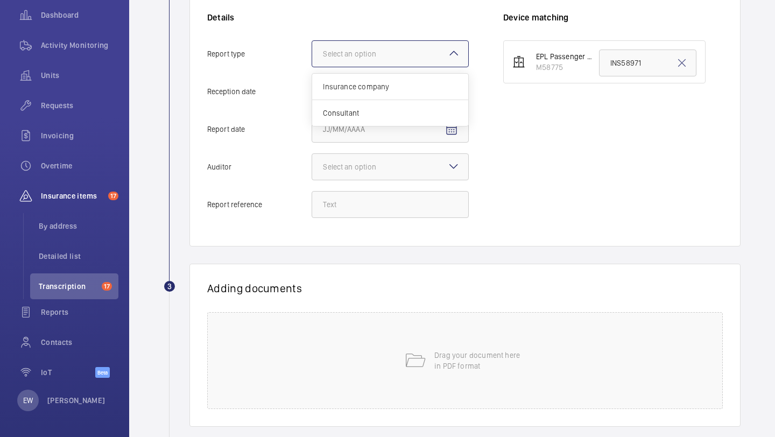
click at [389, 59] on div "Select an option" at bounding box center [390, 53] width 156 height 11
click at [312, 59] on input "Report type Select an option Insurance company Consultant" at bounding box center [312, 54] width 0 height 26
click at [389, 89] on span "Insurance company" at bounding box center [390, 86] width 135 height 11
click at [312, 67] on input "Report type Select an option Insurance company Consultant" at bounding box center [312, 54] width 0 height 26
click at [442, 93] on span "Open calendar" at bounding box center [452, 92] width 26 height 26
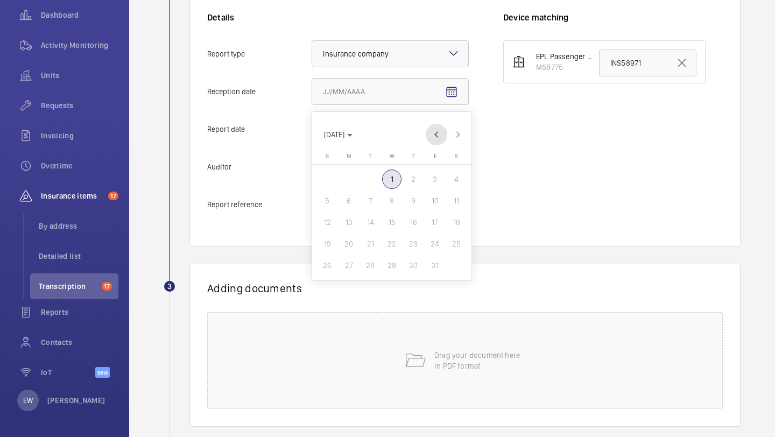
click at [439, 129] on span "Previous month" at bounding box center [437, 135] width 22 height 22
click at [369, 267] on span "30" at bounding box center [370, 265] width 19 height 19
type input "[DATE]"
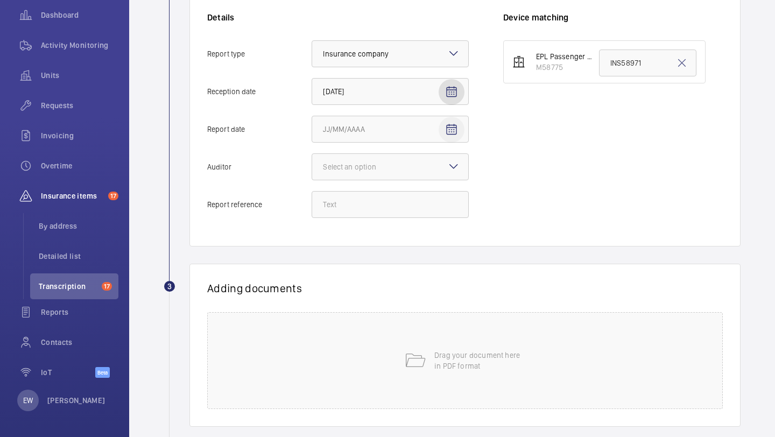
click at [459, 128] on span "Open calendar" at bounding box center [452, 130] width 26 height 26
click at [440, 172] on span "Previous month" at bounding box center [437, 172] width 22 height 22
click at [349, 306] on span "29" at bounding box center [348, 302] width 19 height 19
type input "[DATE]"
click at [381, 150] on div "Details Report type Select an option × Insurance company × Reception date [DATE…" at bounding box center [355, 120] width 296 height 217
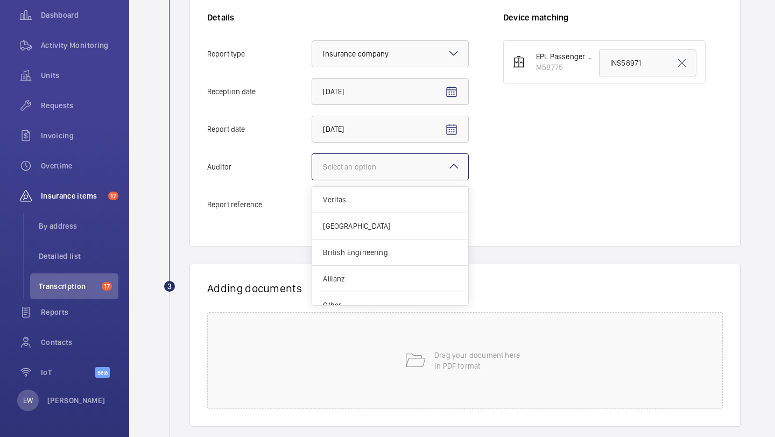
click at [380, 162] on div "Select an option" at bounding box center [363, 166] width 80 height 11
click at [312, 162] on input "Auditor Select an option Veritas Zurich British Engineering Allianz Other" at bounding box center [312, 167] width 0 height 26
click at [369, 288] on span "Other" at bounding box center [390, 292] width 135 height 11
click at [312, 180] on input "Auditor Select an option Veritas Zurich British Engineering Allianz Other" at bounding box center [312, 167] width 0 height 26
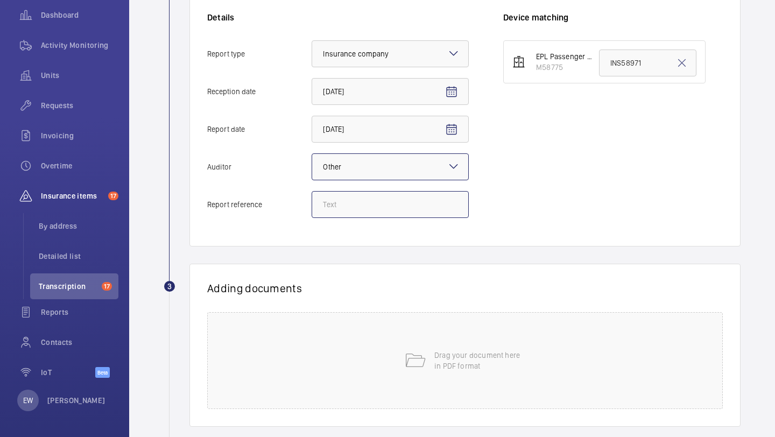
click at [387, 208] on input "Report reference" at bounding box center [390, 204] width 157 height 27
paste input "INS68069"
type input "INS68069"
click at [631, 69] on input "INS58971" at bounding box center [647, 63] width 97 height 27
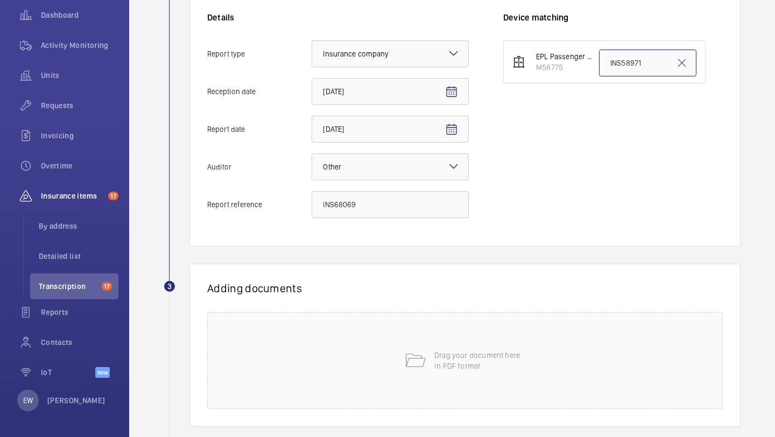
paste input "INS68069"
type input "INS68069"
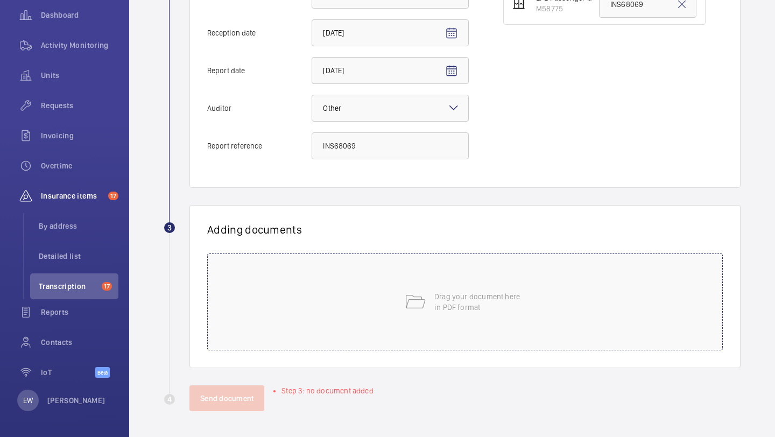
click at [484, 274] on div "Drag your document here in PDF format" at bounding box center [465, 301] width 516 height 97
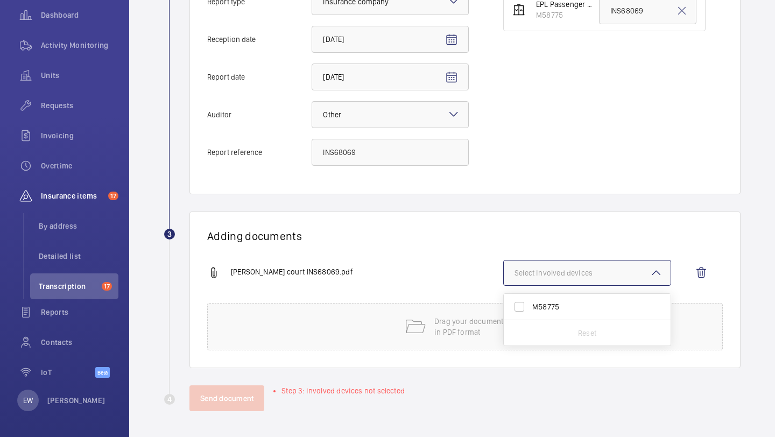
click at [563, 308] on span "M58775" at bounding box center [587, 306] width 111 height 11
click at [530, 308] on input "M58775" at bounding box center [520, 307] width 22 height 22
checkbox input "true"
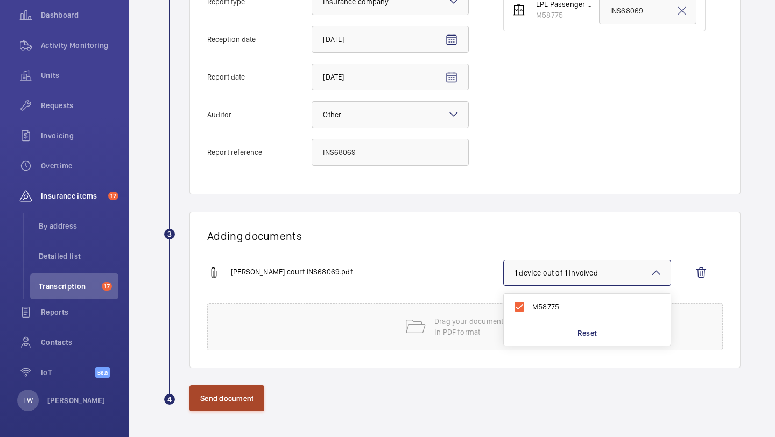
click at [236, 404] on button "Send document" at bounding box center [226, 398] width 75 height 26
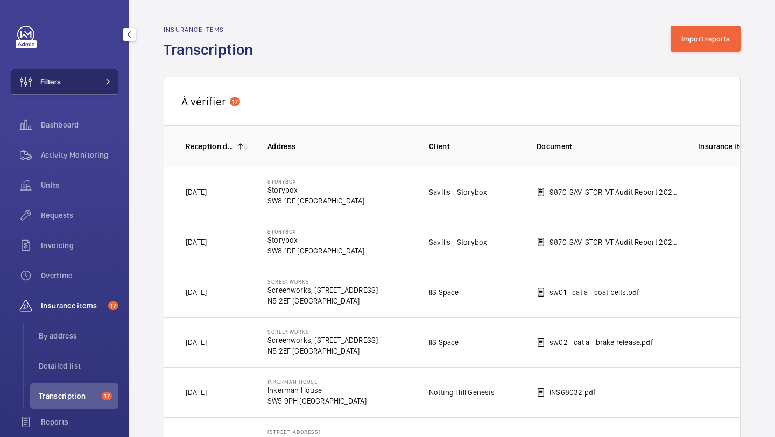
click at [91, 90] on button "Filters" at bounding box center [65, 82] width 108 height 26
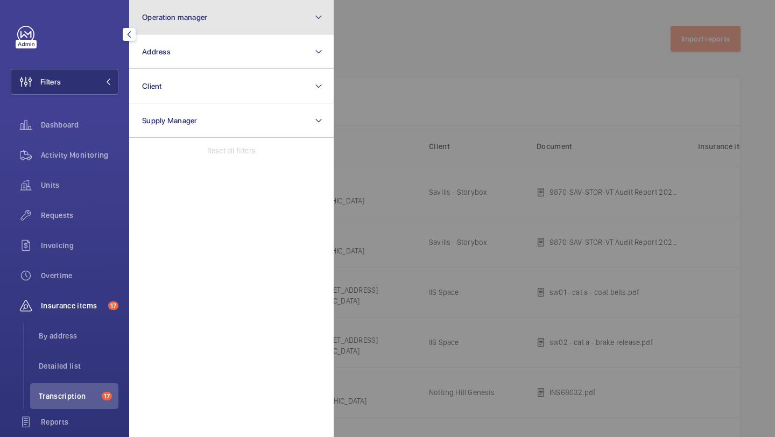
click at [167, 6] on button "Operation manager" at bounding box center [231, 17] width 205 height 34
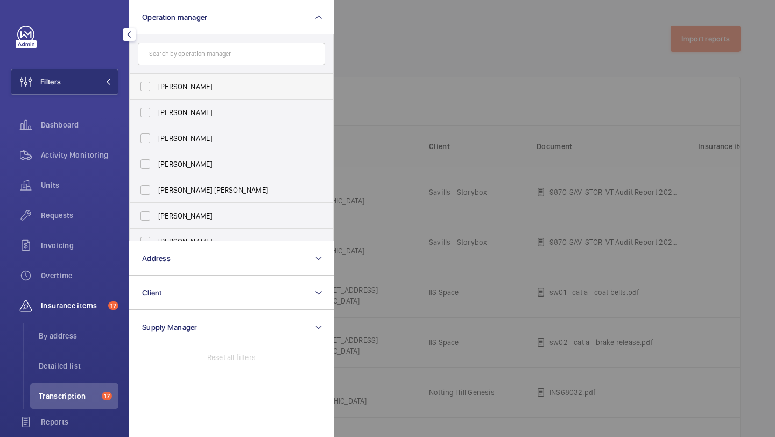
click at [161, 88] on span "[PERSON_NAME]" at bounding box center [232, 86] width 148 height 11
click at [156, 88] on input "[PERSON_NAME]" at bounding box center [146, 87] width 22 height 22
checkbox input "true"
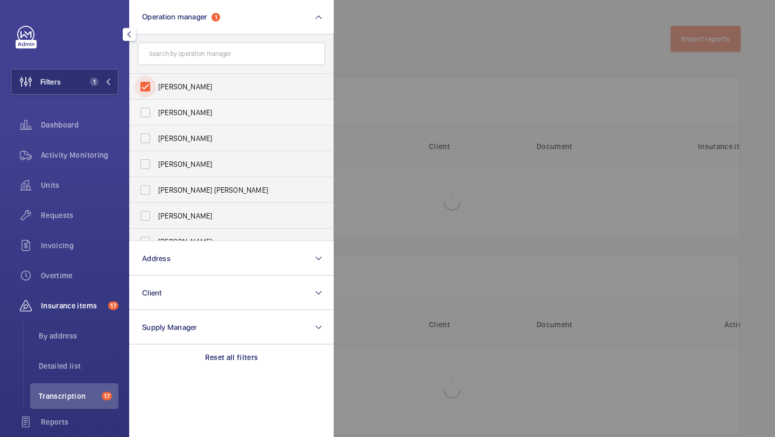
scroll to position [40, 0]
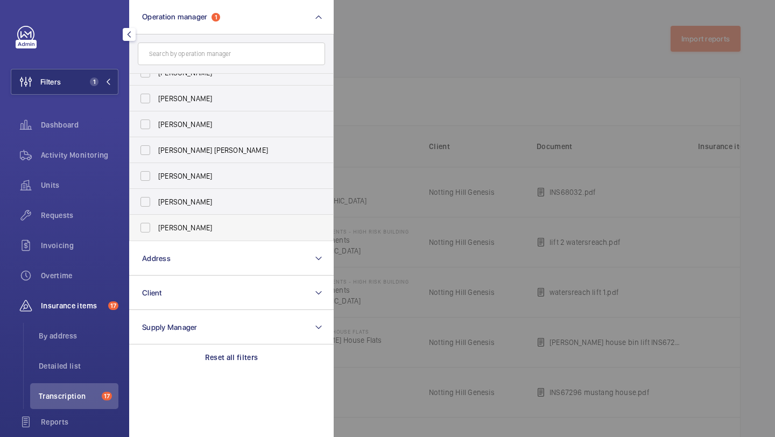
click at [164, 227] on span "[PERSON_NAME]" at bounding box center [232, 227] width 148 height 11
click at [156, 227] on input "[PERSON_NAME]" at bounding box center [146, 228] width 22 height 22
checkbox input "true"
click at [97, 189] on span "Units" at bounding box center [79, 185] width 77 height 11
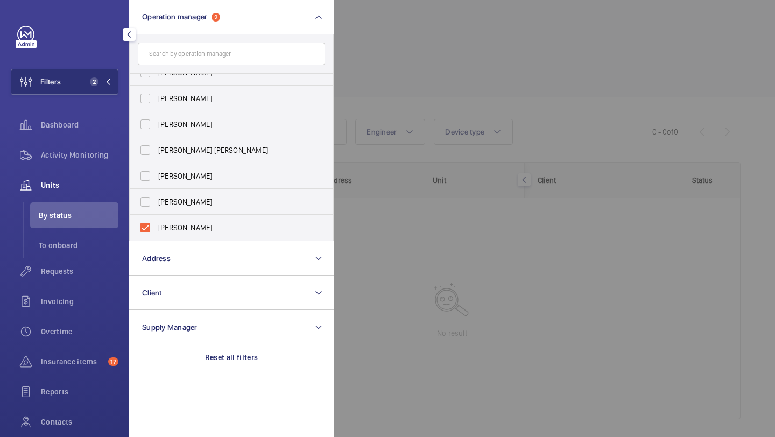
click at [503, 21] on div at bounding box center [721, 218] width 775 height 437
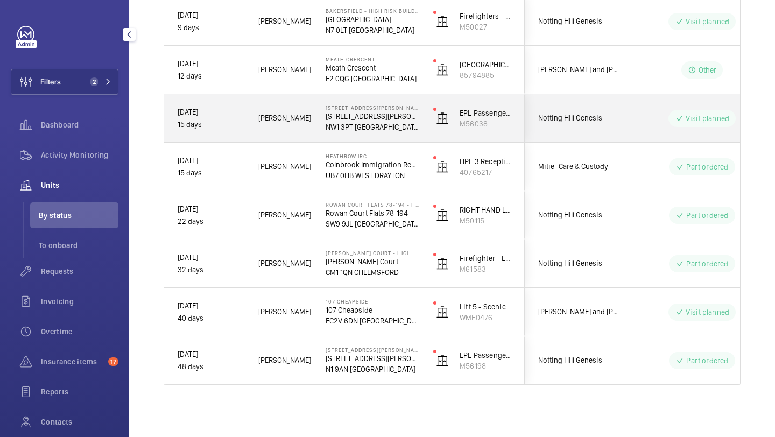
scroll to position [83, 0]
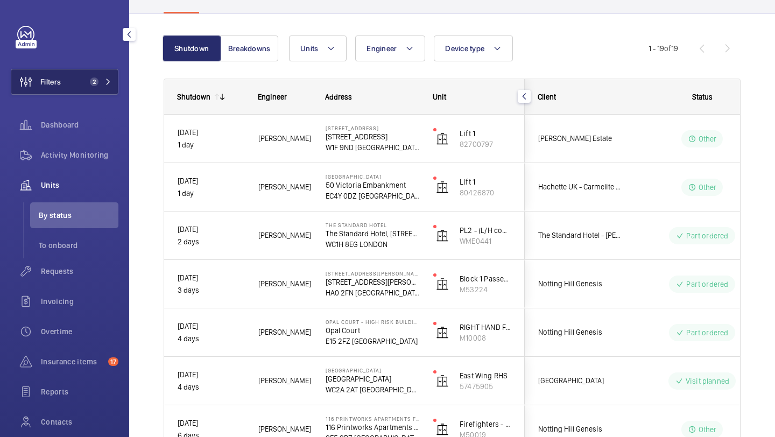
click at [93, 79] on span "2" at bounding box center [94, 81] width 9 height 9
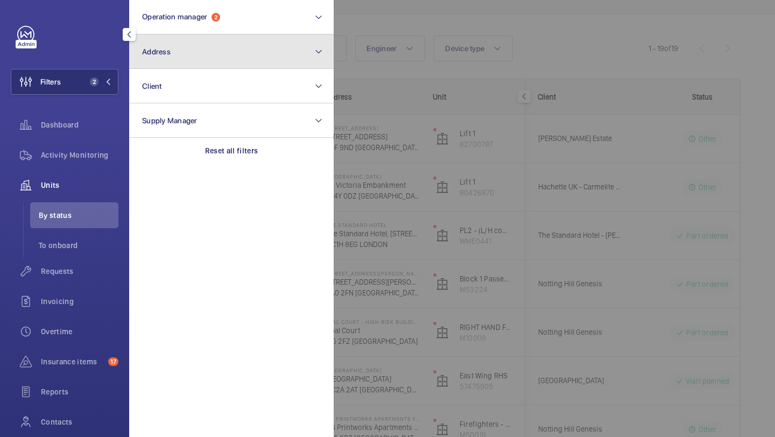
click at [178, 35] on button "Address" at bounding box center [231, 51] width 205 height 34
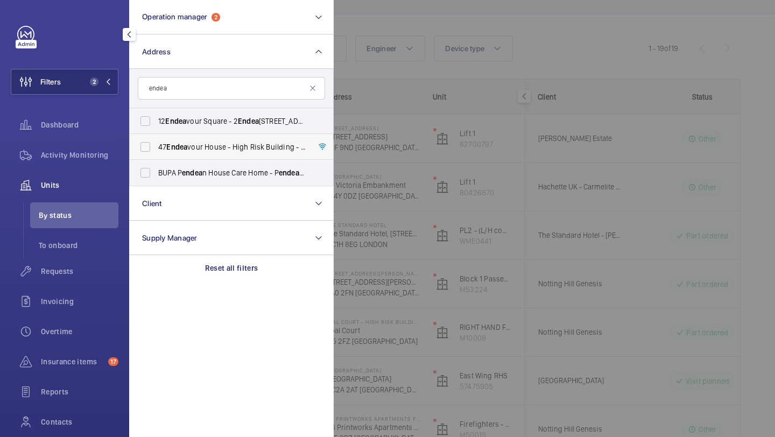
type input "endea"
click at [196, 145] on span "[STREET_ADDRESS]" at bounding box center [232, 147] width 148 height 11
click at [156, 145] on input "[STREET_ADDRESS]" at bounding box center [146, 147] width 22 height 22
checkbox input "true"
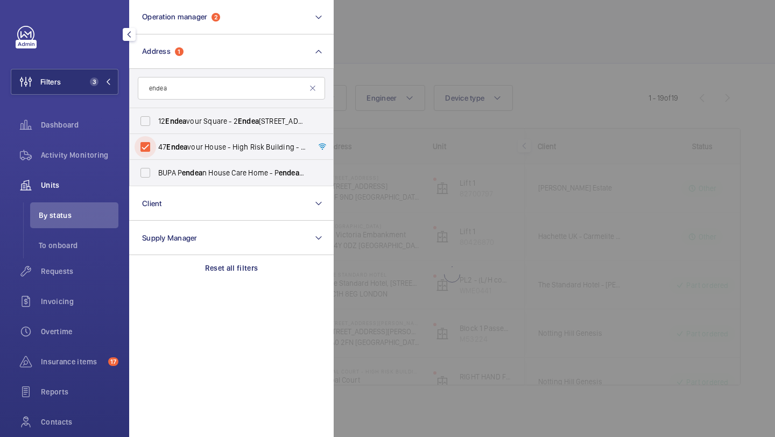
scroll to position [34, 0]
click at [425, 32] on div at bounding box center [721, 218] width 775 height 437
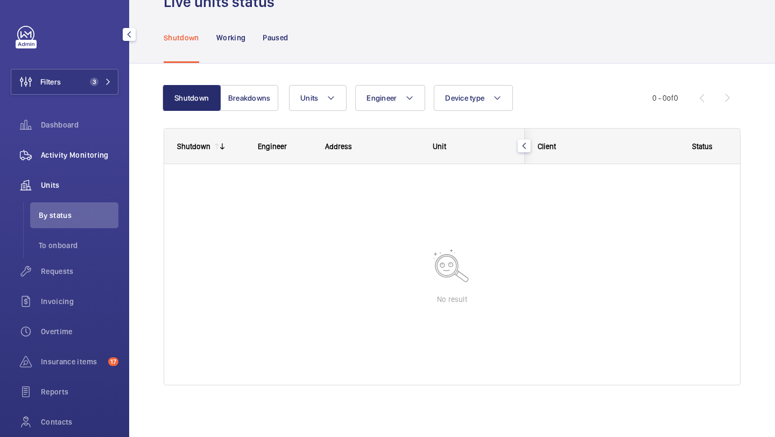
click at [71, 152] on span "Activity Monitoring" at bounding box center [79, 155] width 77 height 11
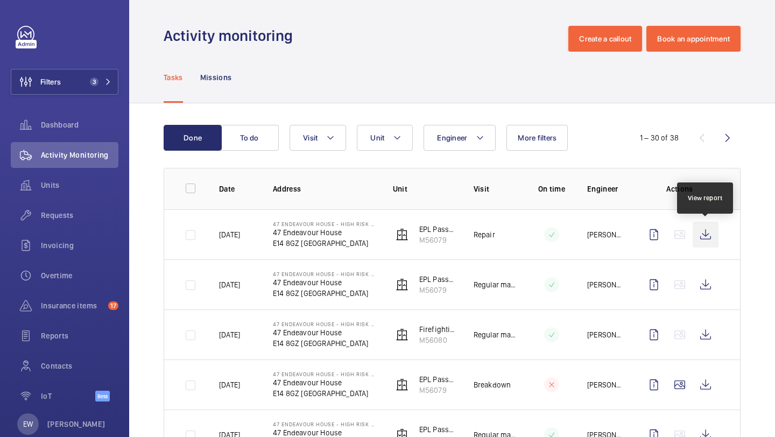
click at [711, 227] on wm-front-icon-button at bounding box center [706, 235] width 26 height 26
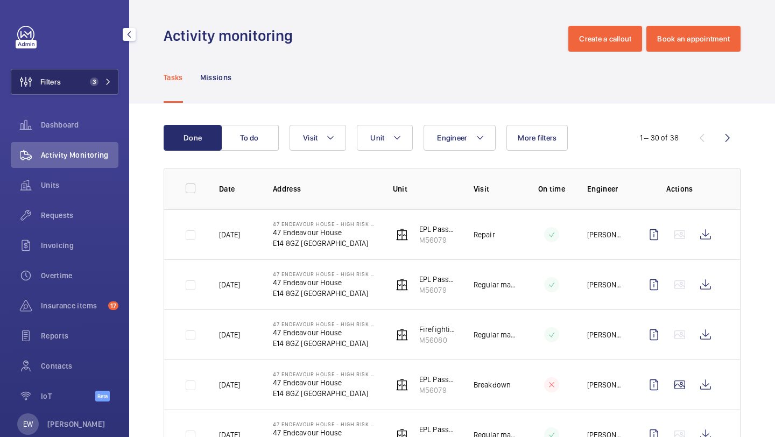
click at [100, 85] on span "3" at bounding box center [99, 81] width 26 height 9
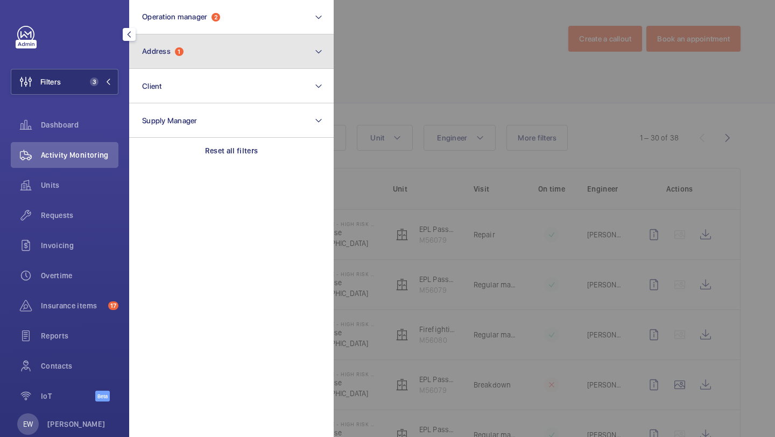
drag, startPoint x: 128, startPoint y: 72, endPoint x: 185, endPoint y: 60, distance: 58.8
click at [185, 60] on button "Address 1" at bounding box center [231, 51] width 205 height 34
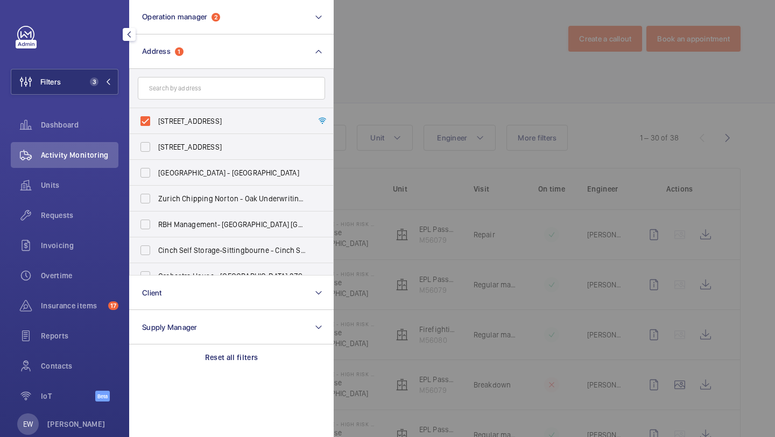
click at [178, 123] on span "[STREET_ADDRESS]" at bounding box center [232, 121] width 148 height 11
click at [156, 123] on input "[STREET_ADDRESS]" at bounding box center [146, 121] width 22 height 22
checkbox input "false"
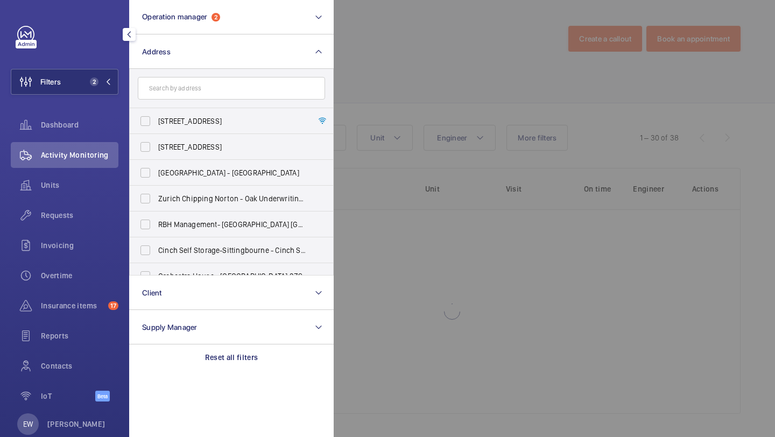
click at [414, 59] on div at bounding box center [721, 218] width 775 height 437
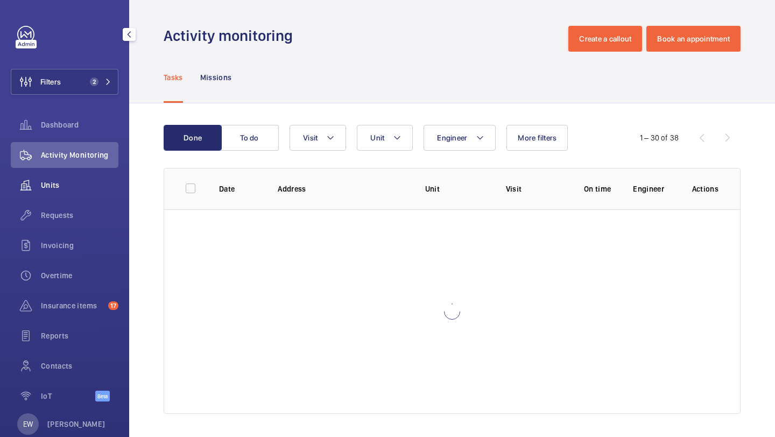
click at [93, 191] on div "Units" at bounding box center [65, 185] width 108 height 26
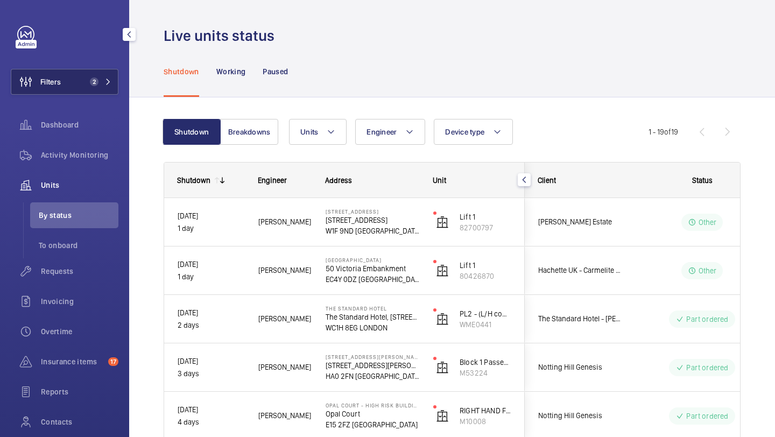
drag, startPoint x: 94, startPoint y: 84, endPoint x: 112, endPoint y: 73, distance: 21.2
click at [94, 84] on span "2" at bounding box center [94, 81] width 9 height 9
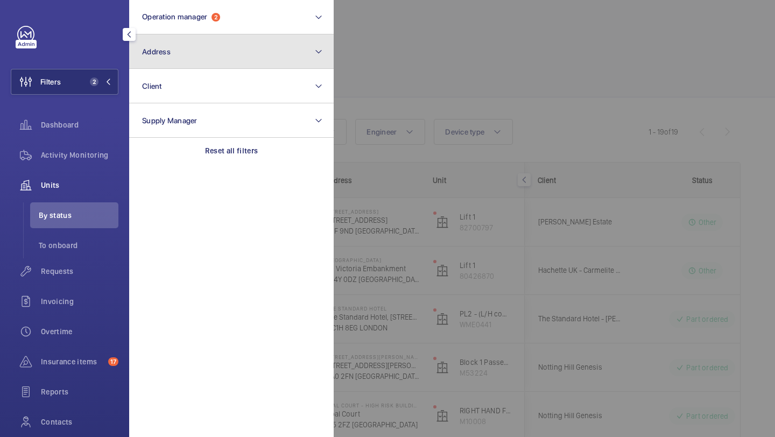
click at [156, 52] on span "Address" at bounding box center [156, 51] width 29 height 9
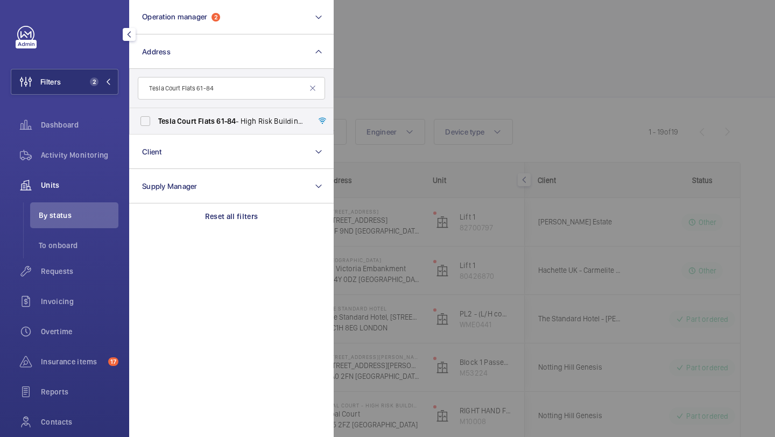
type input "Tesla Court Flats 61-84"
click at [185, 121] on span "Court" at bounding box center [186, 121] width 19 height 9
click at [156, 121] on input "Tesla Court Flats [STREET_ADDRESS]" at bounding box center [146, 121] width 22 height 22
checkbox input "true"
click at [449, 84] on div at bounding box center [721, 218] width 775 height 437
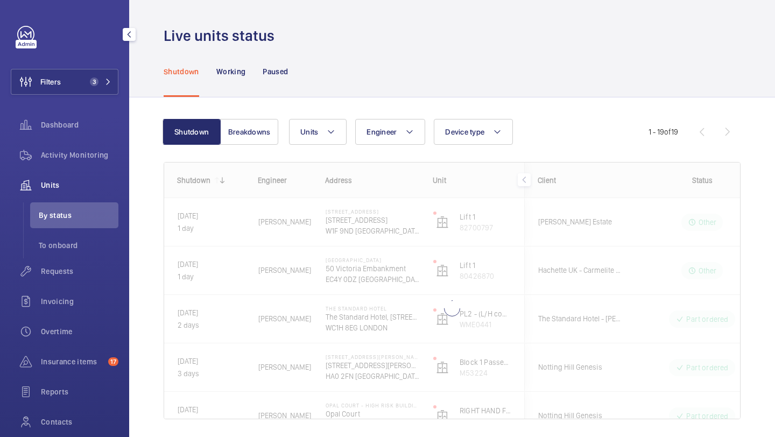
click at [104, 168] on div "Activity Monitoring" at bounding box center [65, 157] width 108 height 30
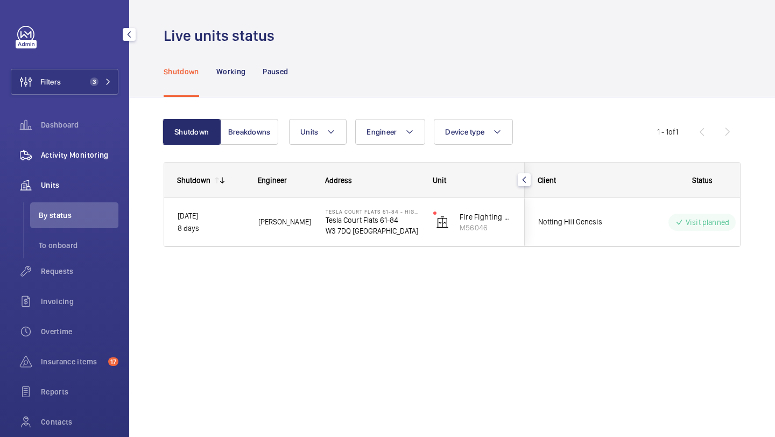
click at [104, 165] on div "Activity Monitoring" at bounding box center [65, 155] width 108 height 26
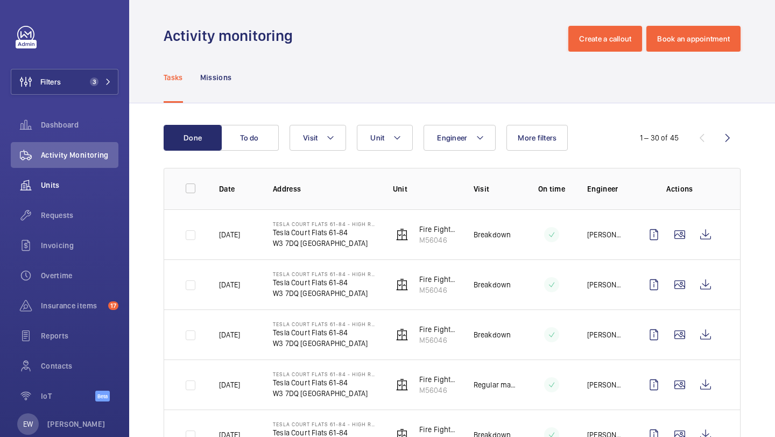
click at [88, 187] on span "Units" at bounding box center [79, 185] width 77 height 11
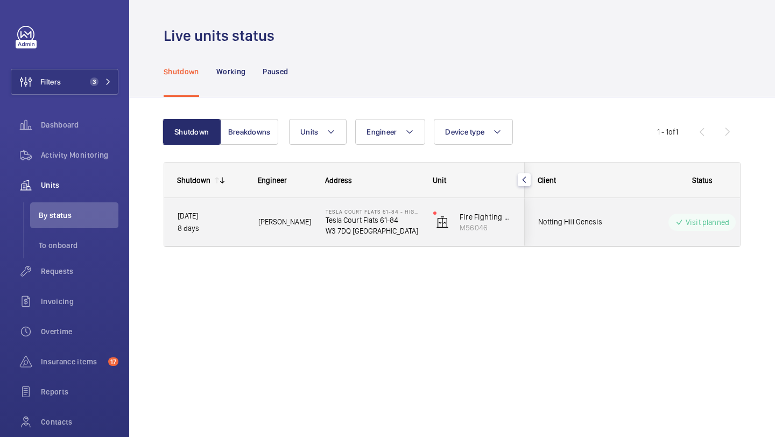
click at [554, 235] on div "Notting Hill Genesis" at bounding box center [573, 222] width 96 height 34
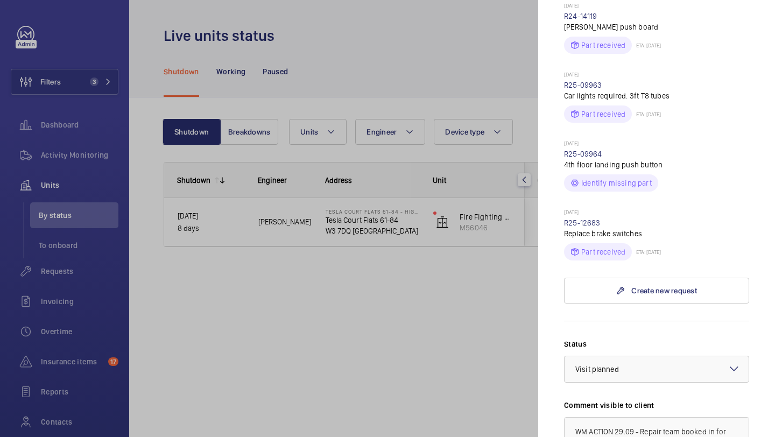
scroll to position [546, 0]
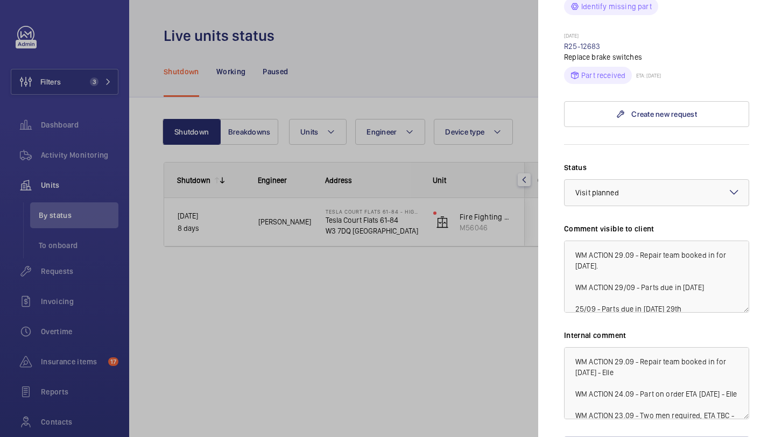
click at [302, 51] on div at bounding box center [387, 218] width 775 height 437
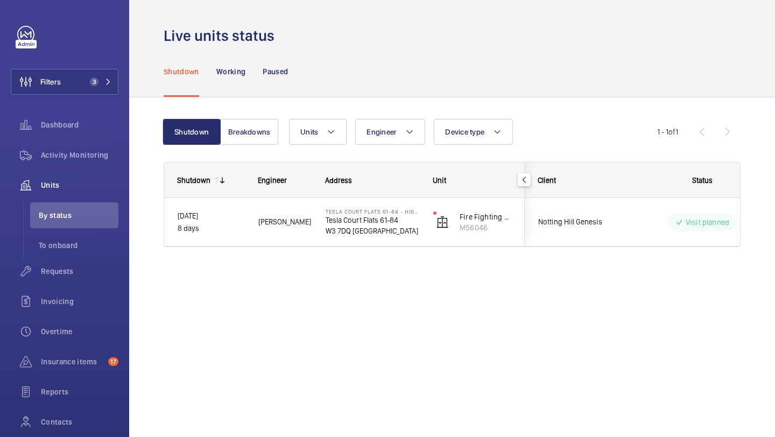
scroll to position [0, 0]
click at [72, 97] on div "Filters 3 Dashboard Activity Monitoring Units By status To onboard Requests Inv…" at bounding box center [65, 247] width 108 height 443
click at [80, 86] on button "Filters 3" at bounding box center [65, 82] width 108 height 26
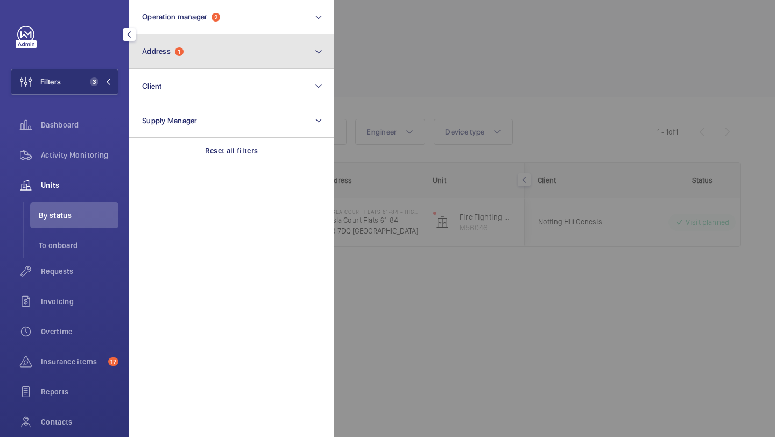
click at [209, 51] on button "Address 1" at bounding box center [231, 51] width 205 height 34
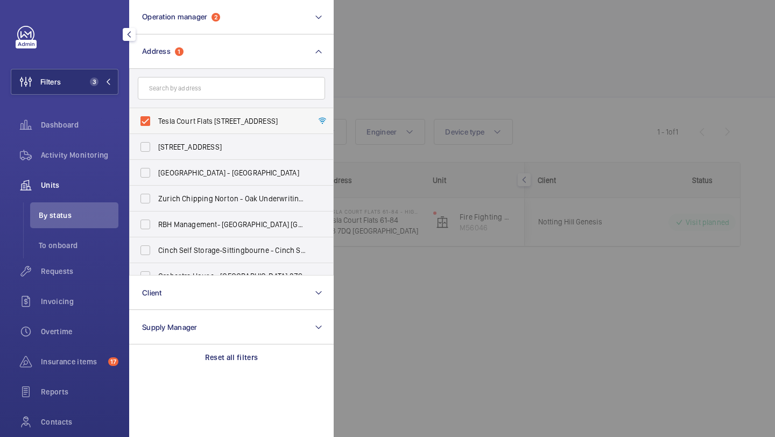
click at [190, 119] on span "Tesla Court Flats [STREET_ADDRESS]" at bounding box center [232, 121] width 148 height 11
click at [156, 119] on input "Tesla Court Flats [STREET_ADDRESS]" at bounding box center [146, 121] width 22 height 22
checkbox input "false"
click at [84, 260] on div "Requests" at bounding box center [65, 271] width 108 height 26
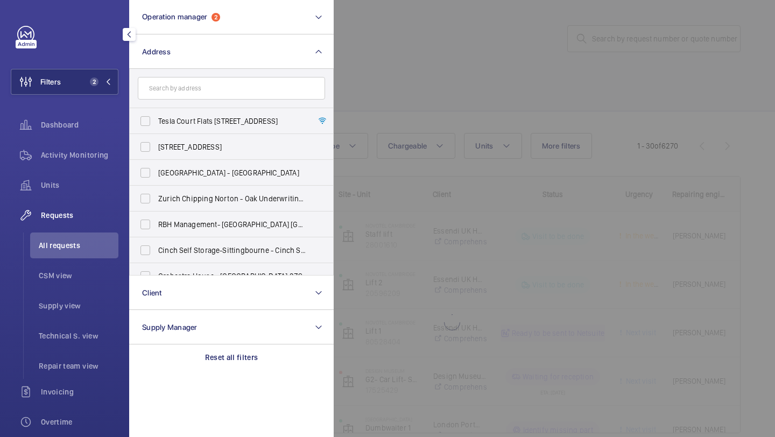
click at [576, 80] on div at bounding box center [721, 218] width 775 height 437
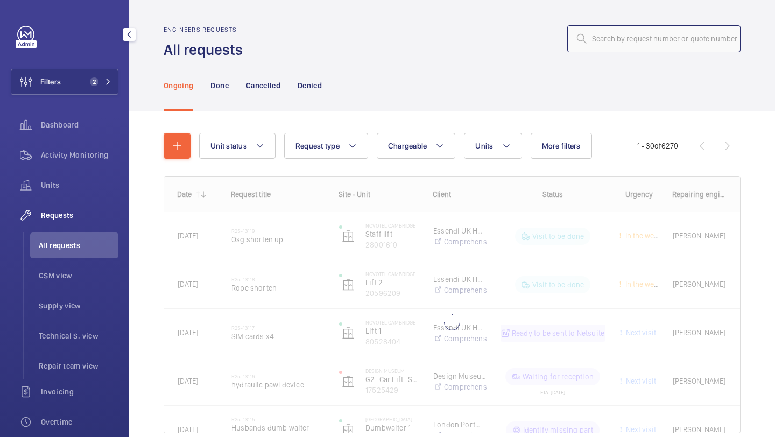
click at [610, 48] on input "text" at bounding box center [653, 38] width 173 height 27
paste input "R25-12104"
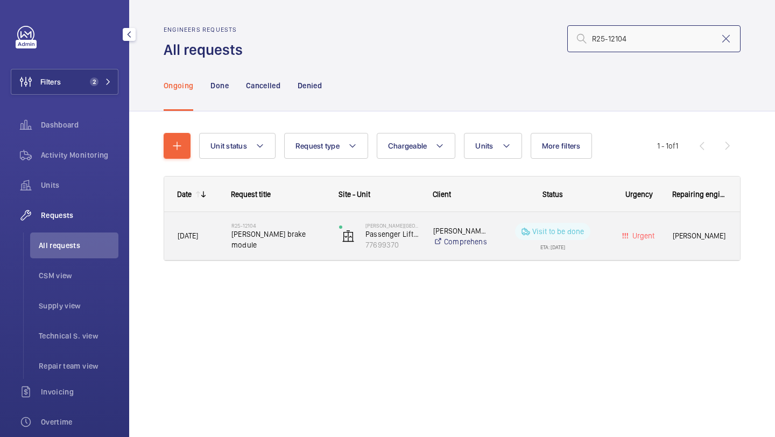
type input "R25-12104"
click at [349, 221] on div "[PERSON_NAME][GEOGRAPHIC_DATA] Lift 2 - Guest Lift Middle 77699370" at bounding box center [372, 236] width 93 height 44
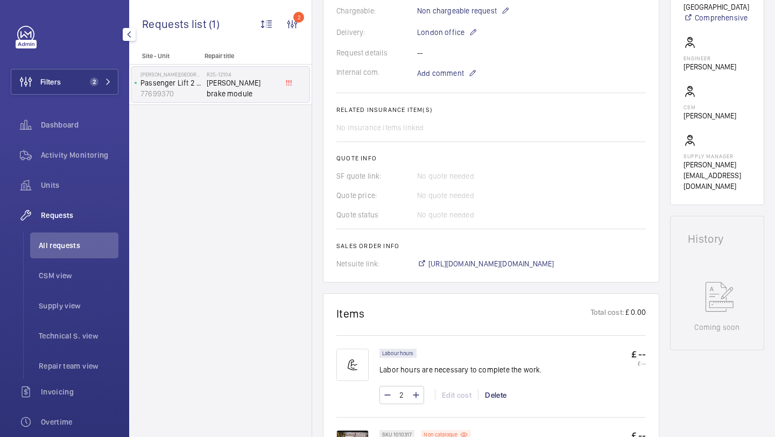
scroll to position [290, 0]
